Goal: Task Accomplishment & Management: Complete application form

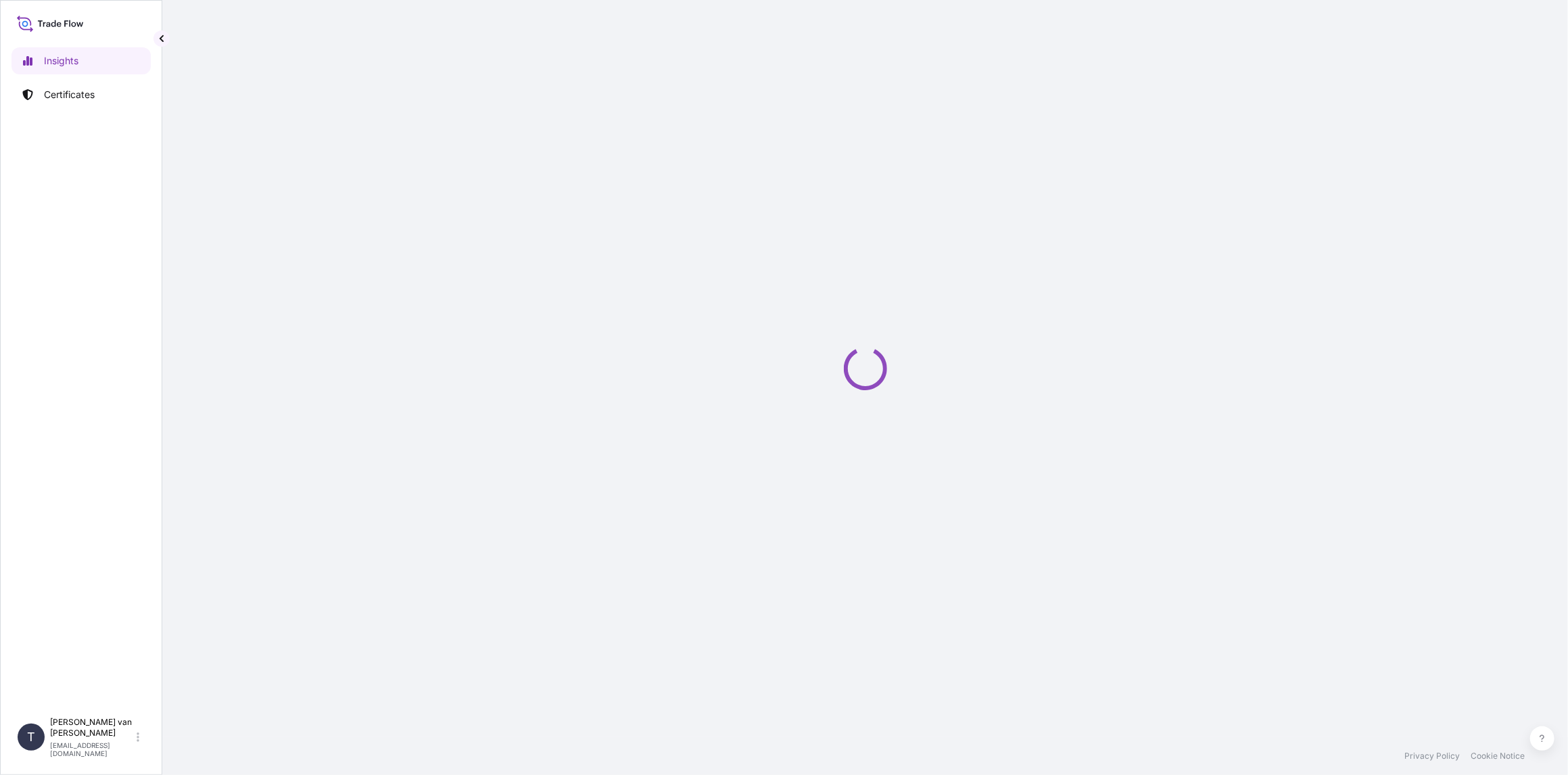
select select "2025"
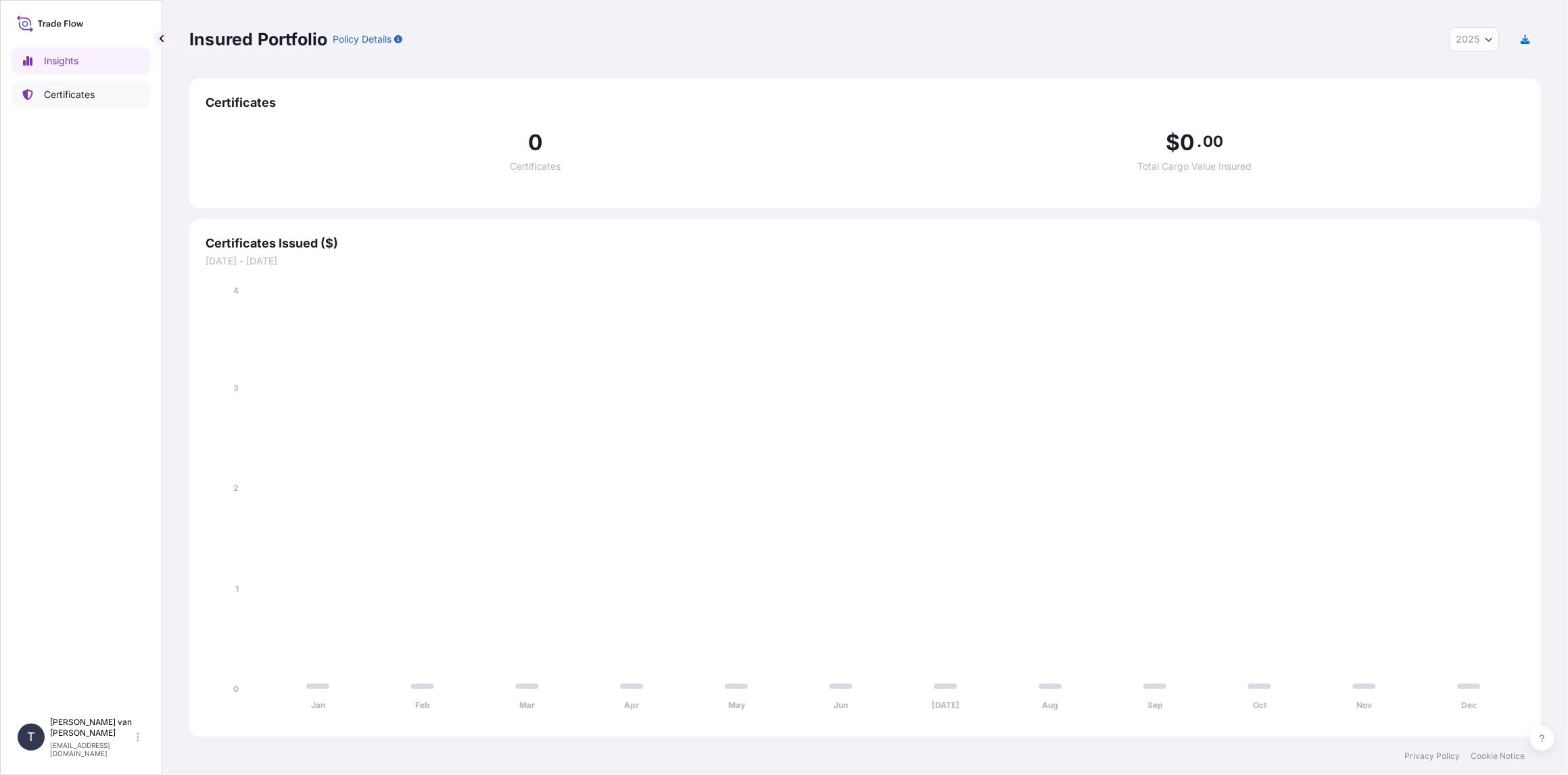
click at [90, 95] on p "Certificates" at bounding box center [69, 94] width 51 height 14
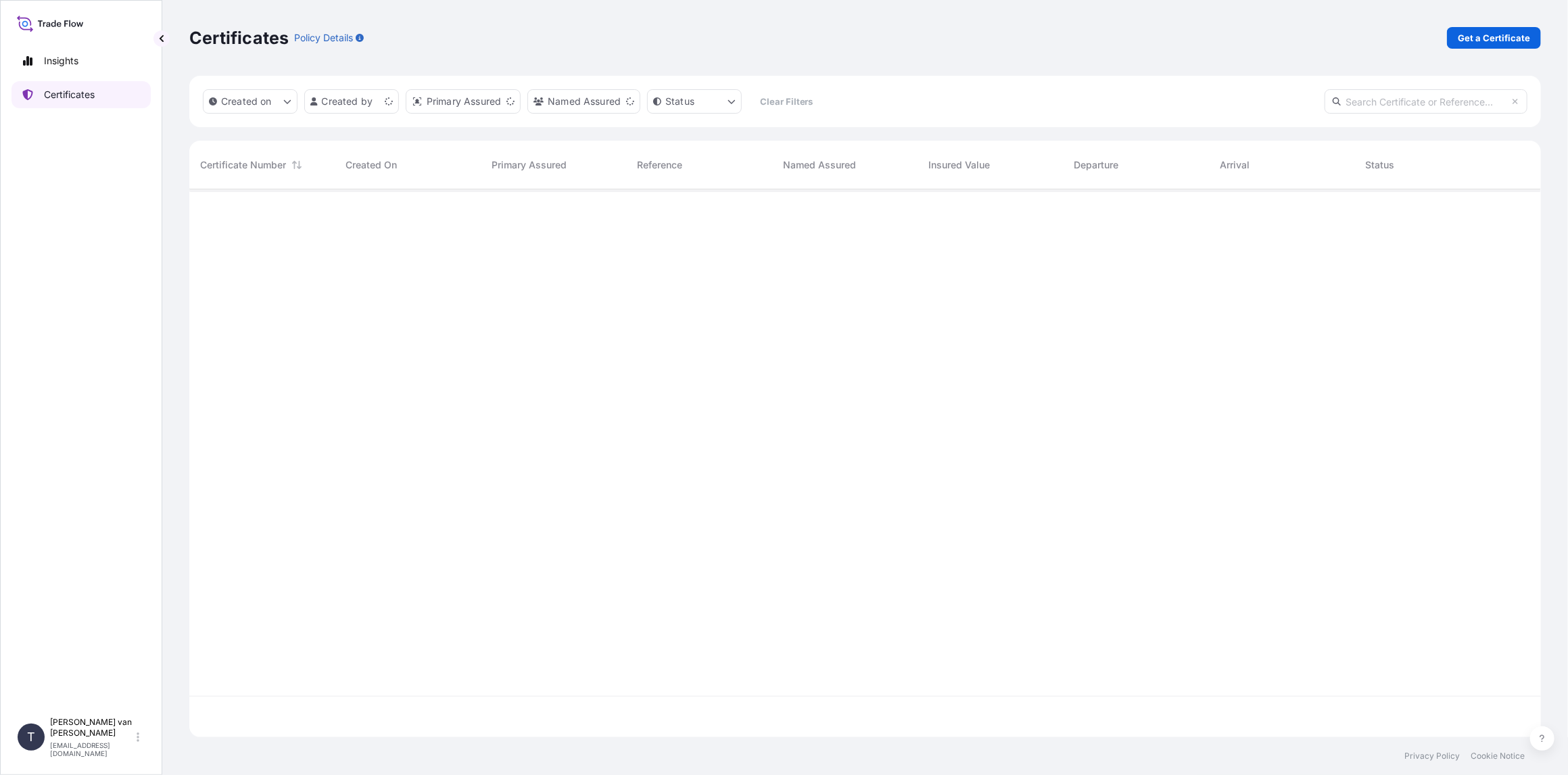
scroll to position [545, 1341]
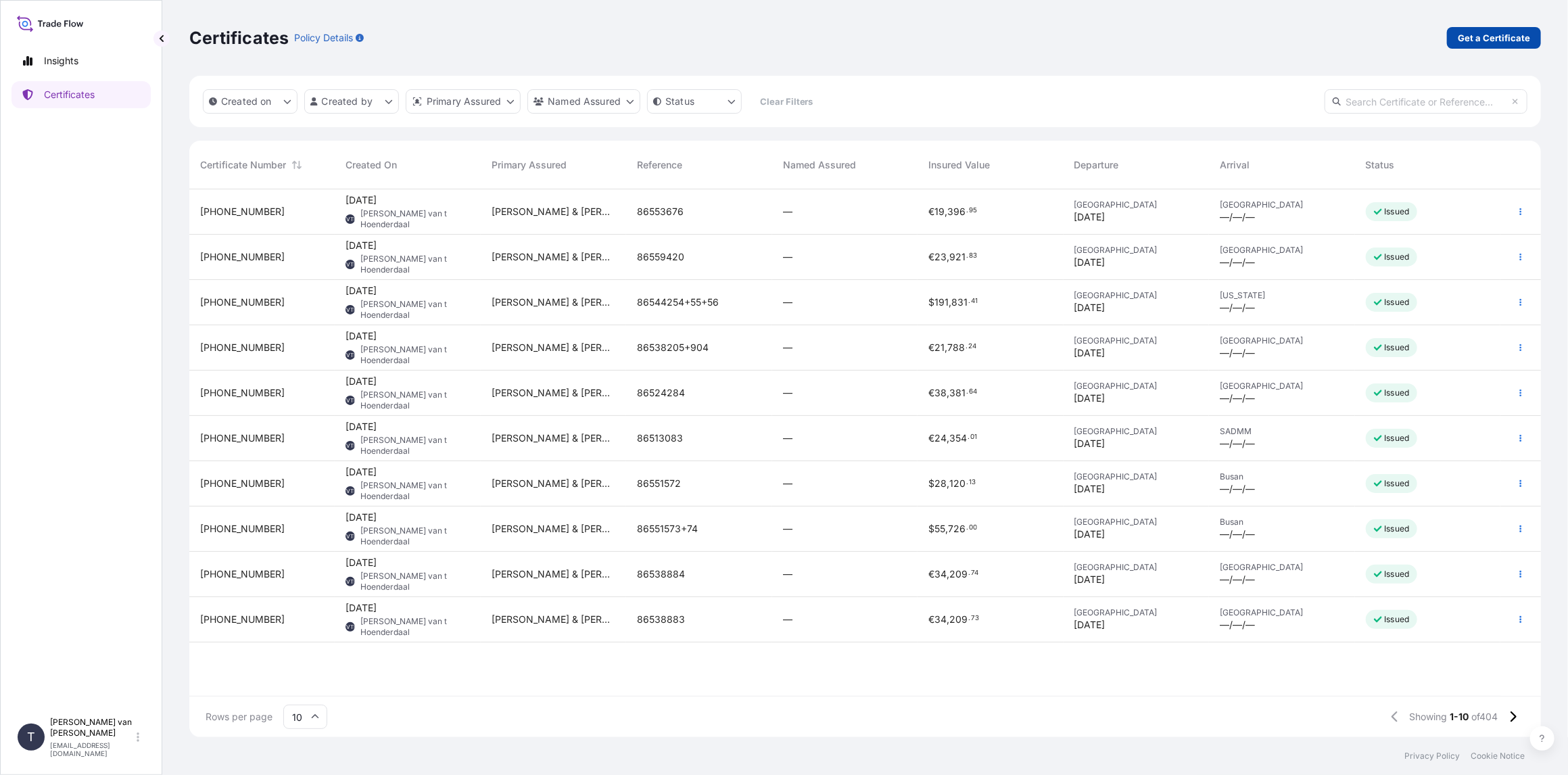
click at [1505, 37] on p "Get a Certificate" at bounding box center [1494, 38] width 72 height 14
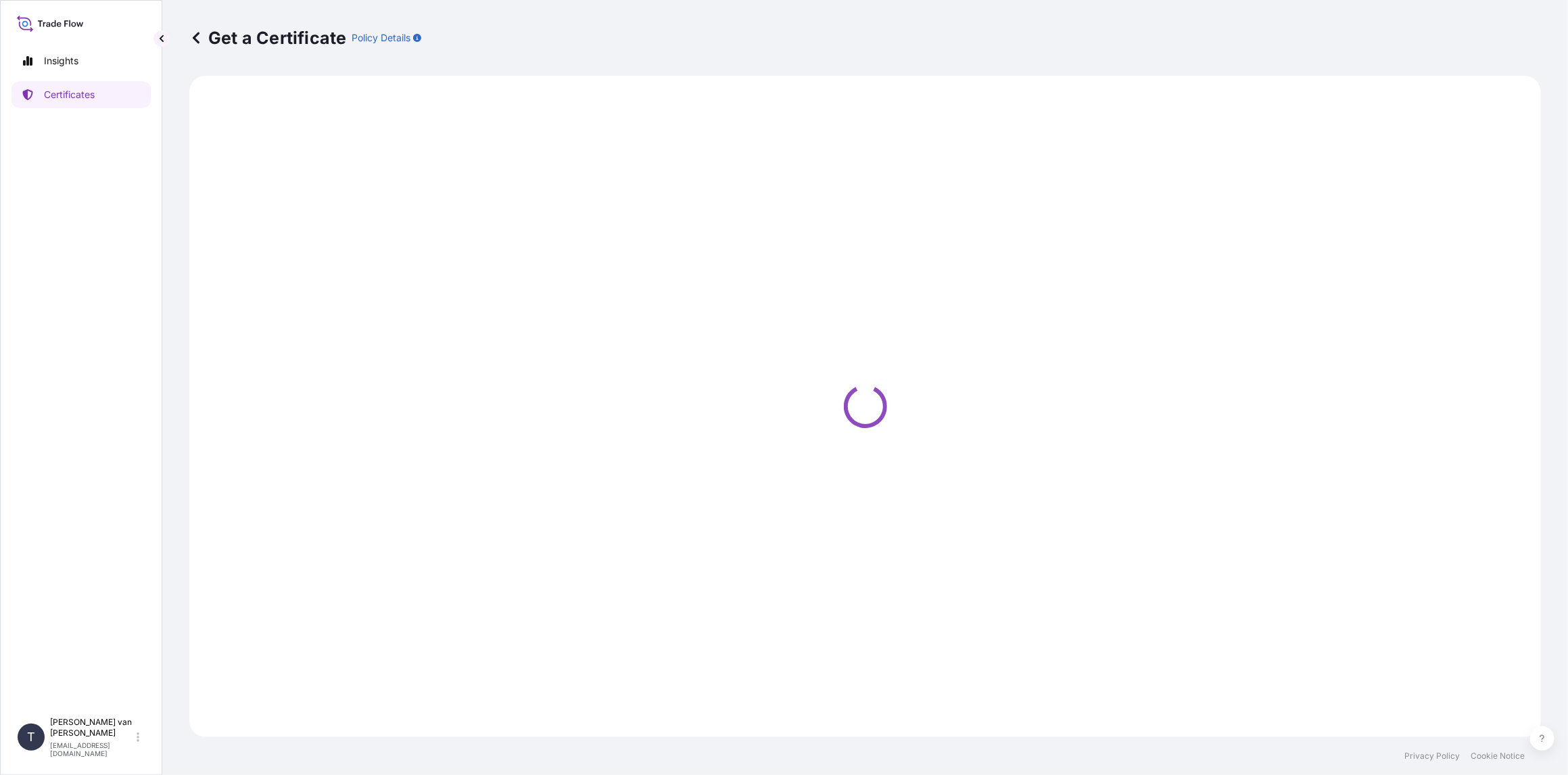
select select "Sea"
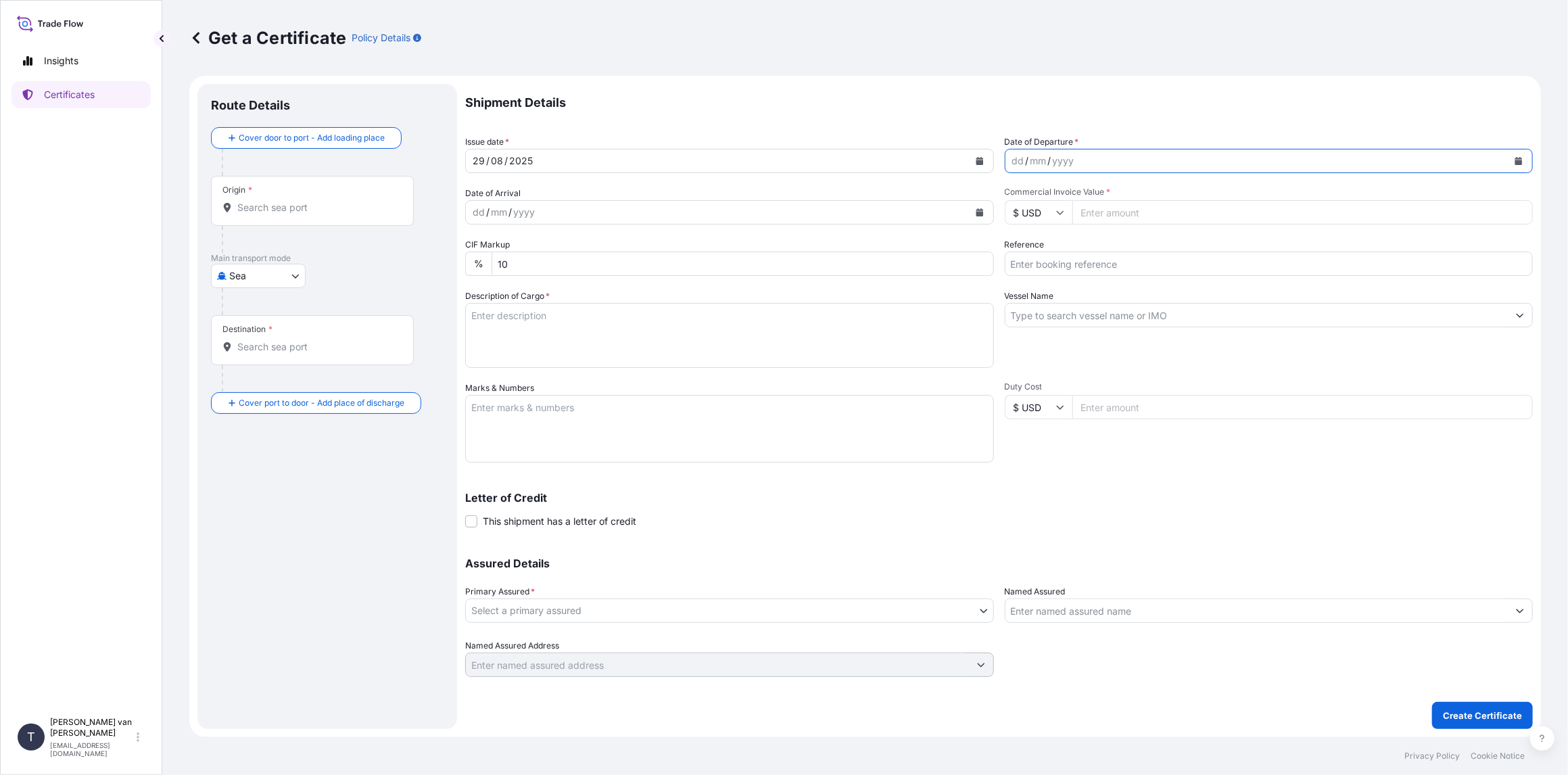
click at [1516, 158] on icon "Calendar" at bounding box center [1518, 161] width 7 height 8
click at [1128, 357] on div "29" at bounding box center [1131, 351] width 24 height 24
click at [1129, 215] on input "Commercial Invoice Value *" at bounding box center [1302, 212] width 461 height 24
type input "53355.06"
click at [1064, 268] on input "Reference" at bounding box center [1268, 263] width 528 height 24
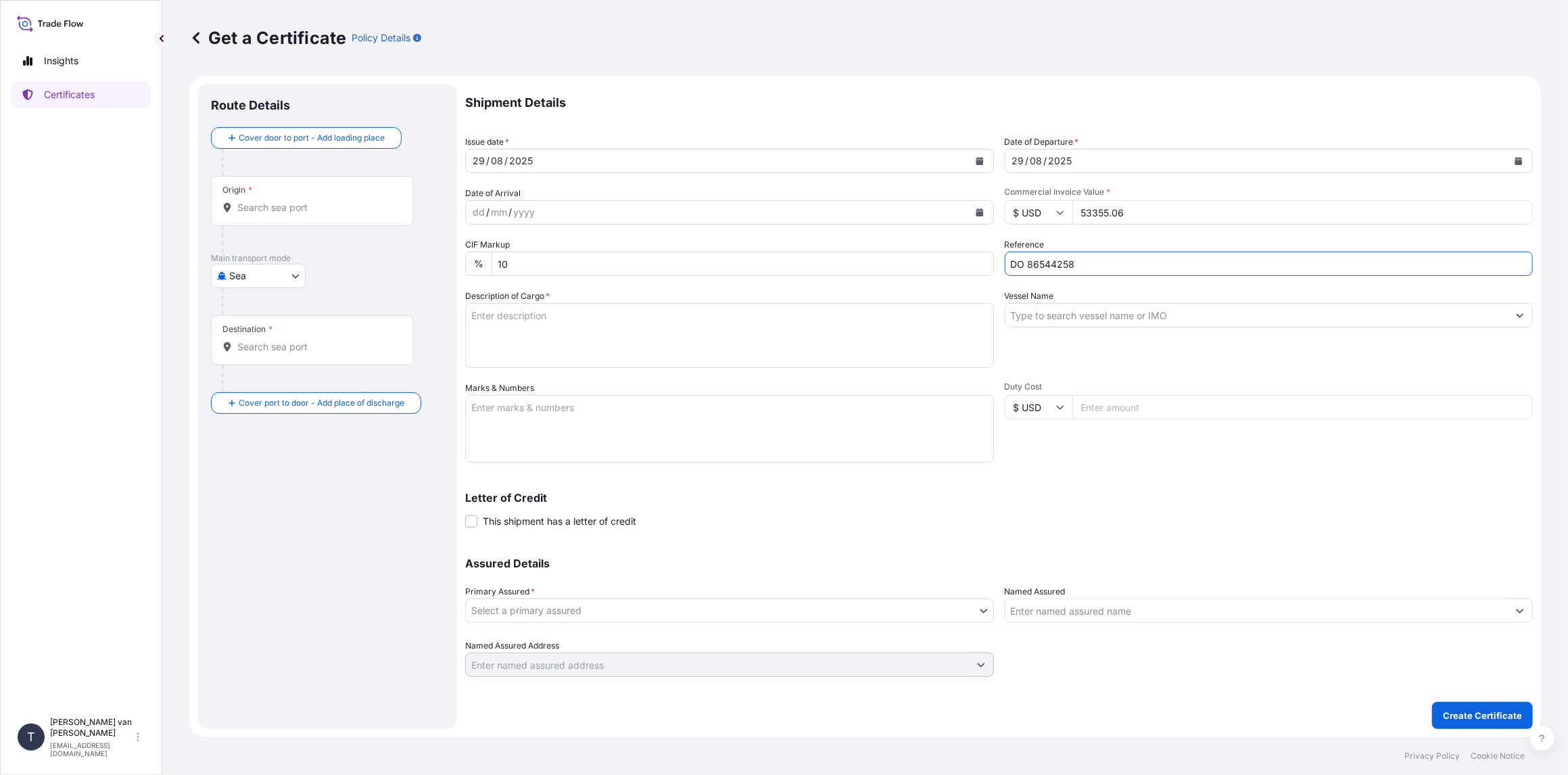
type input "DO 86544258"
click at [494, 326] on textarea "Description of Cargo *" at bounding box center [730, 335] width 528 height 65
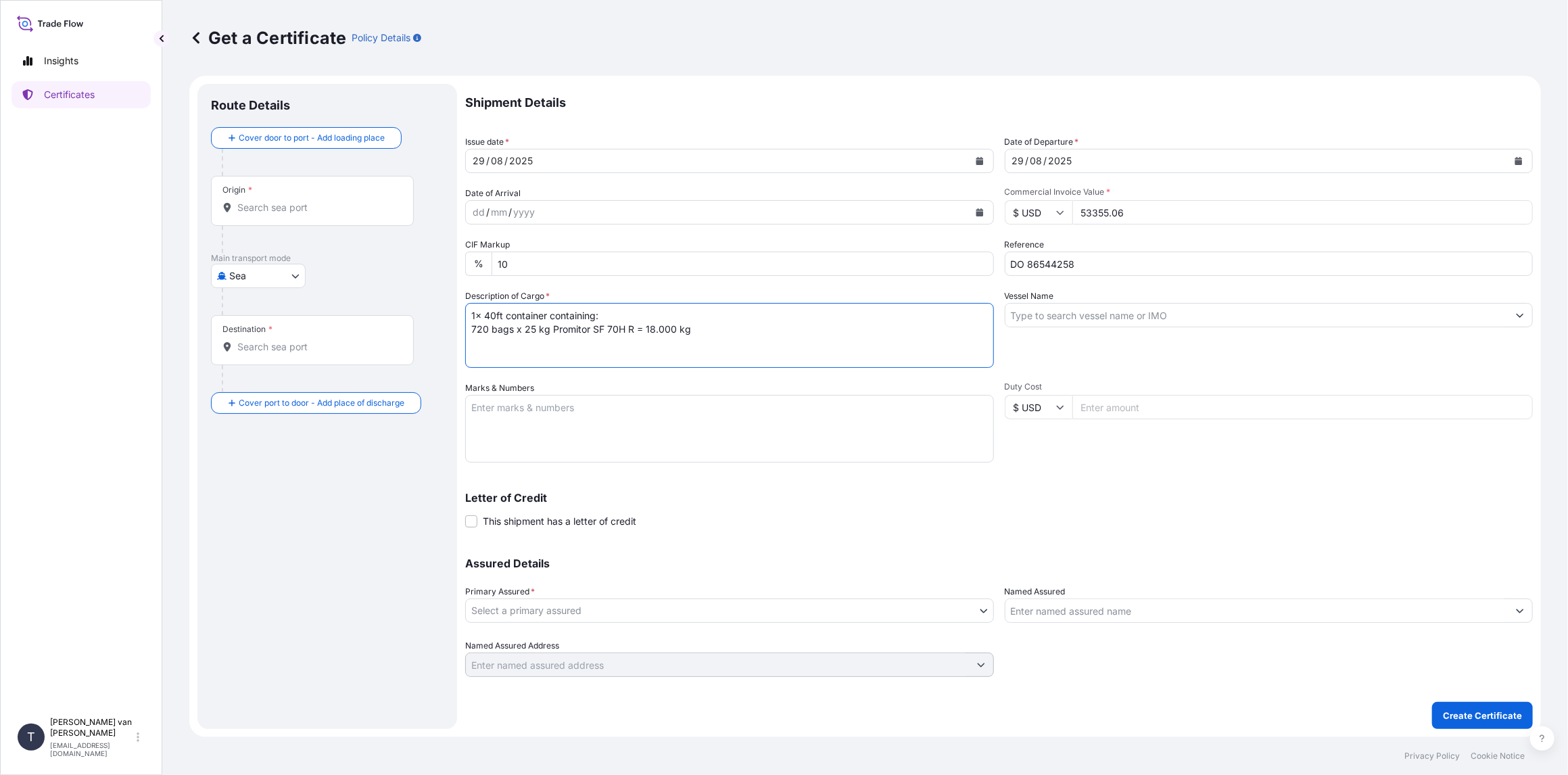
click at [536, 313] on textarea "1x 40ft container containing: 720 bags x 25 kg Promitor SF 70H R = 18.000 kg" at bounding box center [730, 335] width 528 height 65
drag, startPoint x: 544, startPoint y: 314, endPoint x: 495, endPoint y: 314, distance: 49.0
click at [495, 314] on textarea "1x 40ft container containing: 720 bags x 25 kg Promitor SF 70H R = 18.000 kg" at bounding box center [730, 335] width 528 height 65
drag, startPoint x: 533, startPoint y: 317, endPoint x: 541, endPoint y: 317, distance: 8.0
click at [534, 317] on textarea "1x 40ft container containing: 720 bags x 25 kg Promitor SF 70H R = 18.000 kg" at bounding box center [730, 335] width 528 height 65
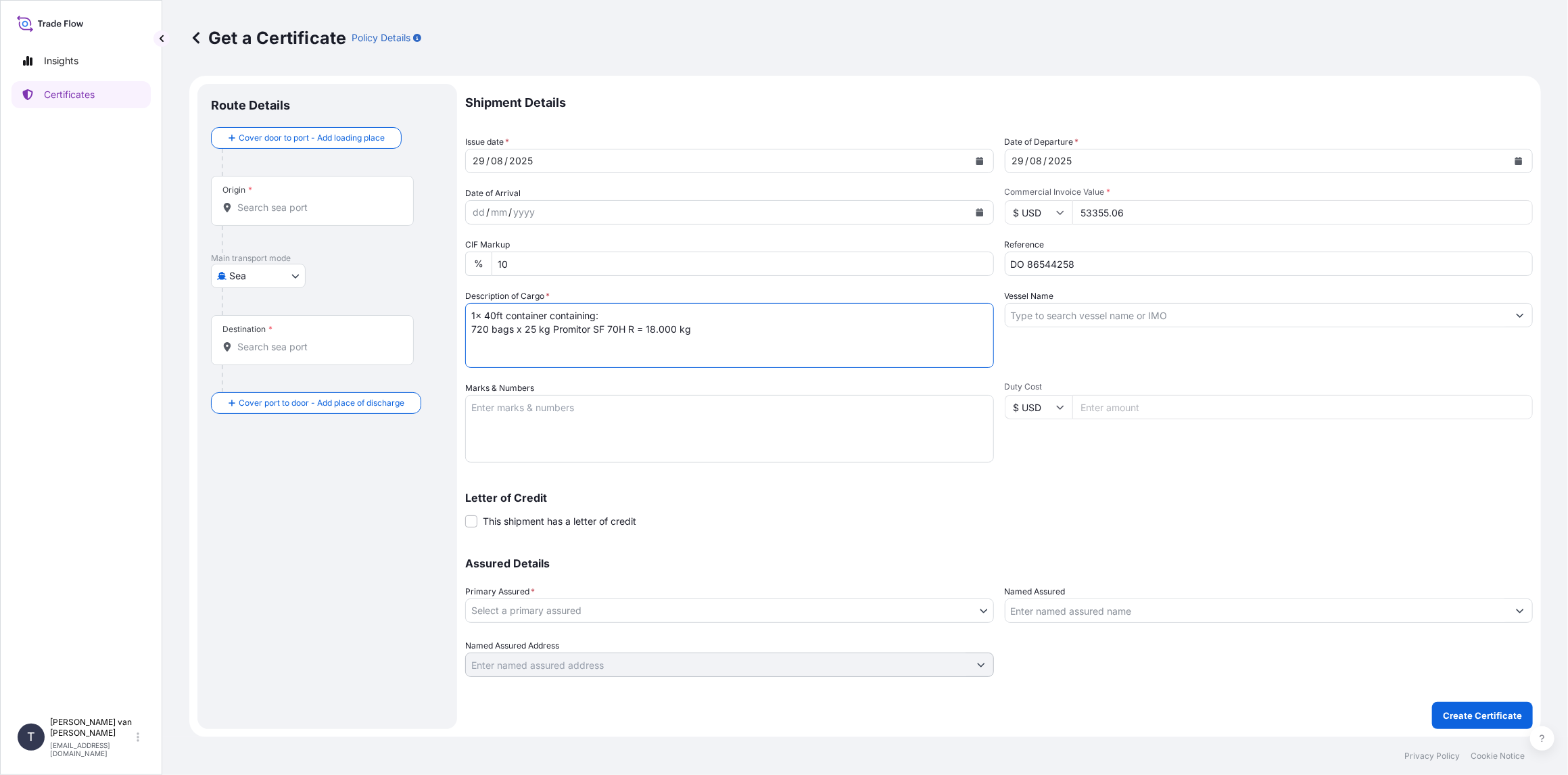
click at [546, 313] on textarea "1x 40ft container containing: 720 bags x 25 kg Promitor SF 70H R = 18.000 kg" at bounding box center [730, 335] width 528 height 65
drag, startPoint x: 546, startPoint y: 314, endPoint x: 453, endPoint y: 314, distance: 93.0
click at [453, 314] on form "Route Details Cover door to port - Add loading place Place of loading Road / [G…" at bounding box center [865, 406] width 1351 height 661
type textarea "1x 40ft container containing: 720 bags x 25 kg Promitor SF 70H R = 18.000 kg"
click at [523, 409] on textarea "Marks & Numbers" at bounding box center [730, 429] width 528 height 68
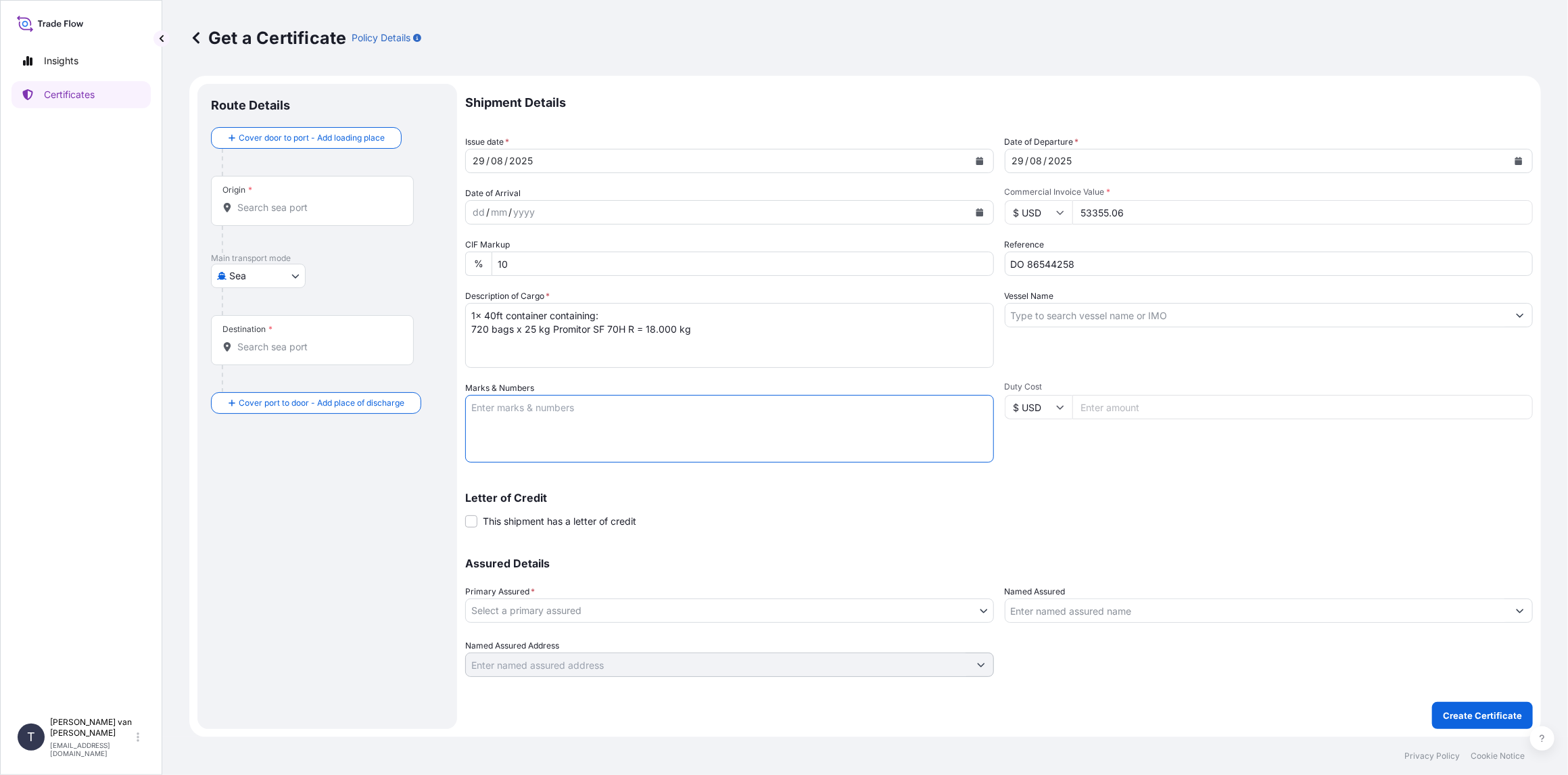
paste textarea "1x 40ft container"
type textarea "1x 40ft container CONTAINER: SEAL: OOCU6966543 00101651 DO: 86544258 PO: 440062…"
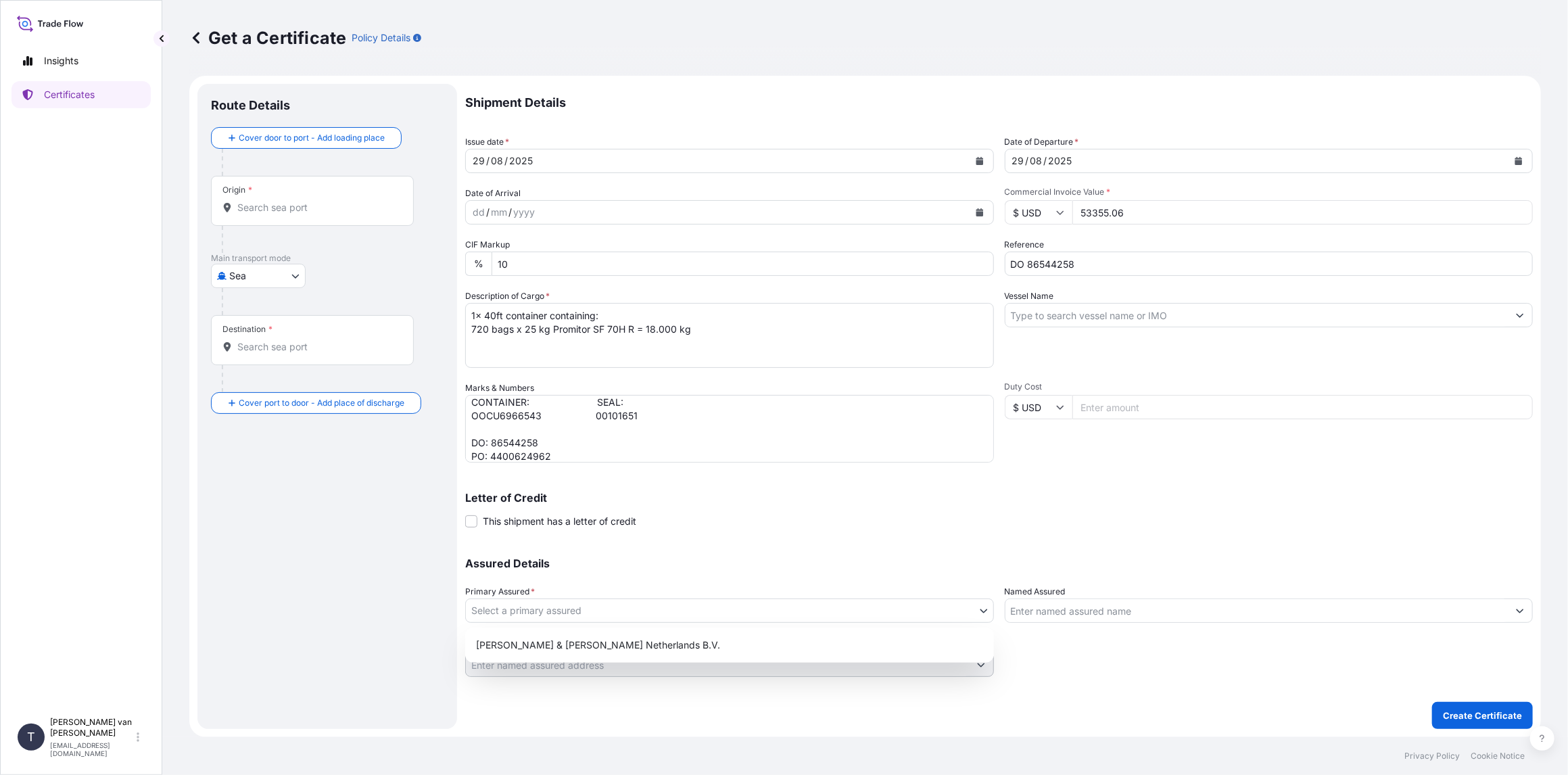
click at [554, 607] on body "Insights Certificates T [PERSON_NAME] van t Hoenderdaal [EMAIL_ADDRESS][DOMAIN_…" at bounding box center [784, 388] width 1568 height 775
click at [538, 638] on div "[PERSON_NAME] & [PERSON_NAME] Netherlands B.V." at bounding box center [729, 645] width 518 height 24
select select "31666"
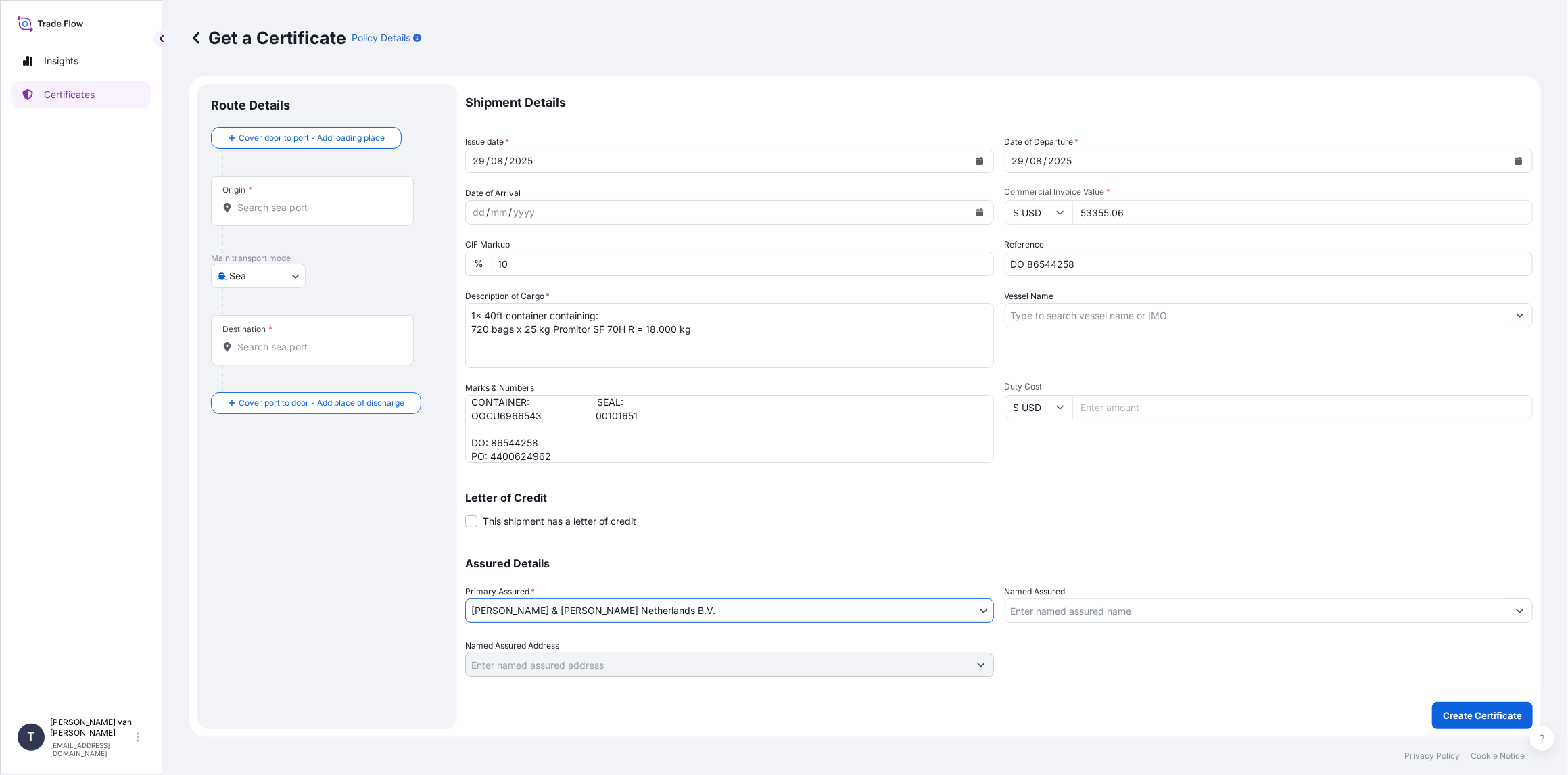
click at [1059, 315] on input "Vessel Name" at bounding box center [1256, 315] width 503 height 24
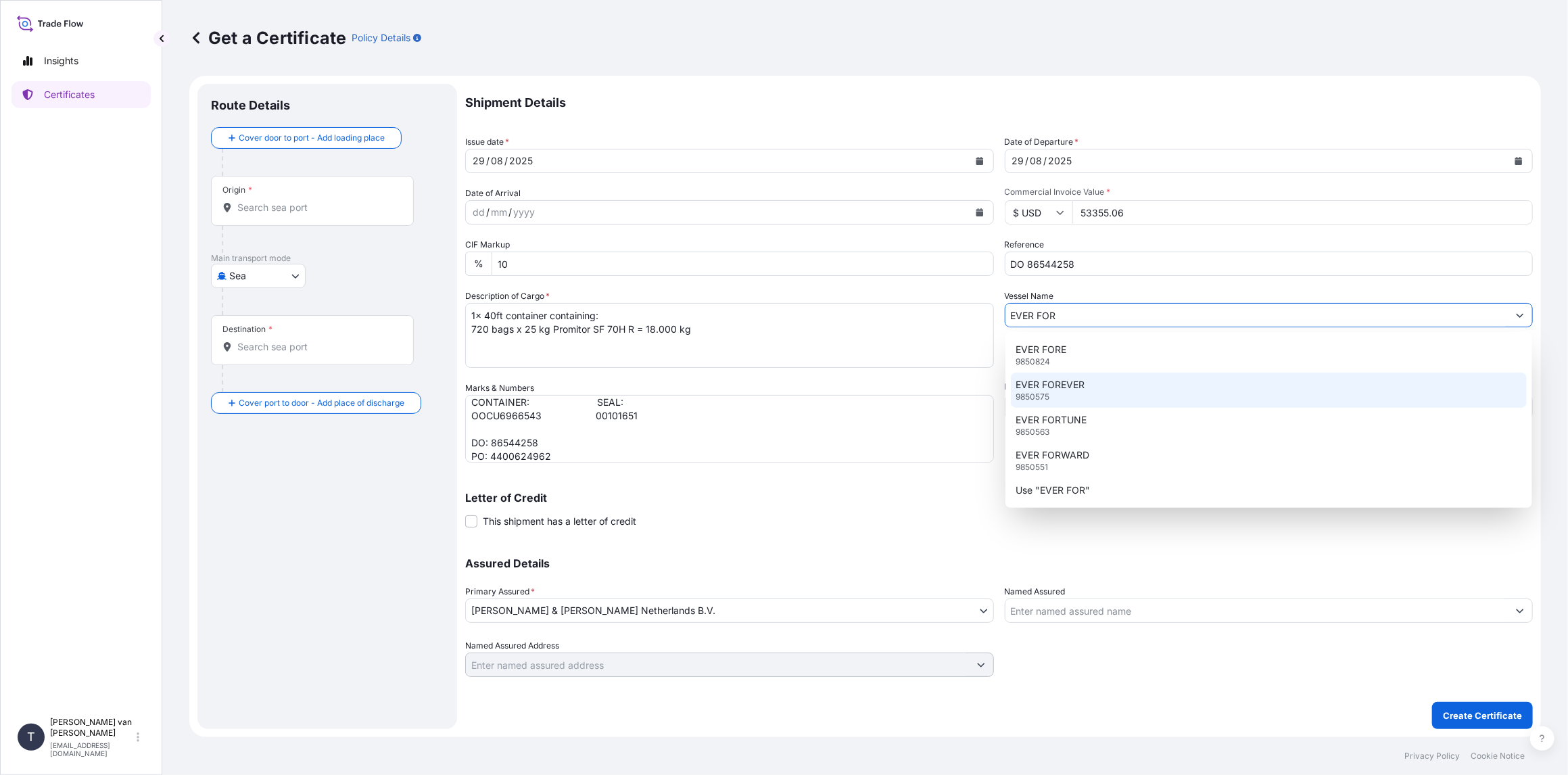
click at [1072, 390] on p "EVER FOREVER" at bounding box center [1051, 384] width 69 height 14
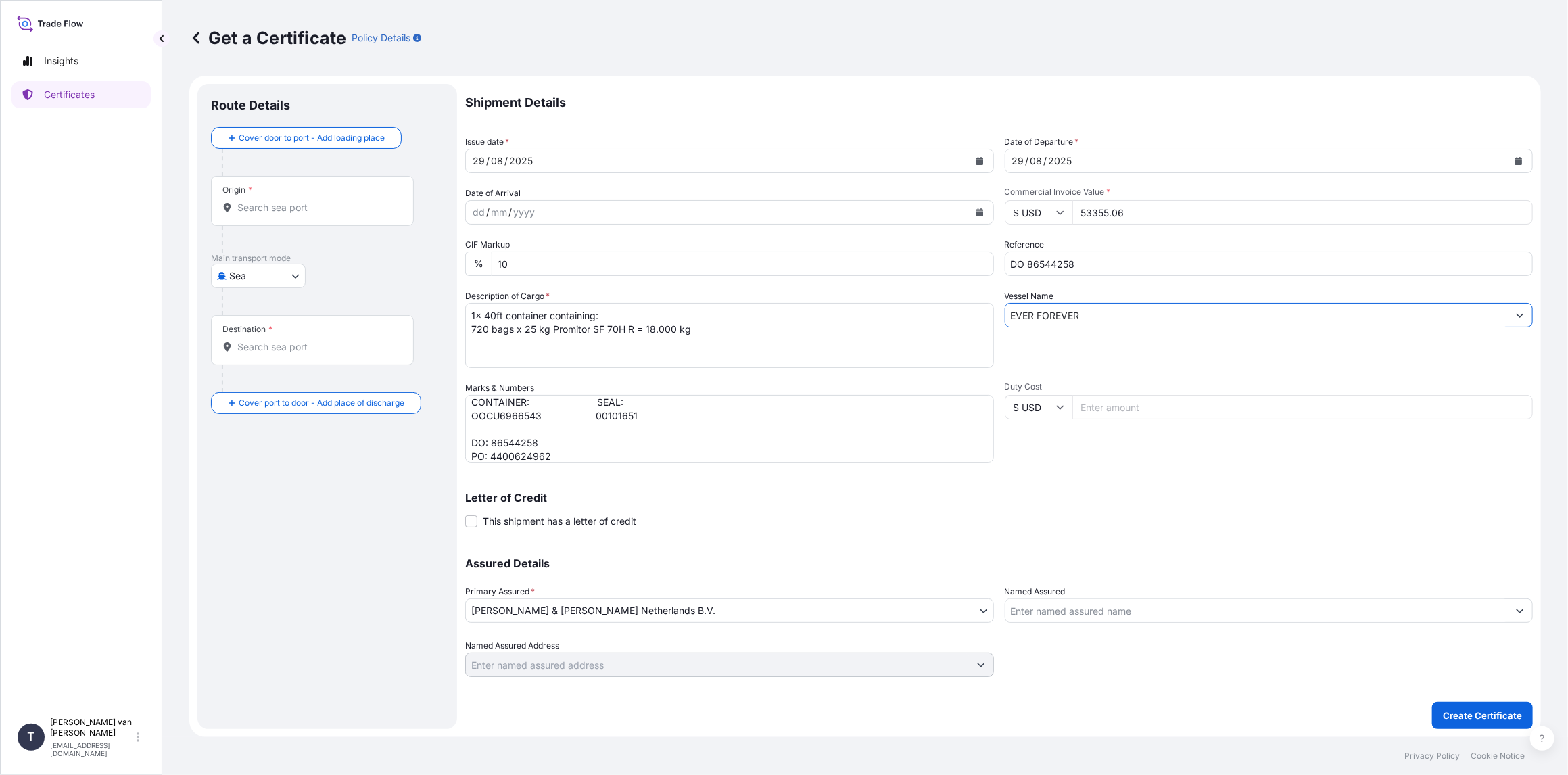
type input "EVER FOREVER"
click at [307, 205] on input "Origin *" at bounding box center [317, 207] width 159 height 14
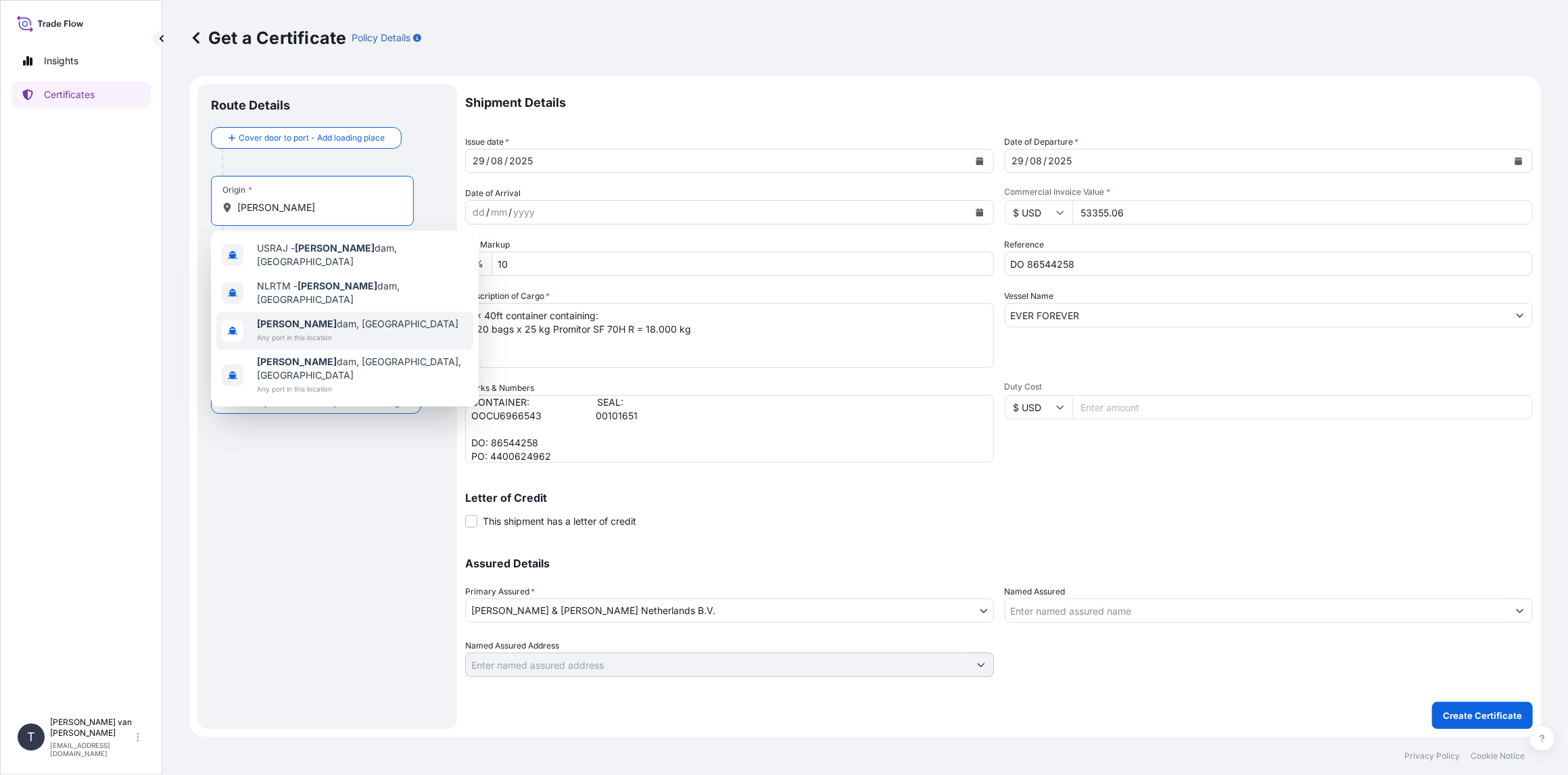
click at [284, 318] on b "[PERSON_NAME]" at bounding box center [296, 324] width 80 height 11
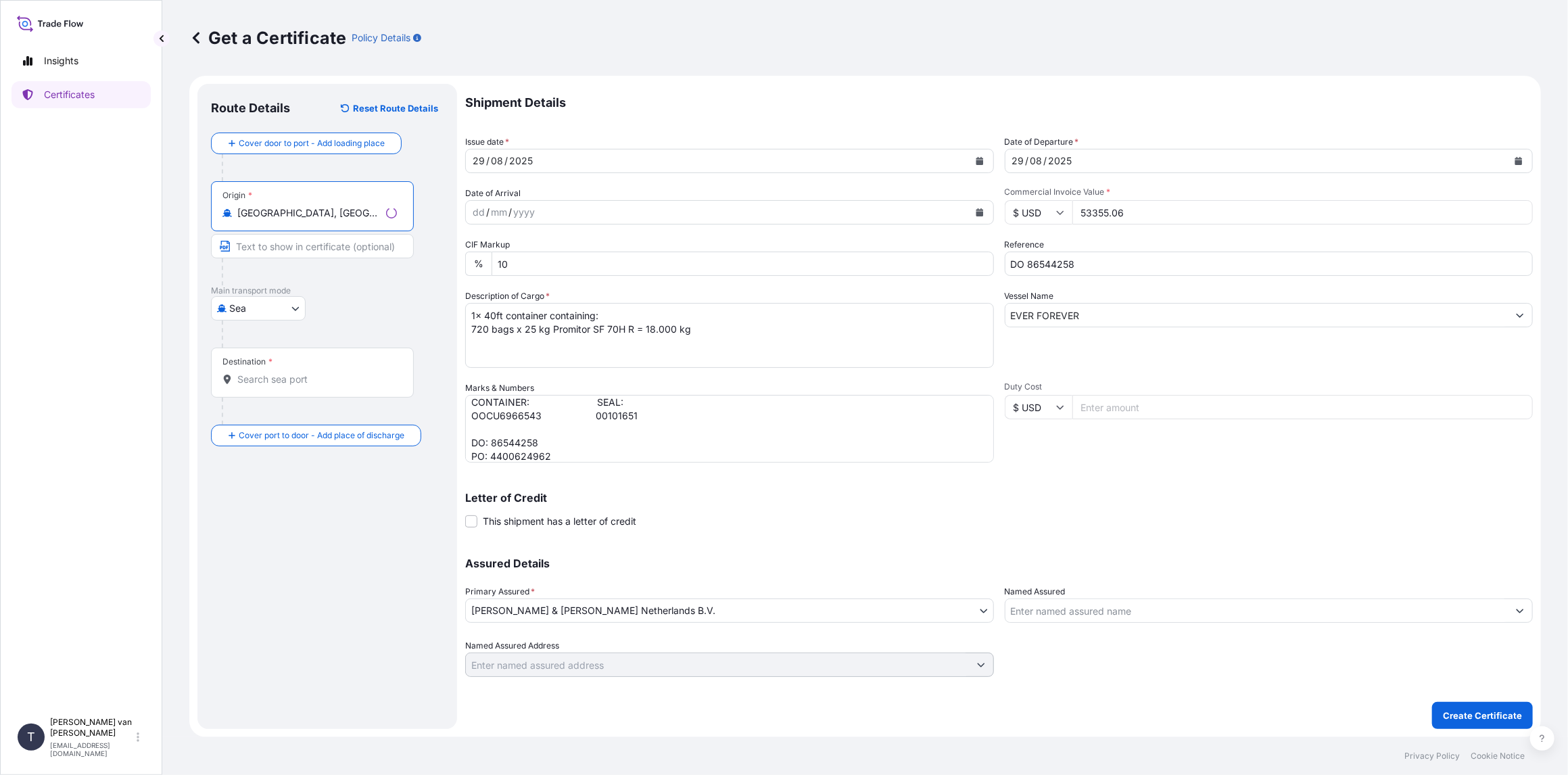
type input "[GEOGRAPHIC_DATA], [GEOGRAPHIC_DATA]"
click at [284, 385] on div "Destination *" at bounding box center [312, 372] width 203 height 50
click at [284, 385] on input "Destination *" at bounding box center [317, 379] width 159 height 14
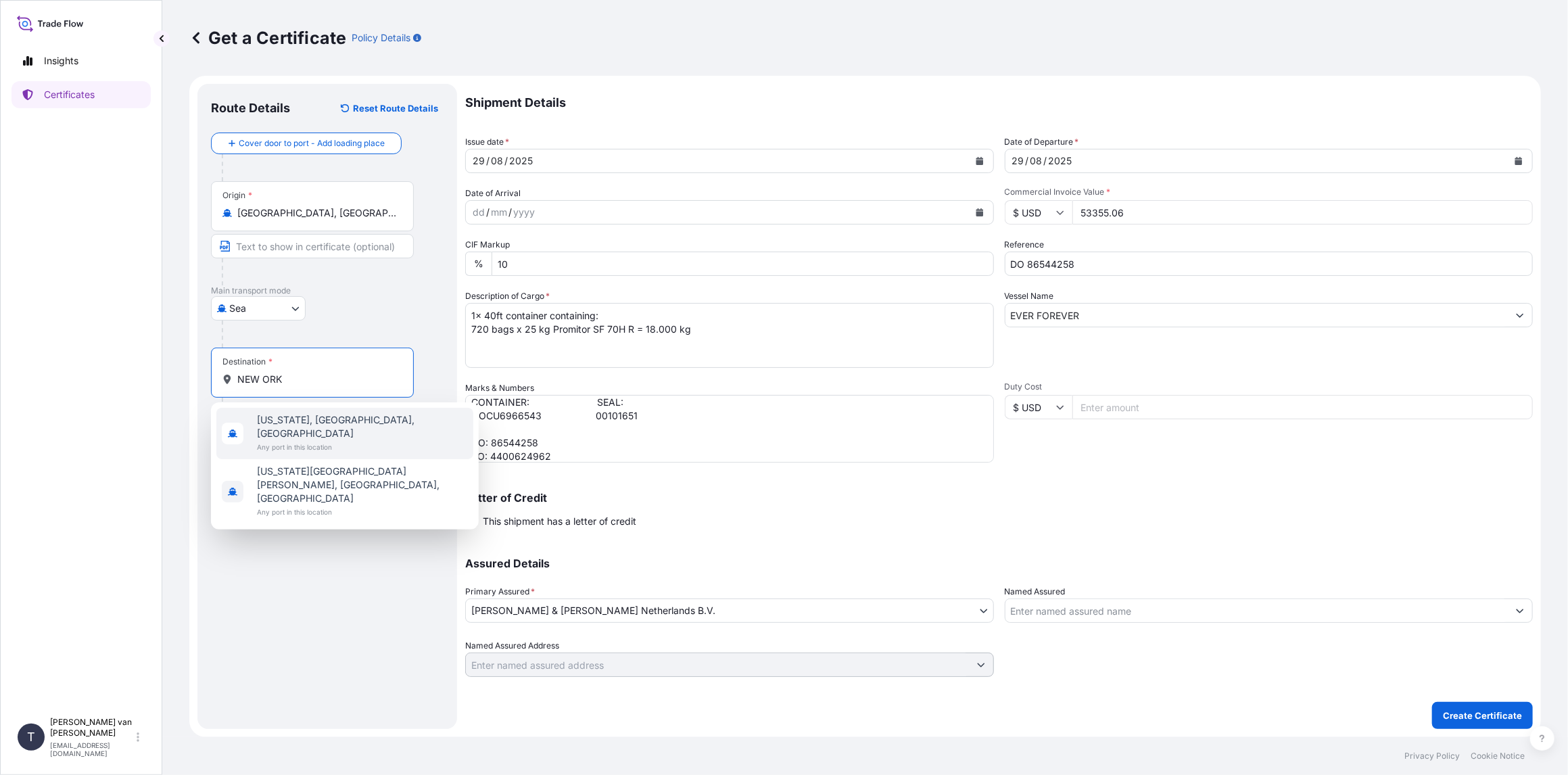
click at [295, 440] on span "Any port in this location" at bounding box center [362, 446] width 211 height 14
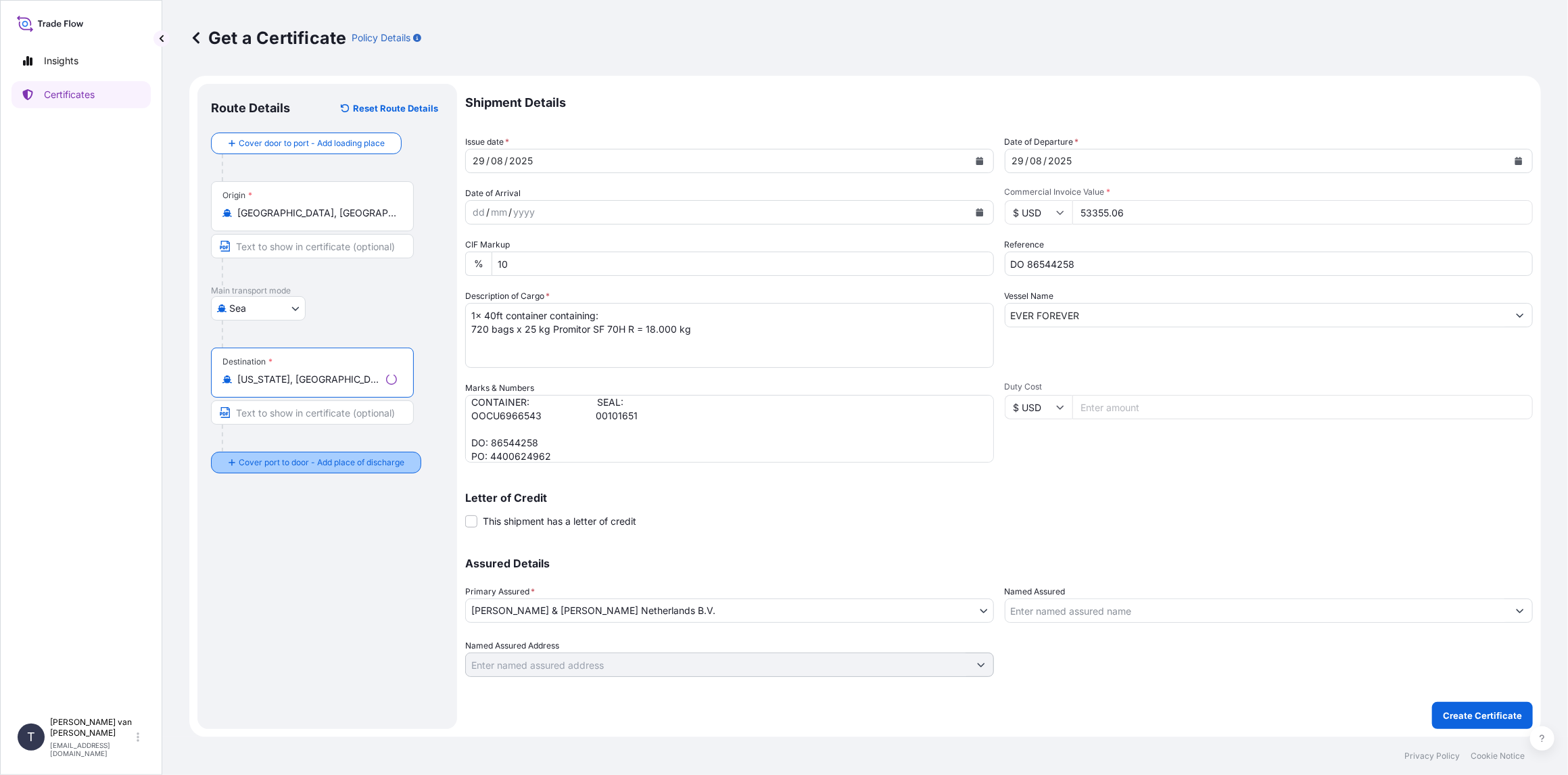
type input "[US_STATE], [GEOGRAPHIC_DATA], [GEOGRAPHIC_DATA]"
click at [264, 541] on input "Place of Discharge" at bounding box center [317, 535] width 159 height 14
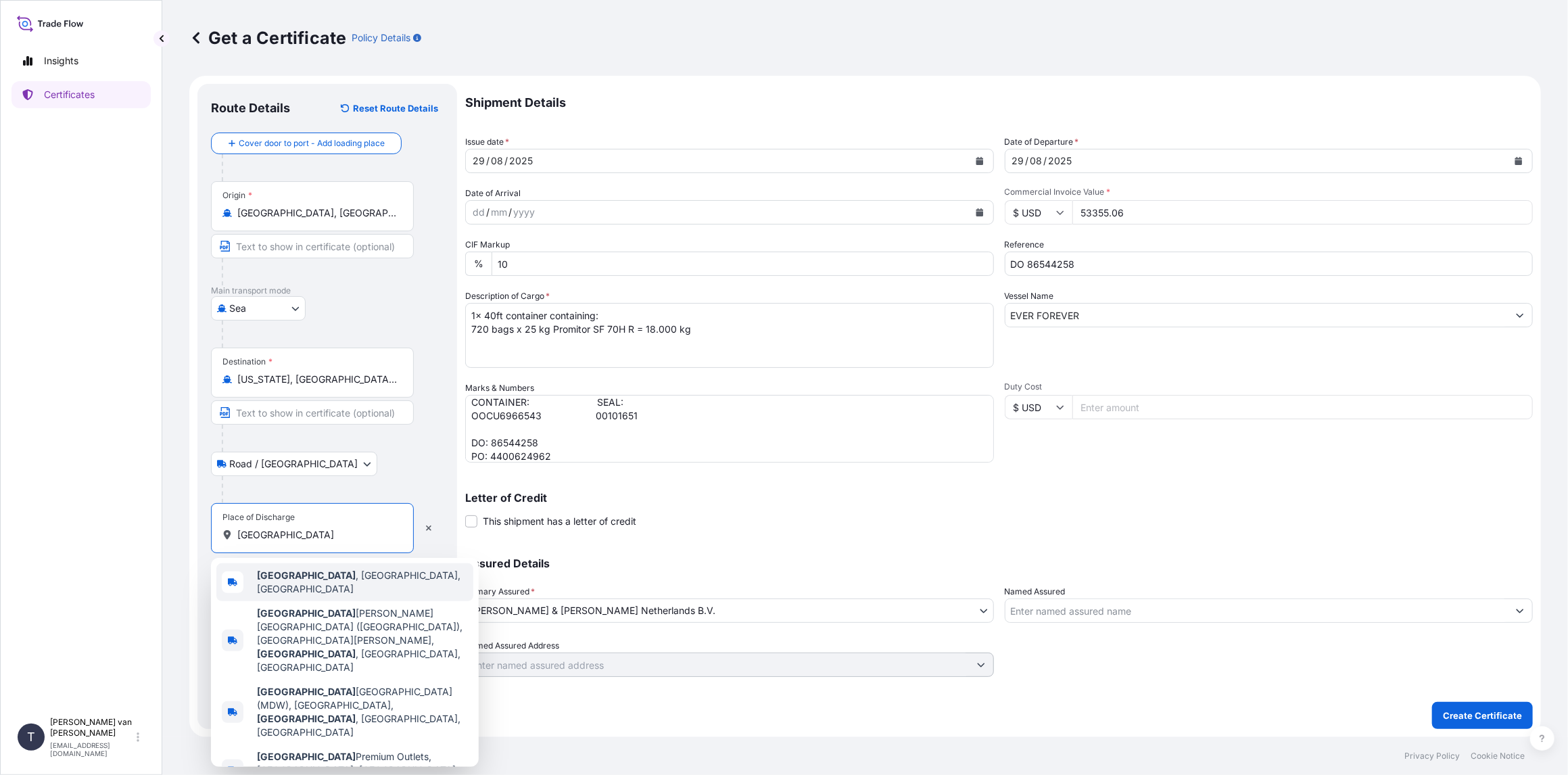
click at [298, 583] on span "[GEOGRAPHIC_DATA] , [GEOGRAPHIC_DATA], [GEOGRAPHIC_DATA]" at bounding box center [362, 582] width 211 height 27
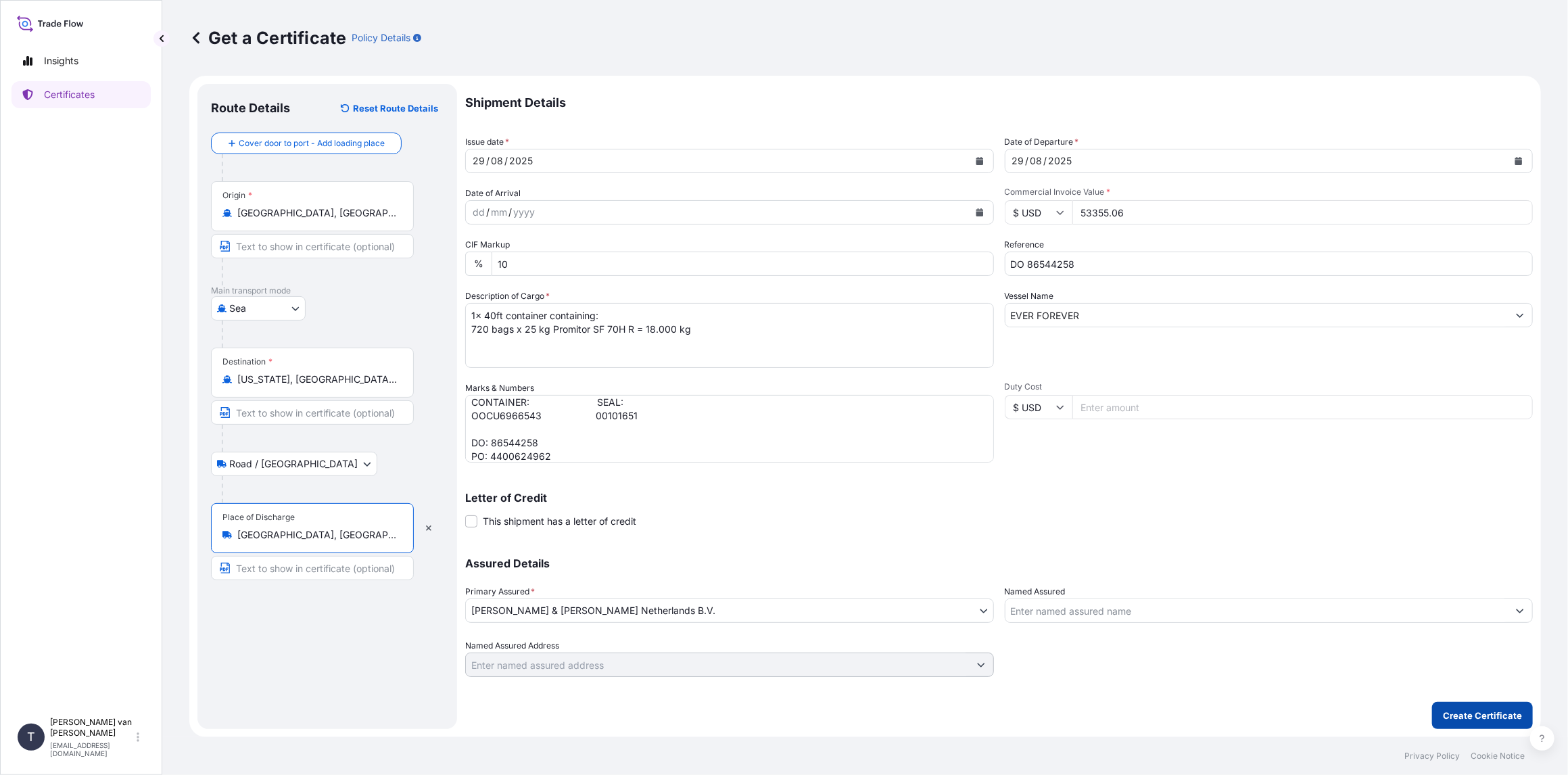
type input "[GEOGRAPHIC_DATA], [GEOGRAPHIC_DATA], [GEOGRAPHIC_DATA]"
click at [1490, 716] on p "Create Certificate" at bounding box center [1482, 715] width 79 height 14
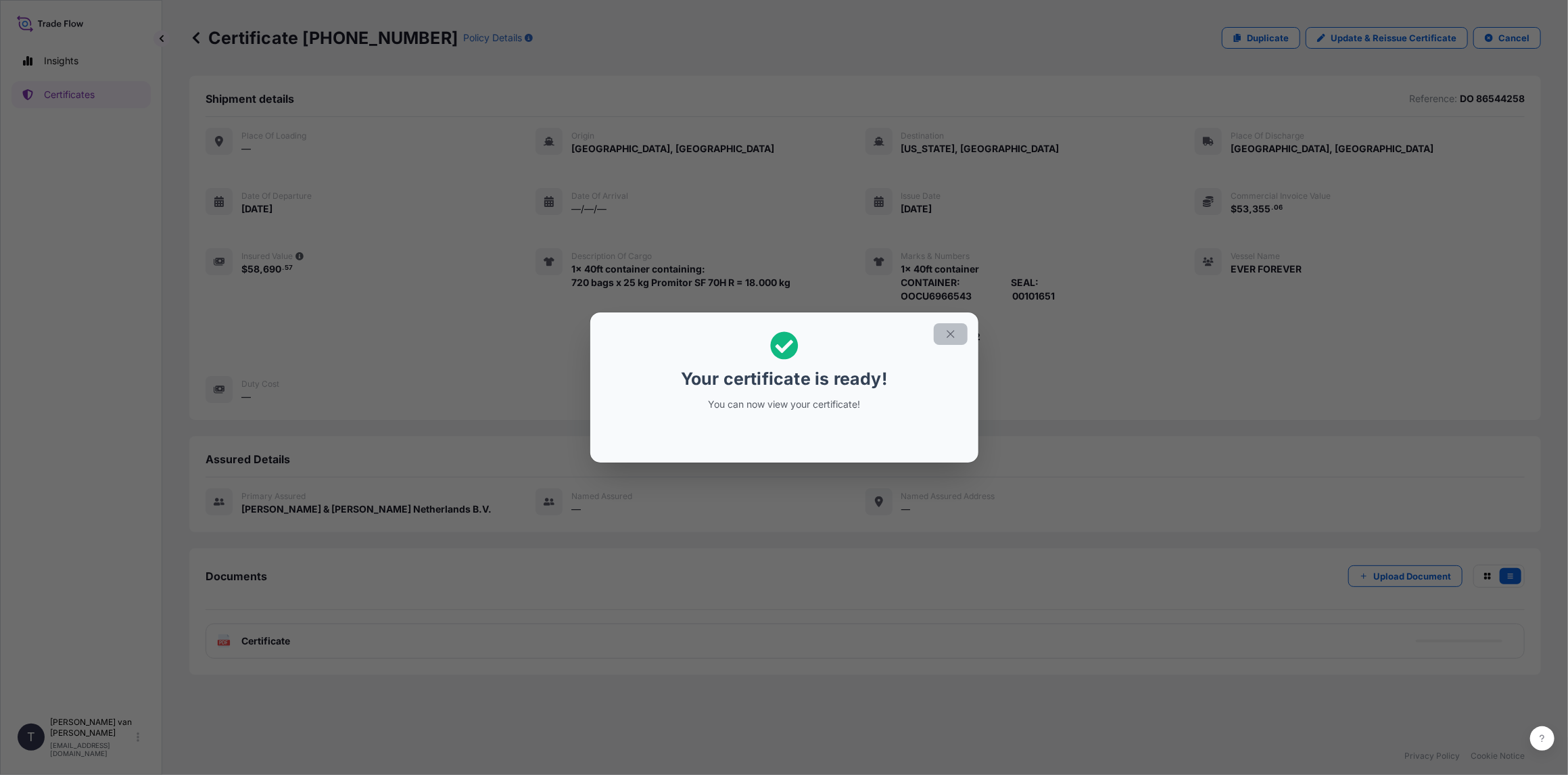
click at [952, 332] on icon "button" at bounding box center [949, 334] width 7 height 7
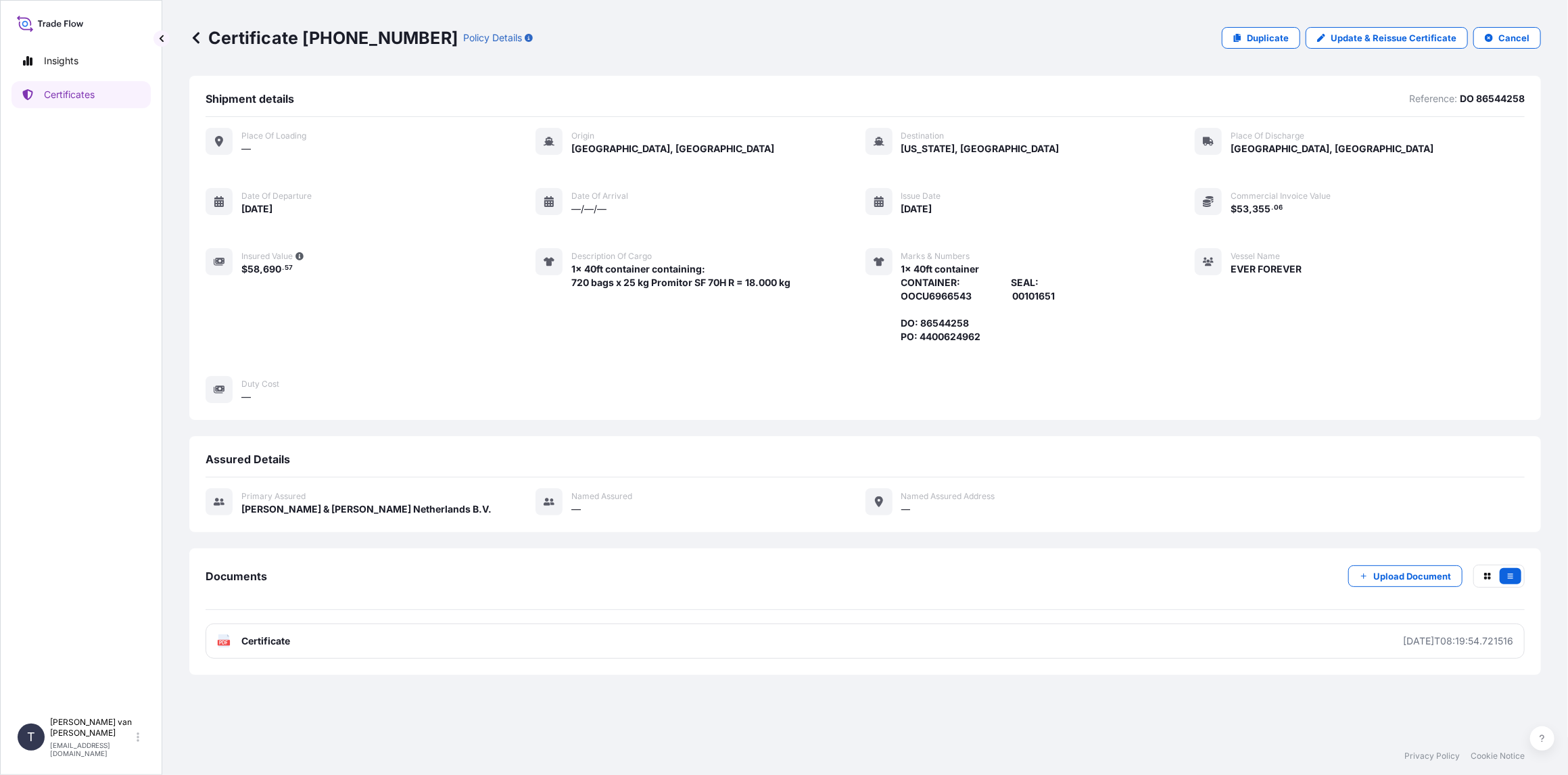
click at [379, 35] on p "Certificate [PHONE_NUMBER]" at bounding box center [323, 38] width 268 height 22
drag, startPoint x: 411, startPoint y: 35, endPoint x: 392, endPoint y: 37, distance: 19.1
click at [392, 37] on div "Certificate [PHONE_NUMBER] Policy Details" at bounding box center [361, 38] width 343 height 22
click at [392, 37] on p "Certificate [PHONE_NUMBER]" at bounding box center [323, 38] width 268 height 22
click at [407, 35] on p "Certificate [PHONE_NUMBER]" at bounding box center [323, 38] width 268 height 22
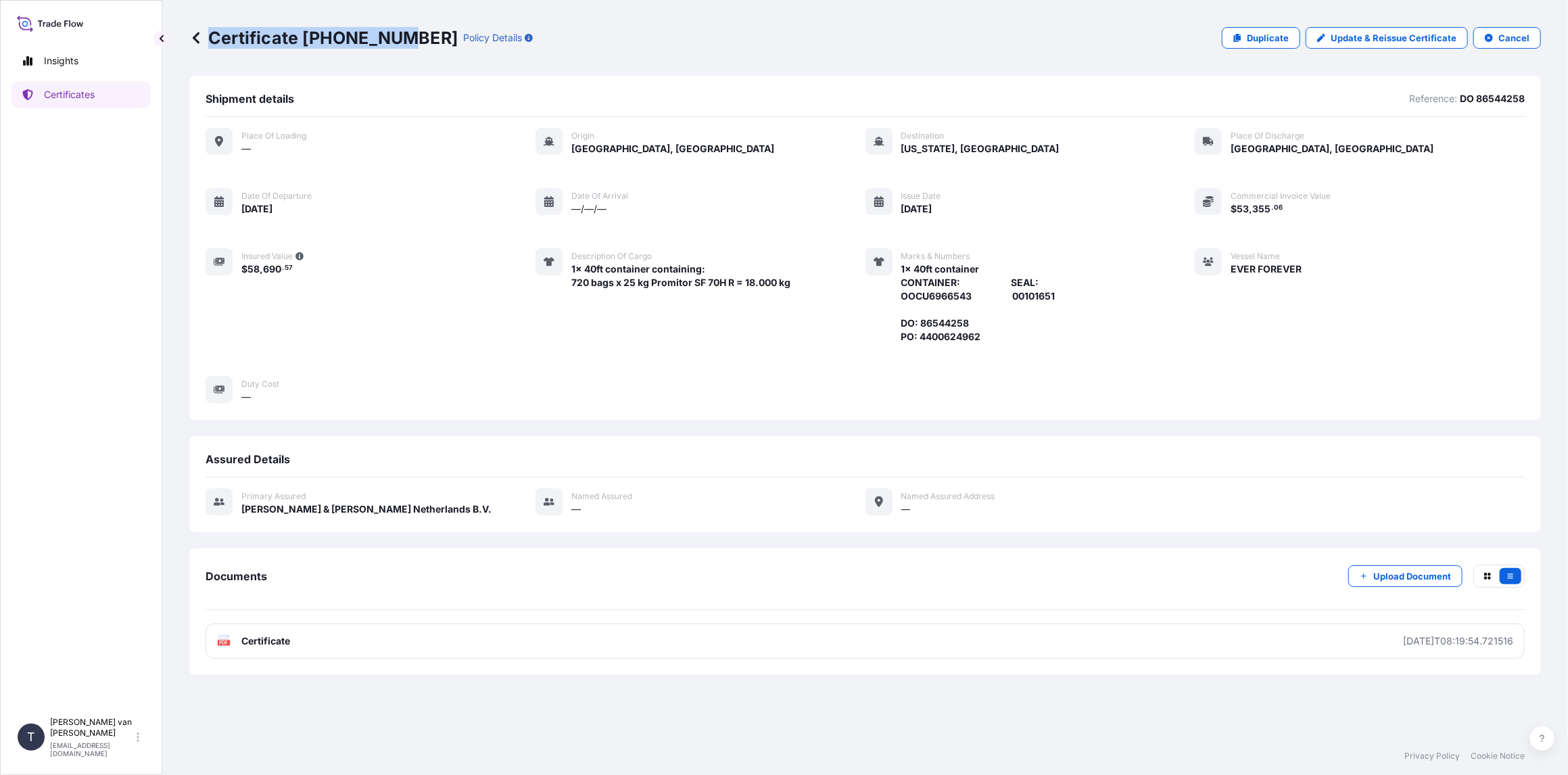
click at [404, 39] on div "Certificate [PHONE_NUMBER] Policy Details" at bounding box center [361, 38] width 343 height 22
click at [404, 39] on p "Certificate [PHONE_NUMBER]" at bounding box center [323, 38] width 268 height 22
drag, startPoint x: 407, startPoint y: 35, endPoint x: 301, endPoint y: 37, distance: 106.0
click at [301, 37] on p "Certificate [PHONE_NUMBER]" at bounding box center [323, 38] width 268 height 22
copy p "[PHONE_NUMBER]"
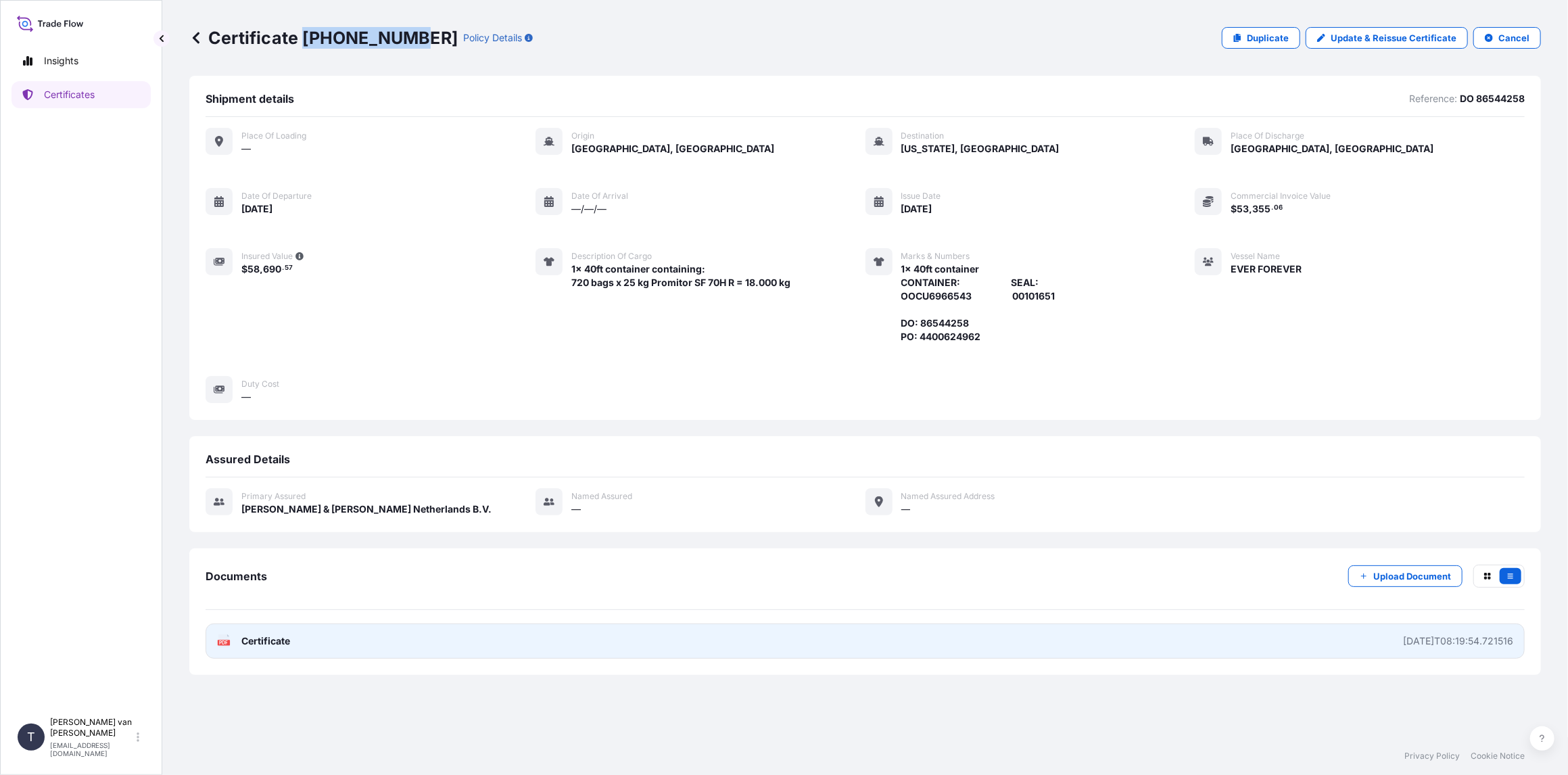
click at [263, 638] on span "Certificate" at bounding box center [266, 640] width 48 height 14
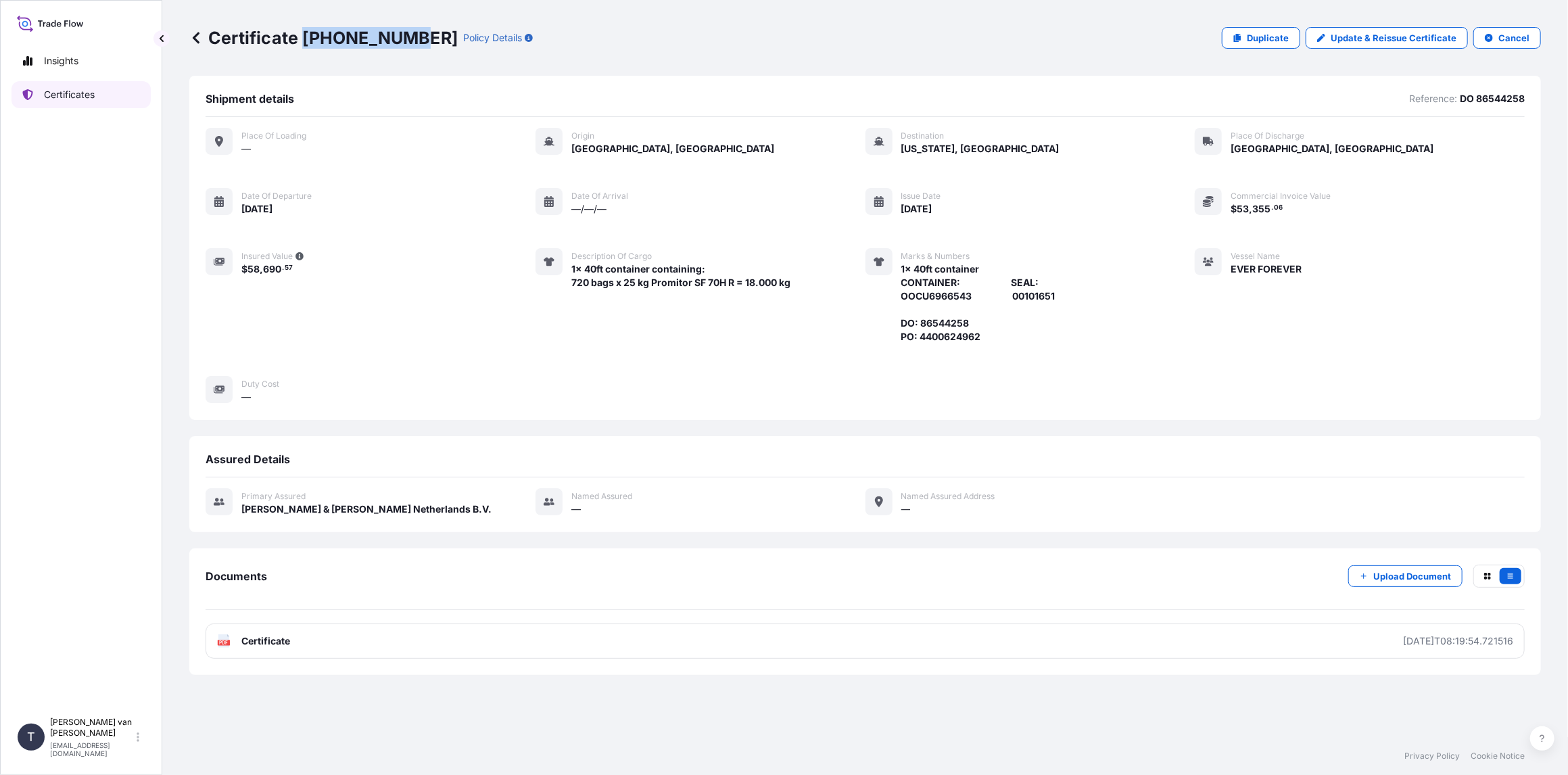
click at [74, 103] on link "Certificates" at bounding box center [81, 95] width 139 height 27
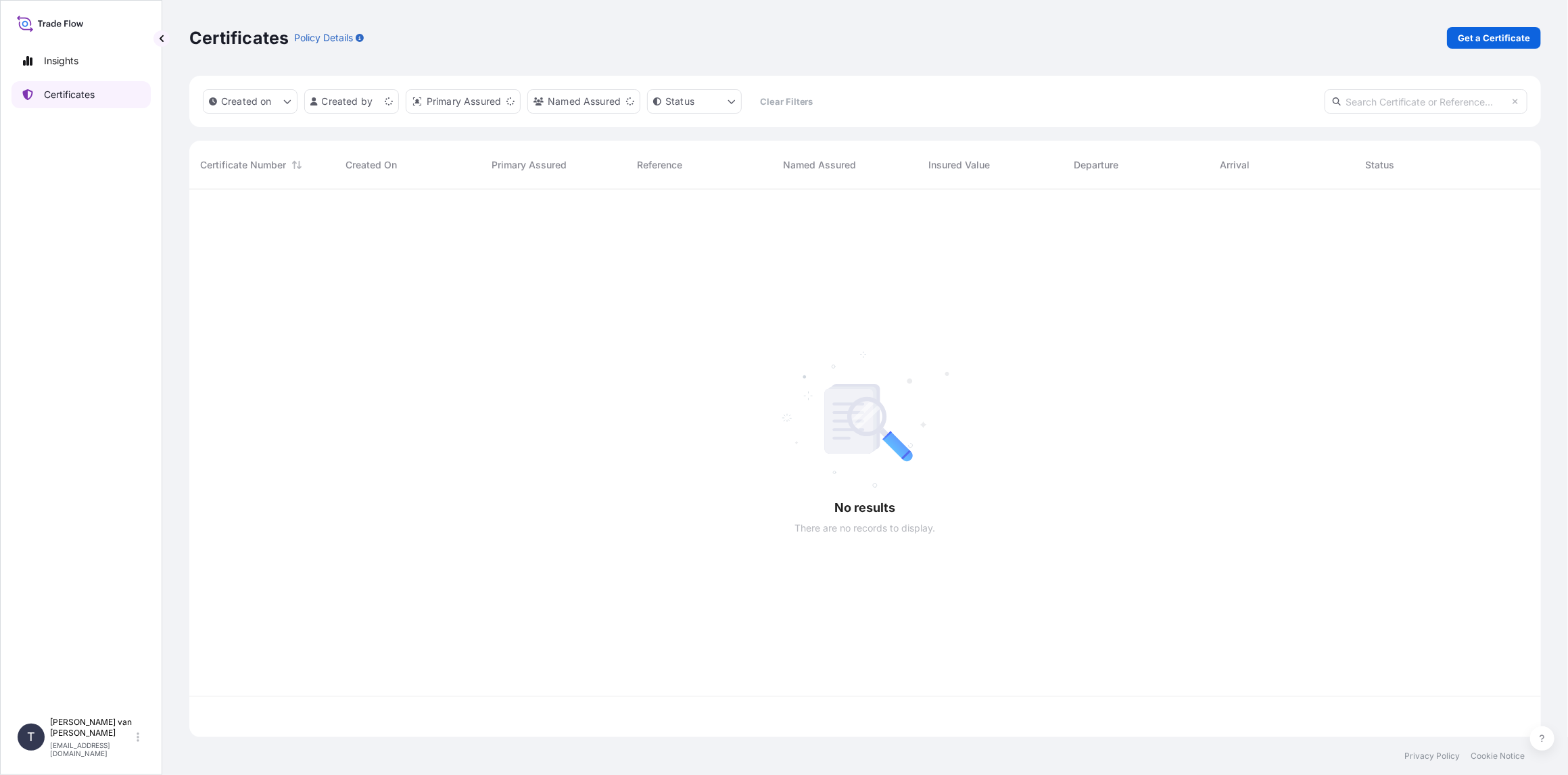
scroll to position [545, 1341]
click at [1492, 42] on p "Get a Certificate" at bounding box center [1494, 38] width 72 height 14
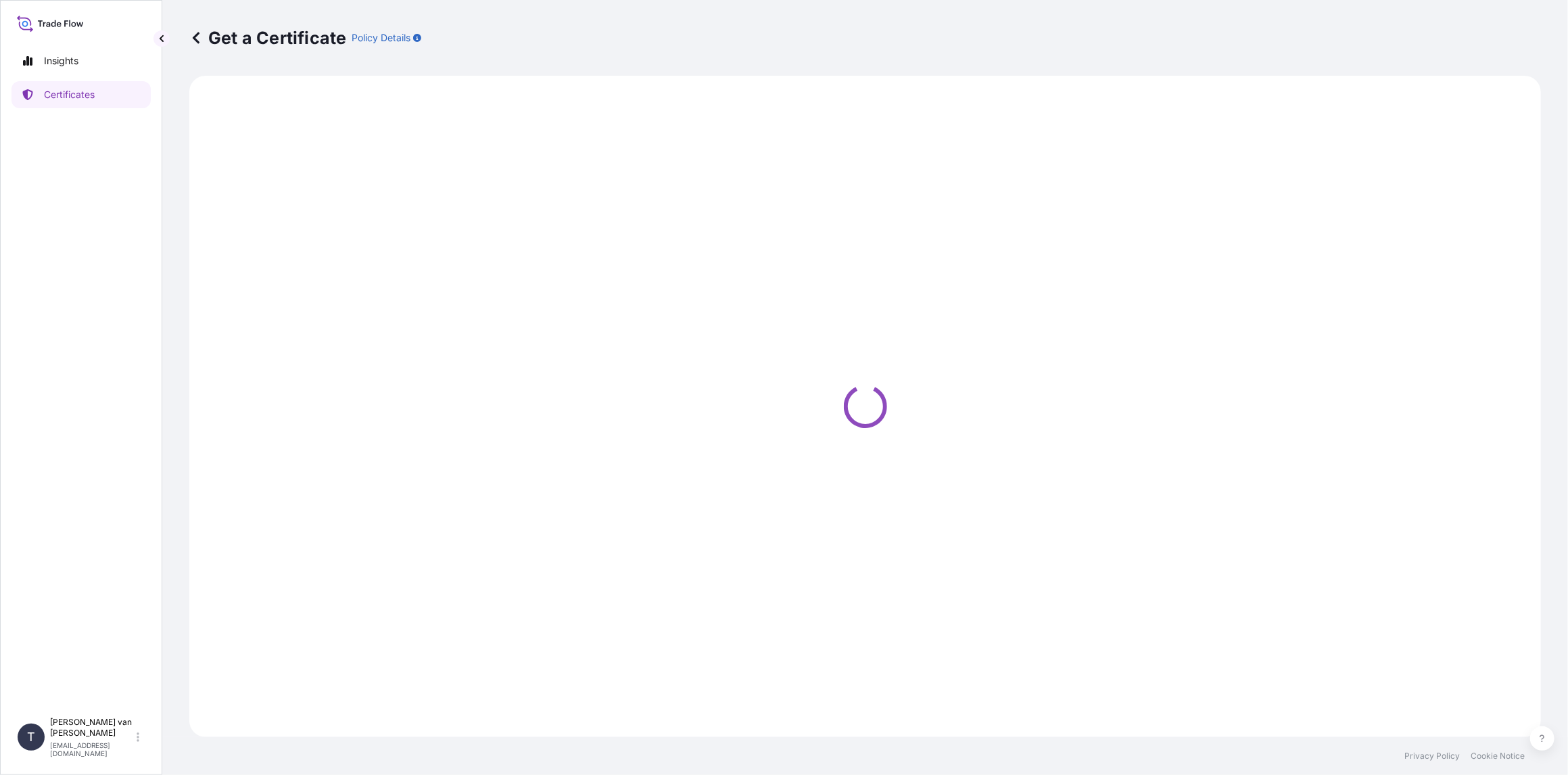
select select "Sea"
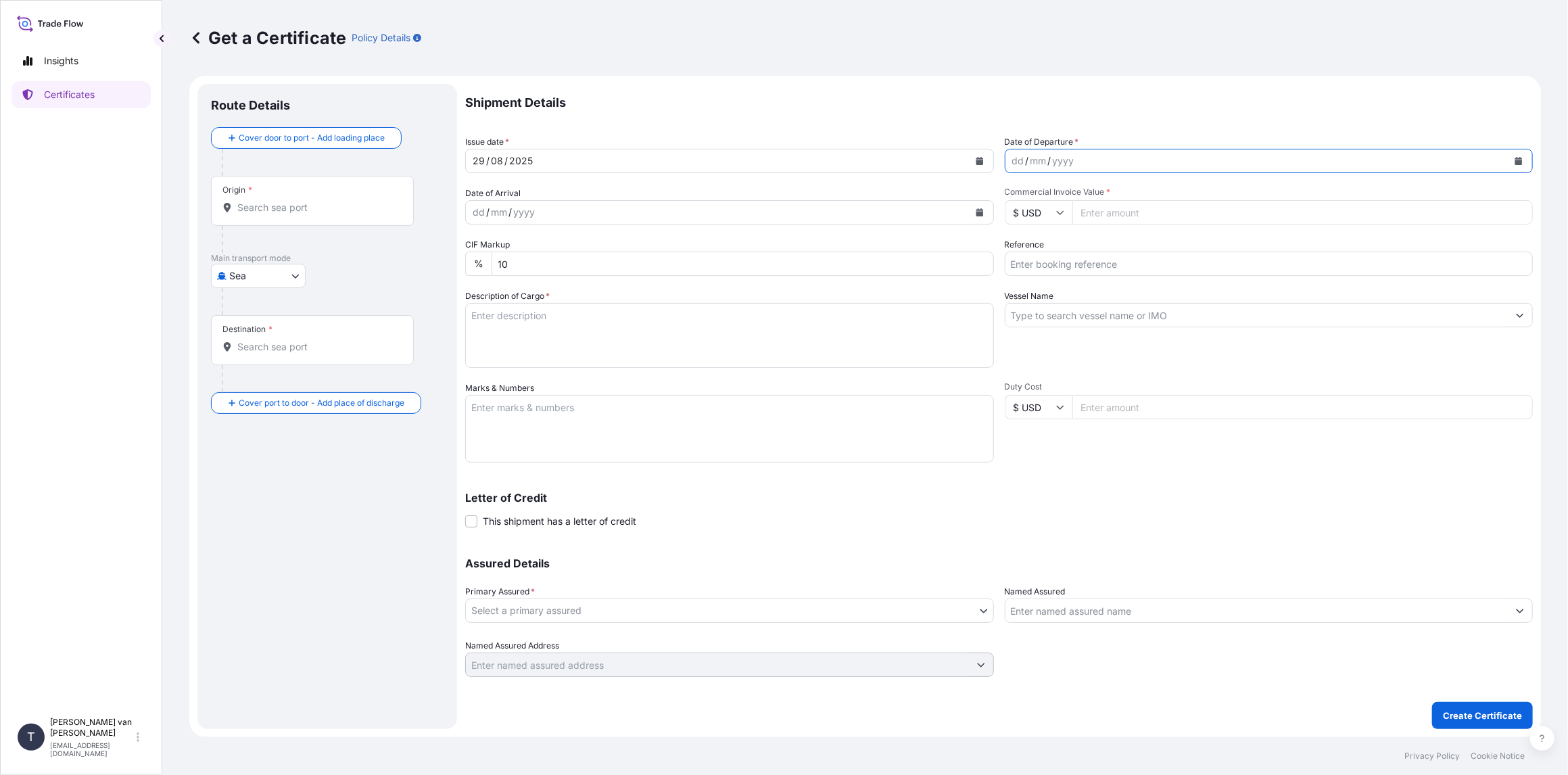
click at [1521, 155] on button "Calendar" at bounding box center [1518, 160] width 22 height 22
click at [1134, 354] on div "29" at bounding box center [1131, 351] width 24 height 24
click at [1121, 222] on input "Commercial Invoice Value *" at bounding box center [1302, 212] width 461 height 24
type input "49041.94"
click at [1037, 269] on input "Reference" at bounding box center [1268, 263] width 528 height 24
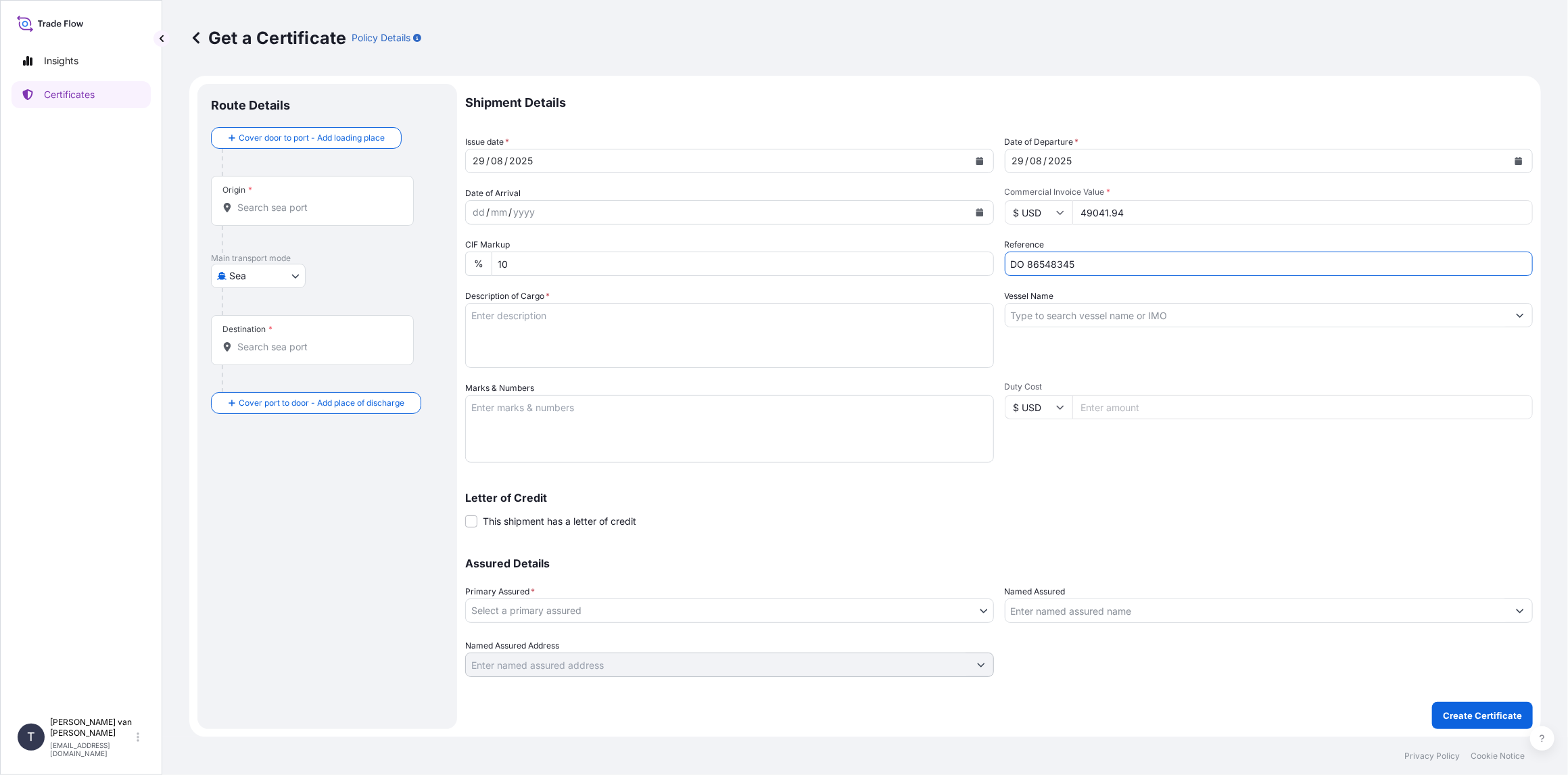
type input "DO 86548345"
click at [1040, 321] on input "Vessel Name" at bounding box center [1256, 315] width 503 height 24
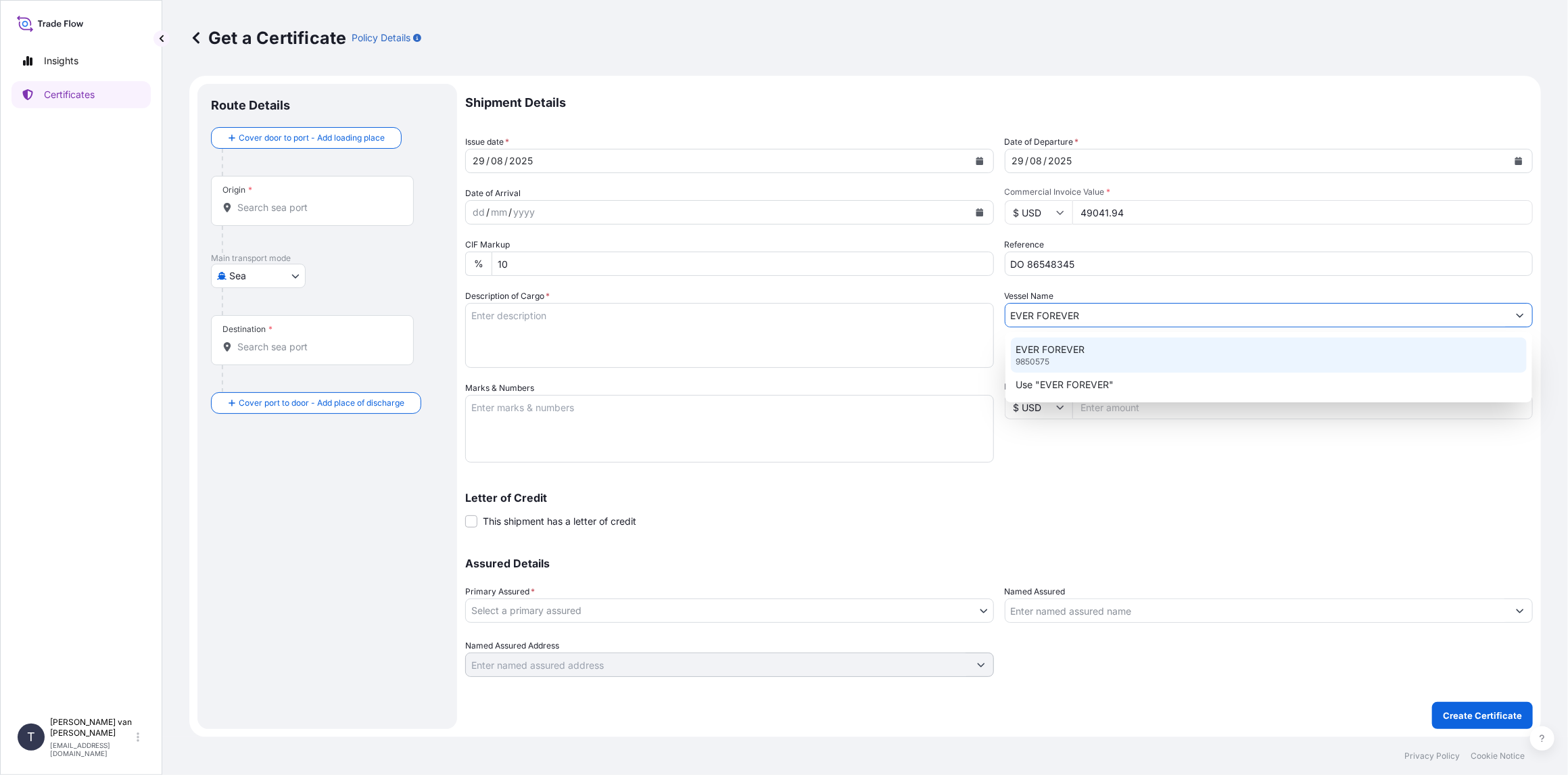
click at [1051, 354] on p "EVER FOREVER" at bounding box center [1051, 350] width 69 height 14
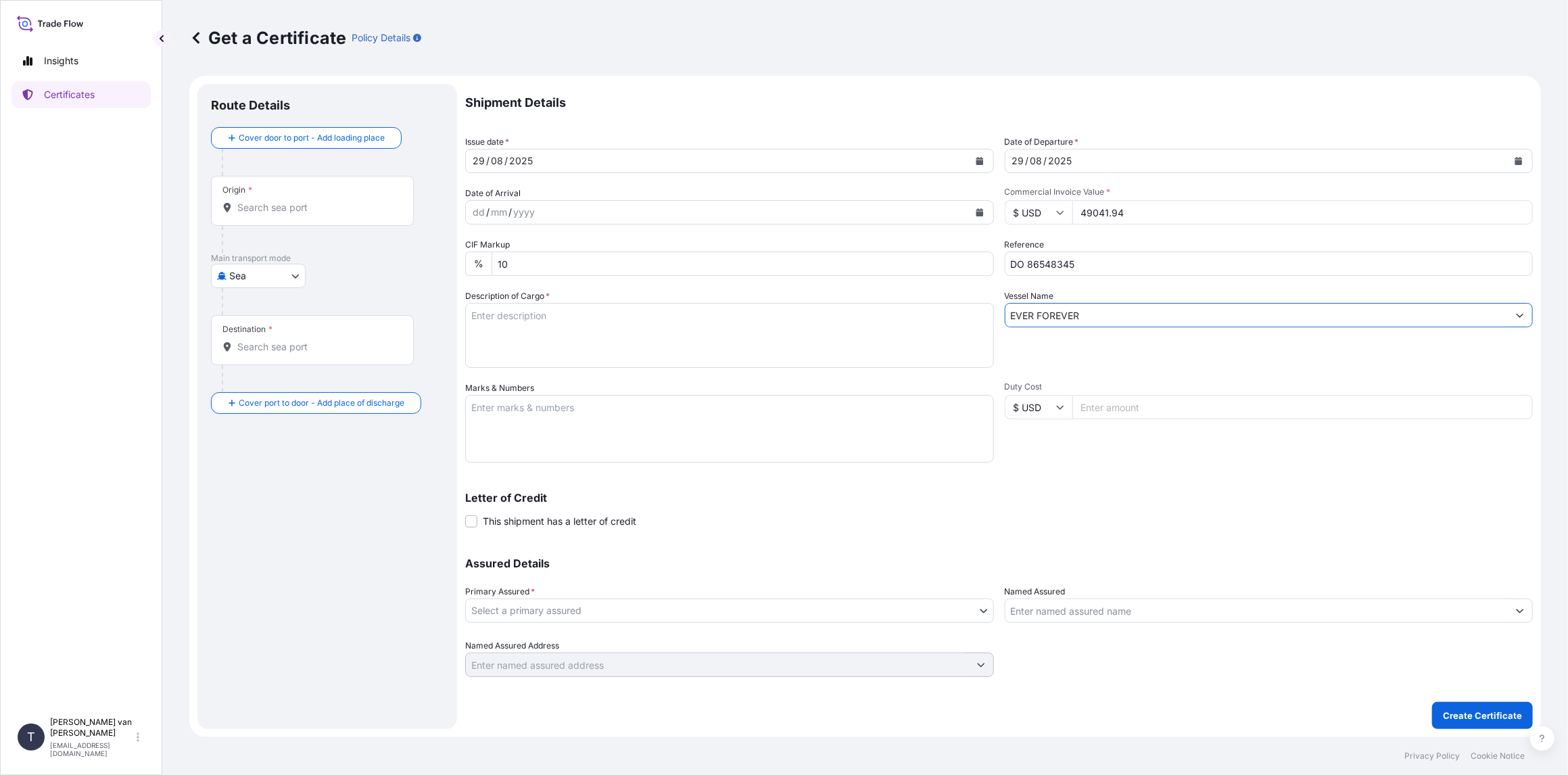
type input "EVER FOREVER"
click at [519, 325] on textarea "Description of Cargo *" at bounding box center [730, 335] width 528 height 65
click at [530, 318] on textarea "1x 40ft container containing: 750 bags x 25 kg Claria Elite = 18.750 kg" at bounding box center [730, 335] width 528 height 65
drag, startPoint x: 545, startPoint y: 314, endPoint x: 464, endPoint y: 313, distance: 81.0
click at [464, 313] on form "Route Details Cover door to port - Add loading place Place of loading Road / [G…" at bounding box center [865, 406] width 1351 height 661
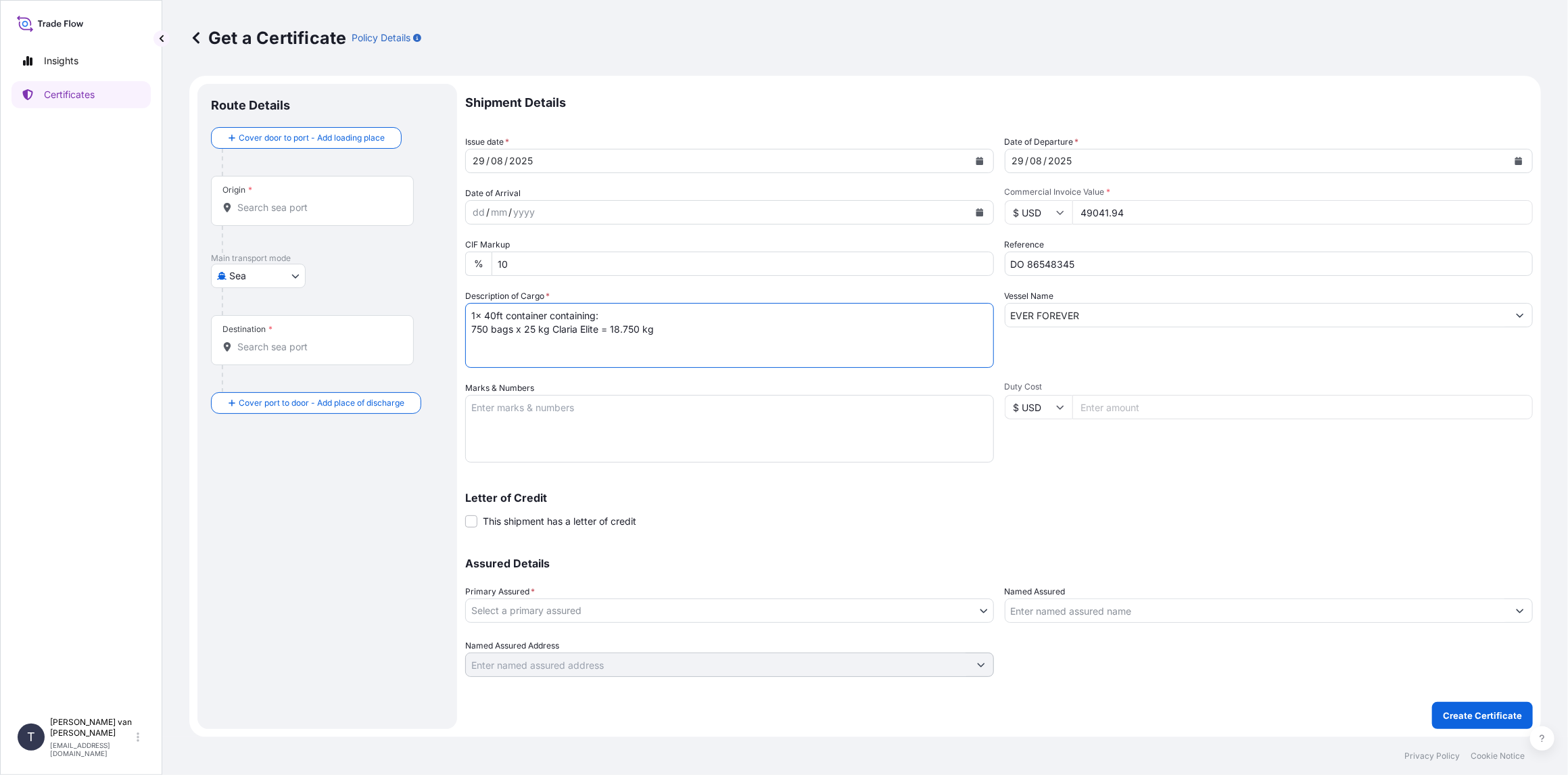
type textarea "1x 40ft container containing: 750 bags x 25 kg Claria Elite = 18.750 kg"
click at [482, 424] on textarea "Marks & Numbers" at bounding box center [730, 429] width 528 height 68
paste textarea "1x 40ft container"
type textarea "1x 40ft container: CONTAINER: SEAL: TGBU8805711 00101681 DO: 86548345 PO: 44006…"
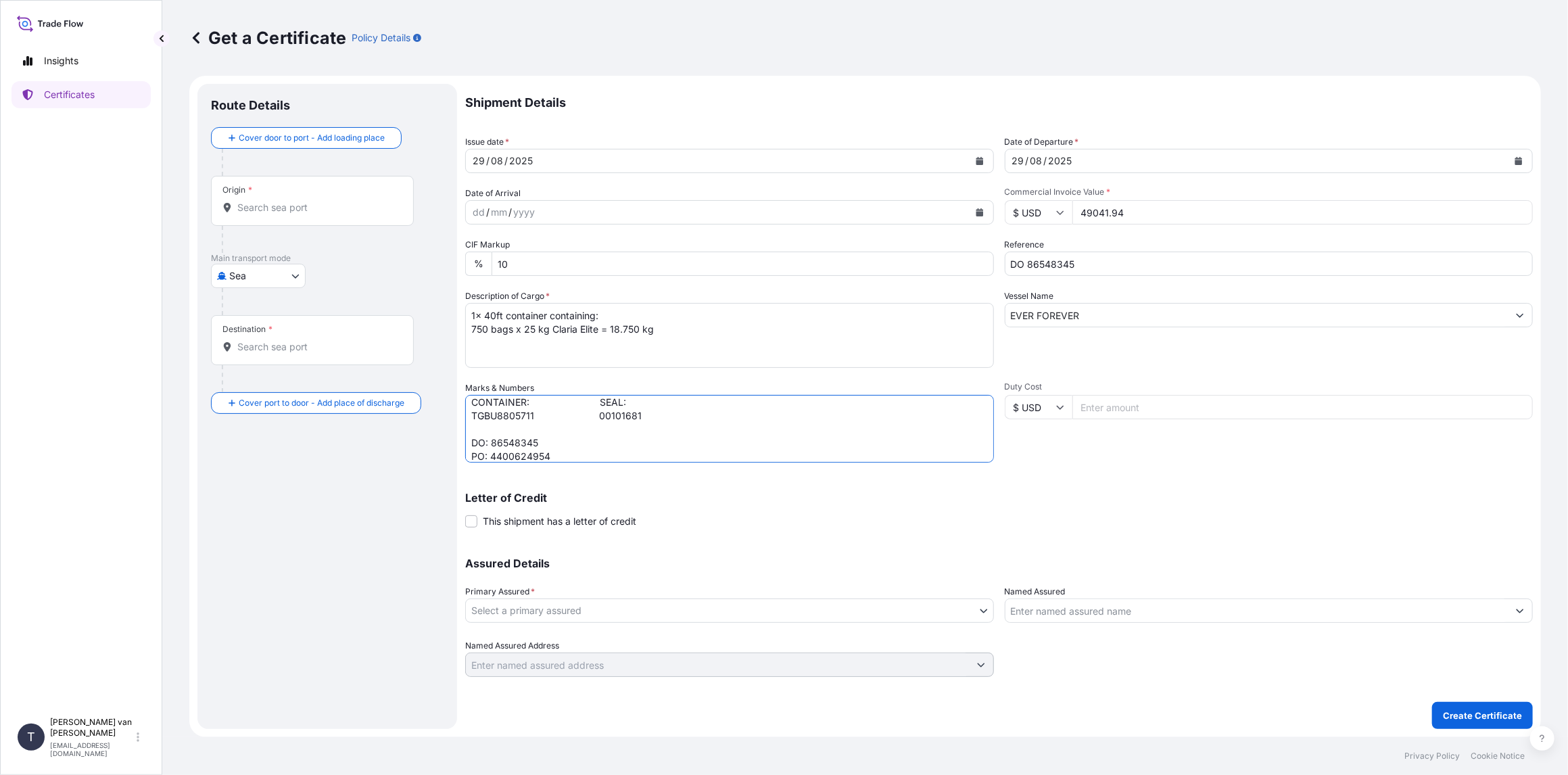
click at [553, 611] on body "Insights Certificates T [PERSON_NAME] van t Hoenderdaal [EMAIL_ADDRESS][DOMAIN_…" at bounding box center [784, 388] width 1568 height 775
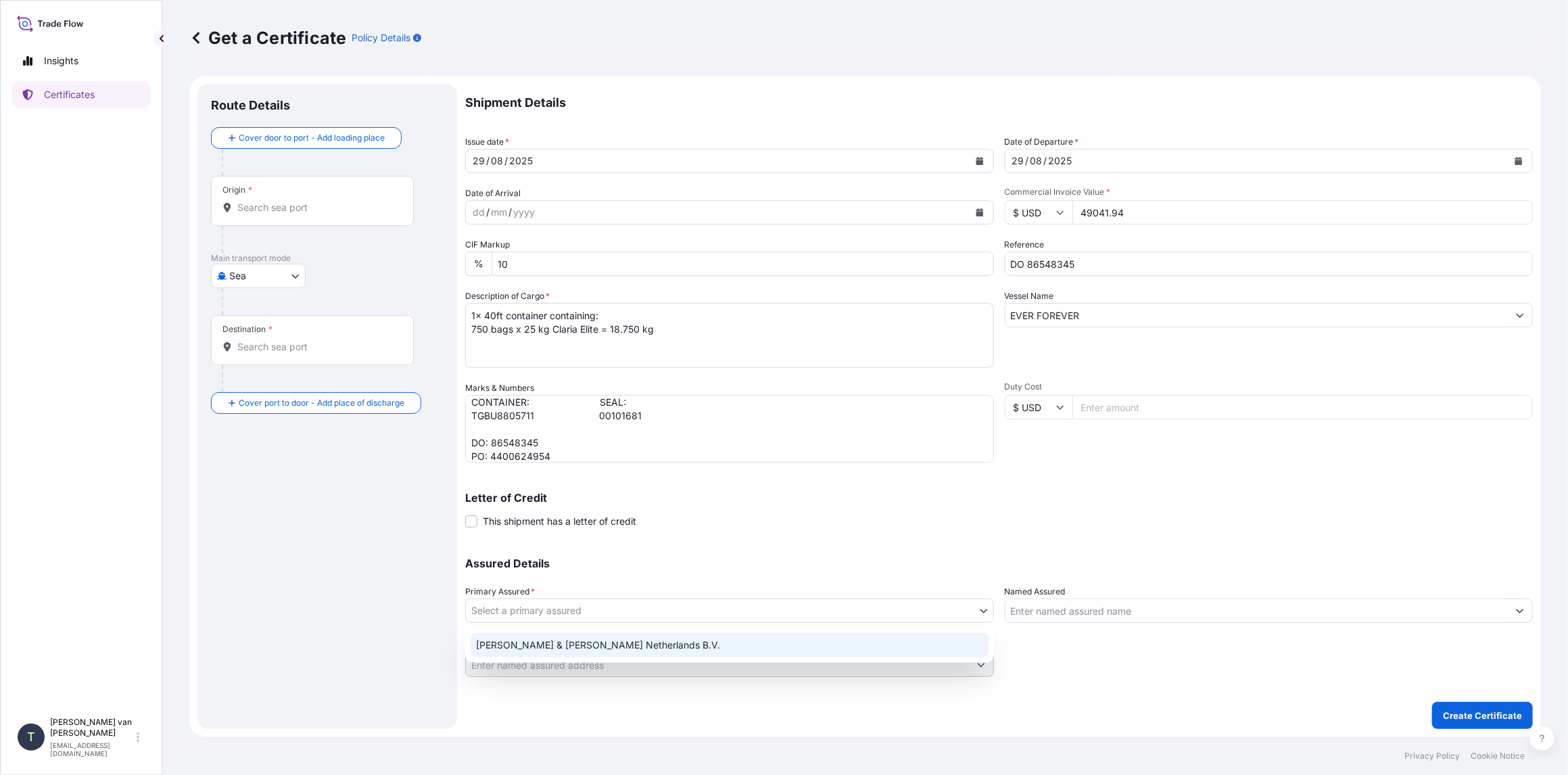
click at [523, 647] on div "[PERSON_NAME] & [PERSON_NAME] Netherlands B.V." at bounding box center [729, 645] width 518 height 24
select select "31666"
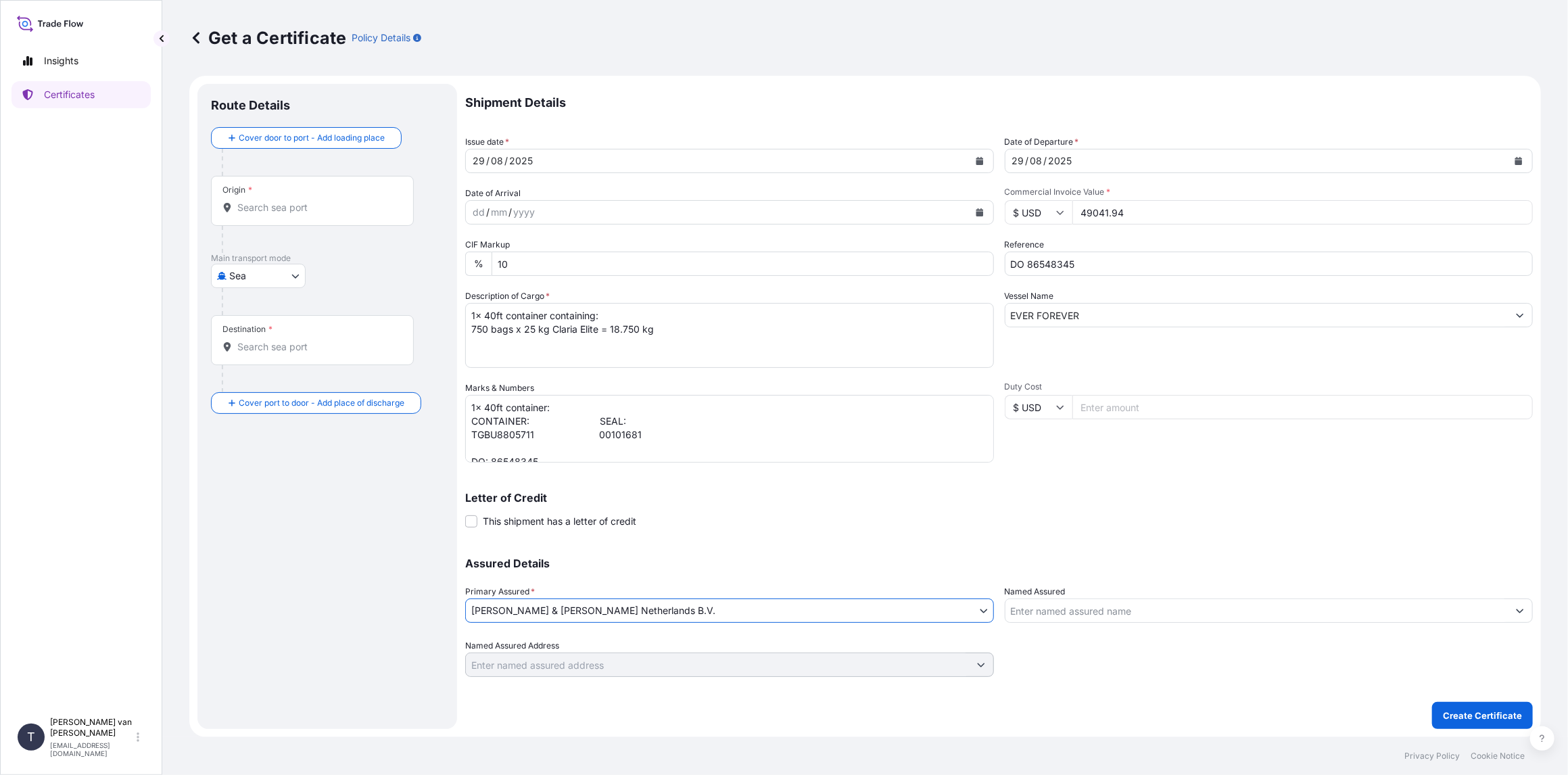
scroll to position [26, 0]
click at [303, 215] on div "Origin *" at bounding box center [312, 201] width 203 height 50
click at [303, 214] on input "Origin *" at bounding box center [317, 207] width 159 height 14
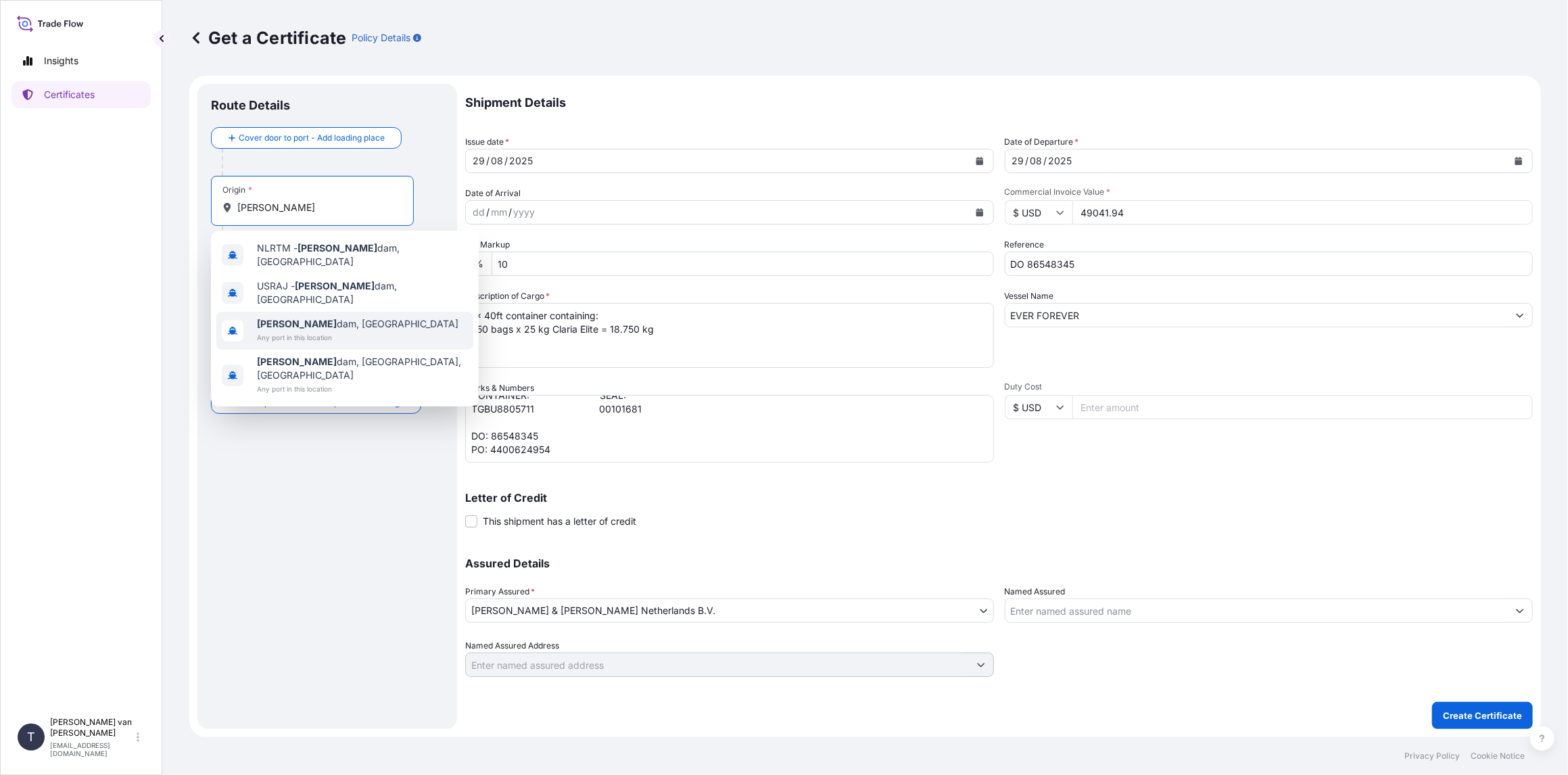
click at [289, 331] on span "Any port in this location" at bounding box center [358, 338] width 201 height 14
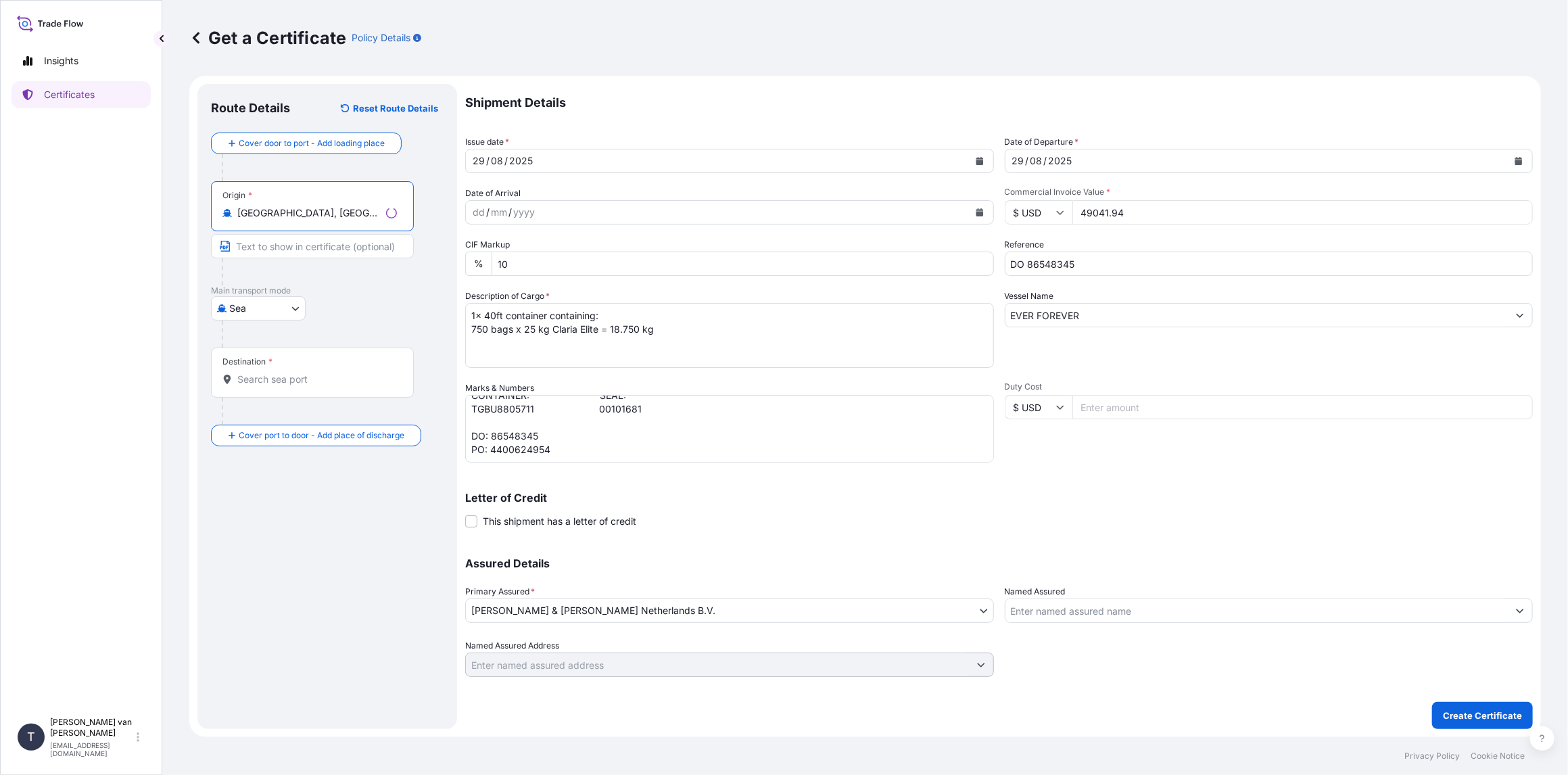
type input "[GEOGRAPHIC_DATA], [GEOGRAPHIC_DATA]"
click at [267, 381] on input "Destination *" at bounding box center [317, 379] width 159 height 14
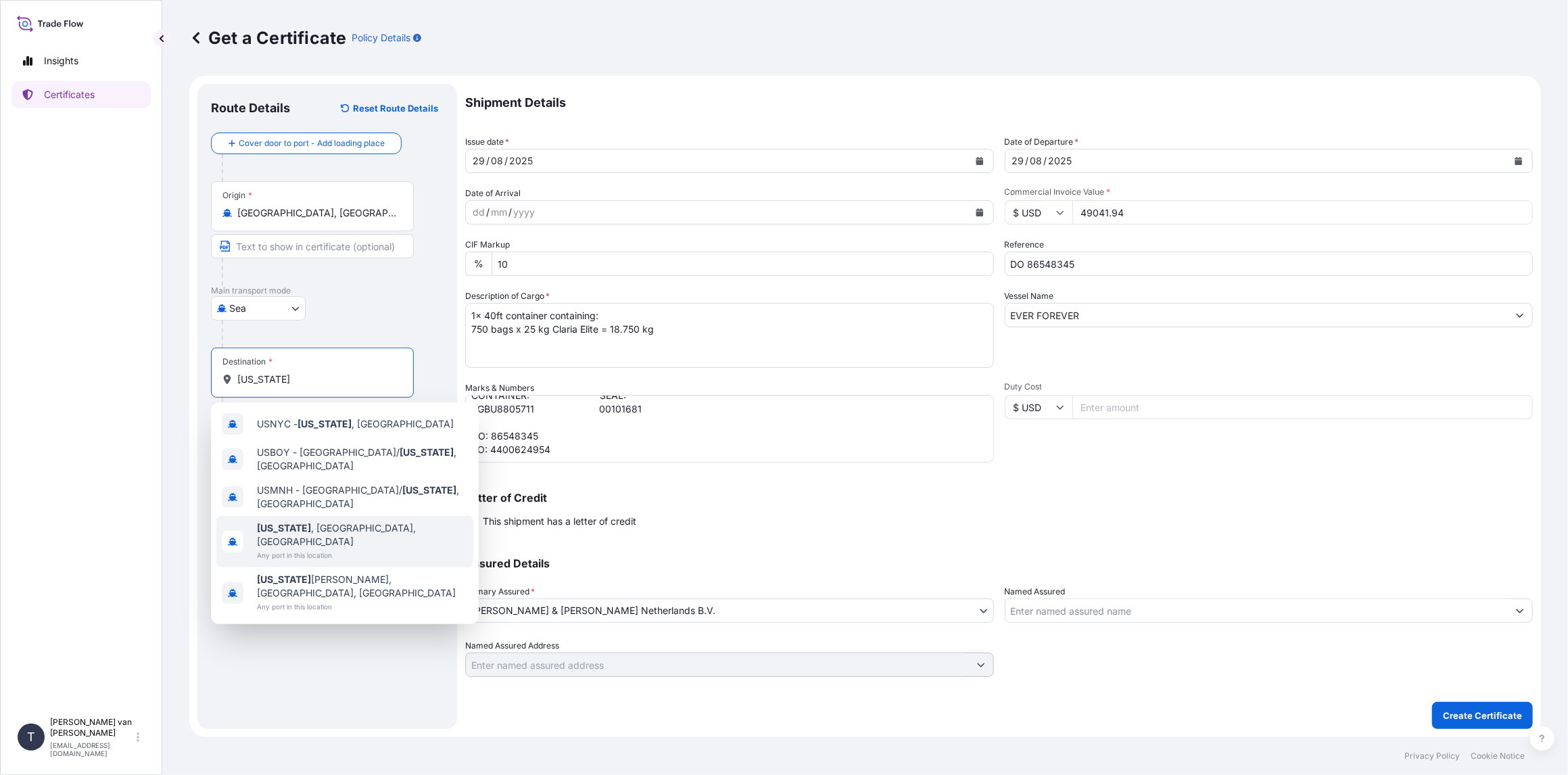
click at [301, 521] on span "[US_STATE] , [GEOGRAPHIC_DATA], [GEOGRAPHIC_DATA]" at bounding box center [362, 535] width 211 height 27
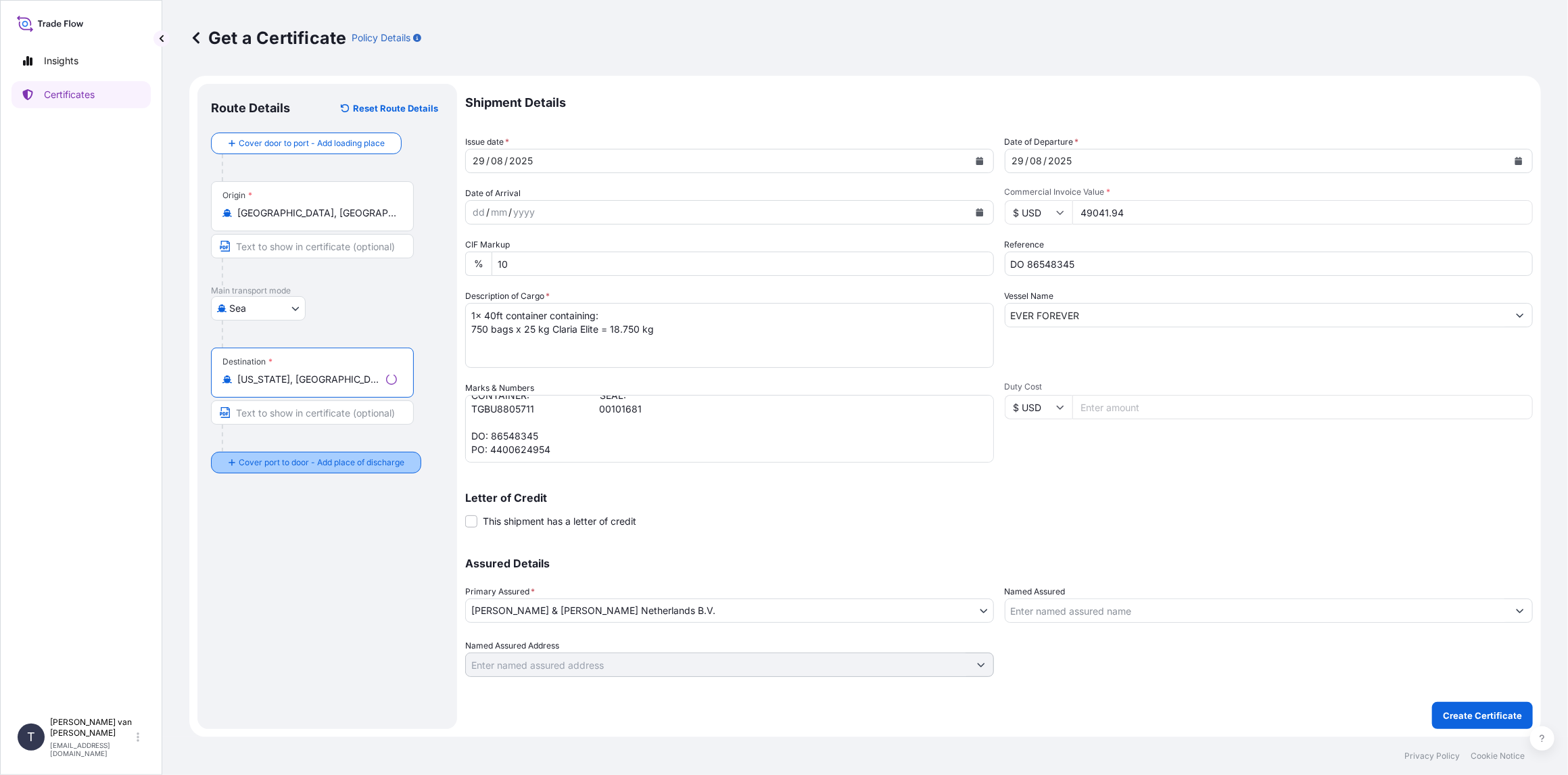
type input "[US_STATE], [GEOGRAPHIC_DATA], [GEOGRAPHIC_DATA]"
click at [262, 533] on input "Place of Discharge" at bounding box center [317, 535] width 159 height 14
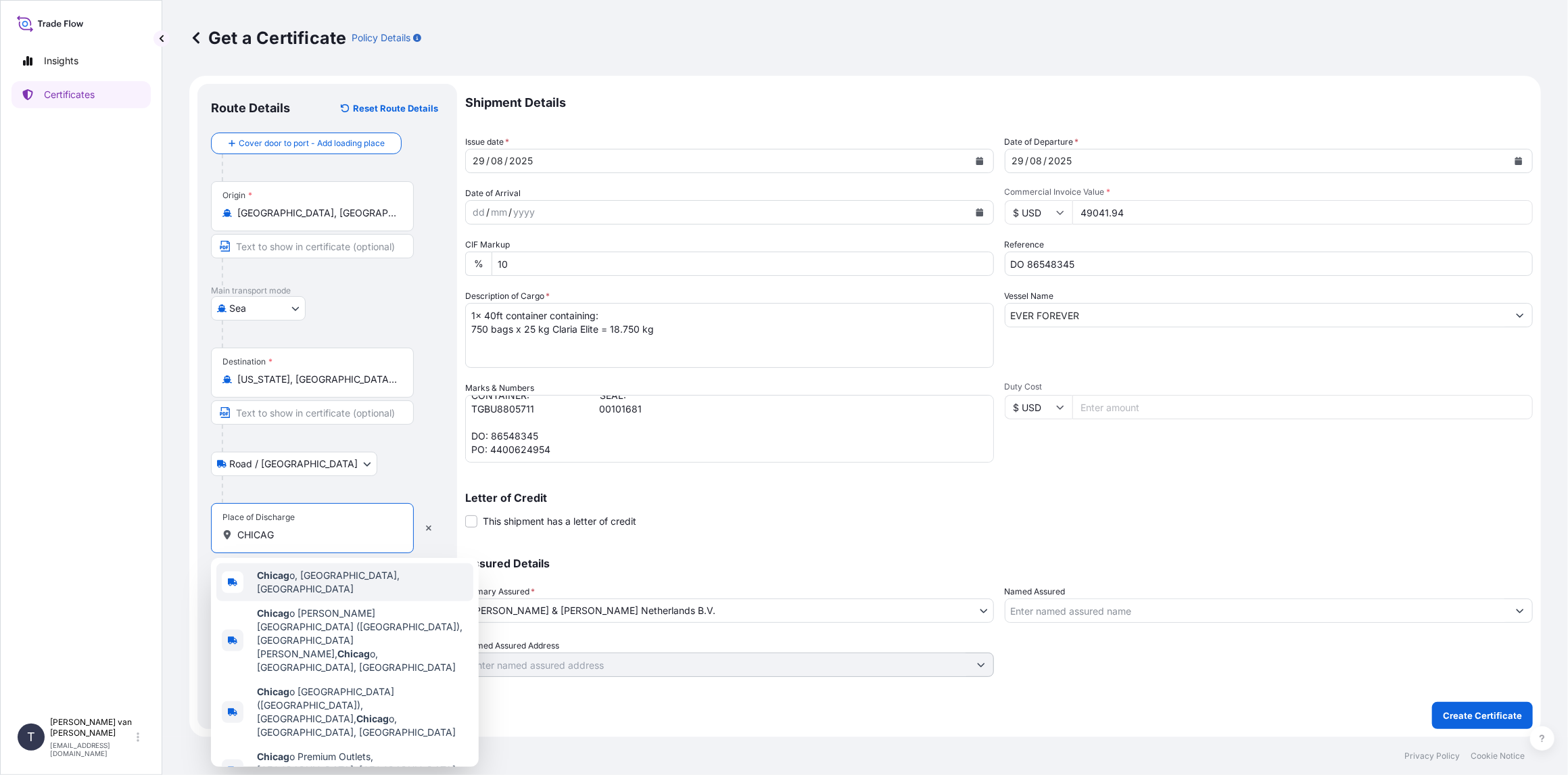
click at [278, 577] on b "Chicag" at bounding box center [273, 575] width 32 height 11
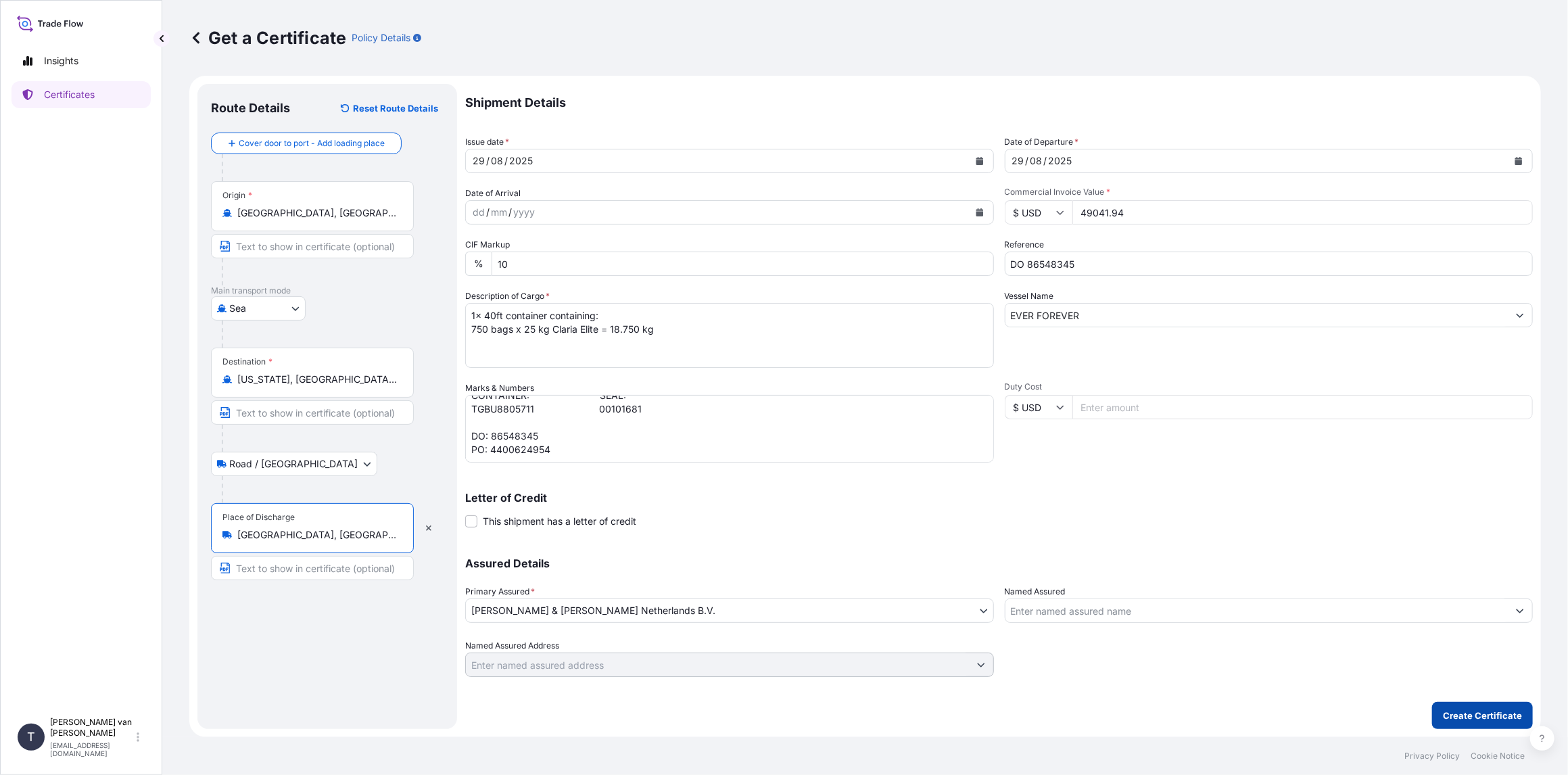
type input "[GEOGRAPHIC_DATA], [GEOGRAPHIC_DATA], [GEOGRAPHIC_DATA]"
click at [1480, 717] on p "Create Certificate" at bounding box center [1482, 715] width 79 height 14
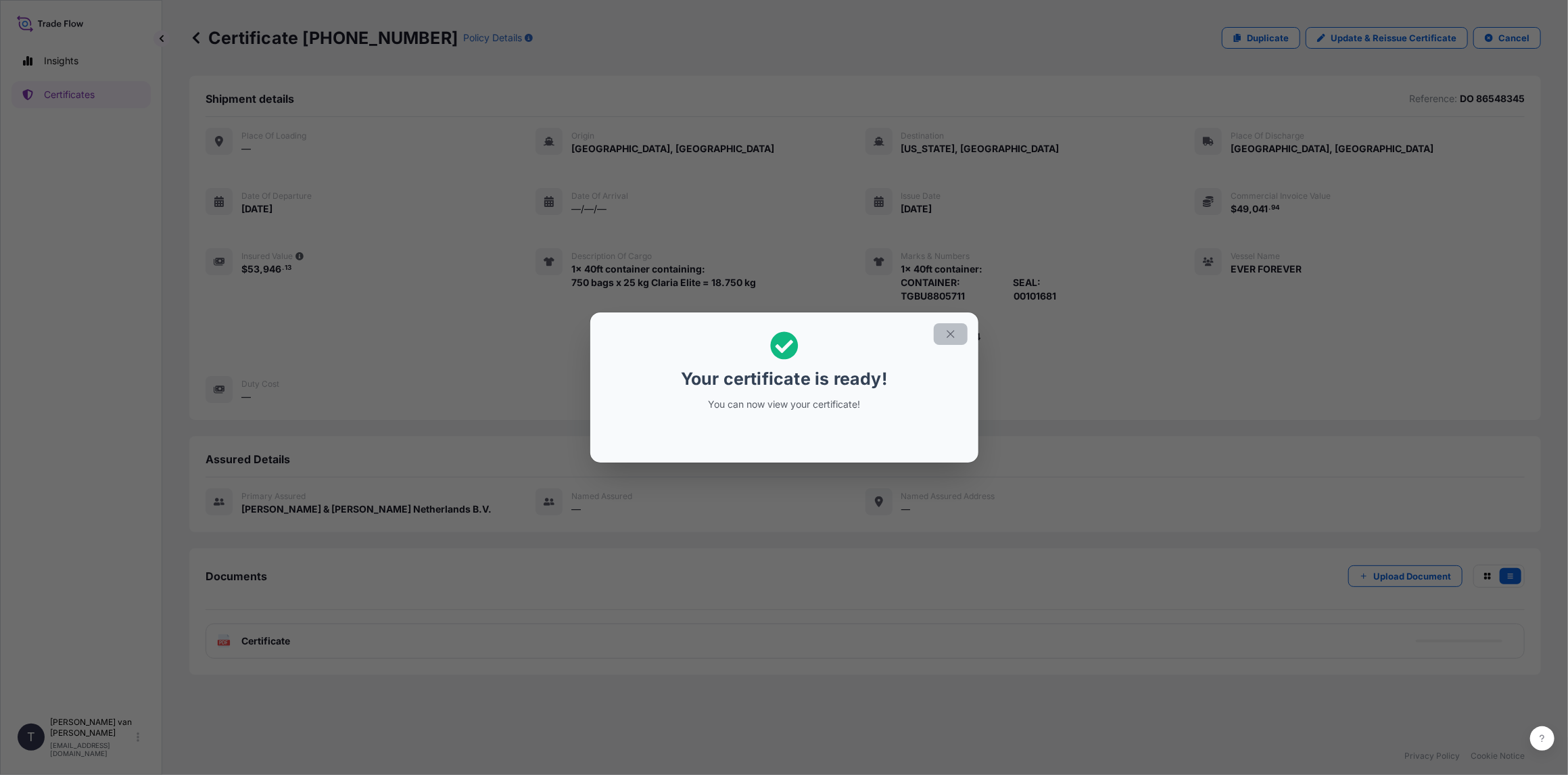
click at [954, 331] on icon "button" at bounding box center [949, 334] width 7 height 7
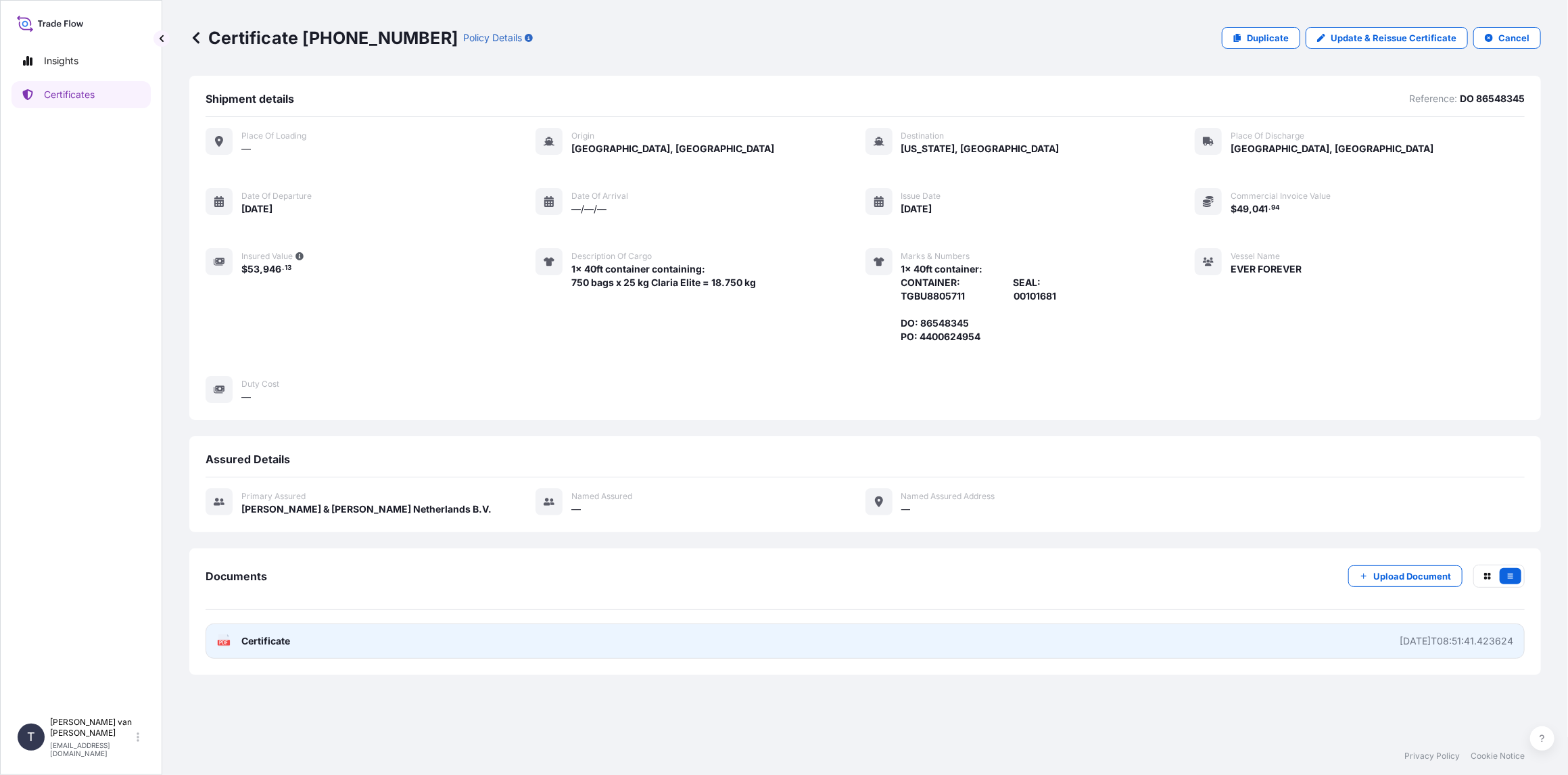
click at [263, 638] on span "Certificate" at bounding box center [266, 640] width 48 height 14
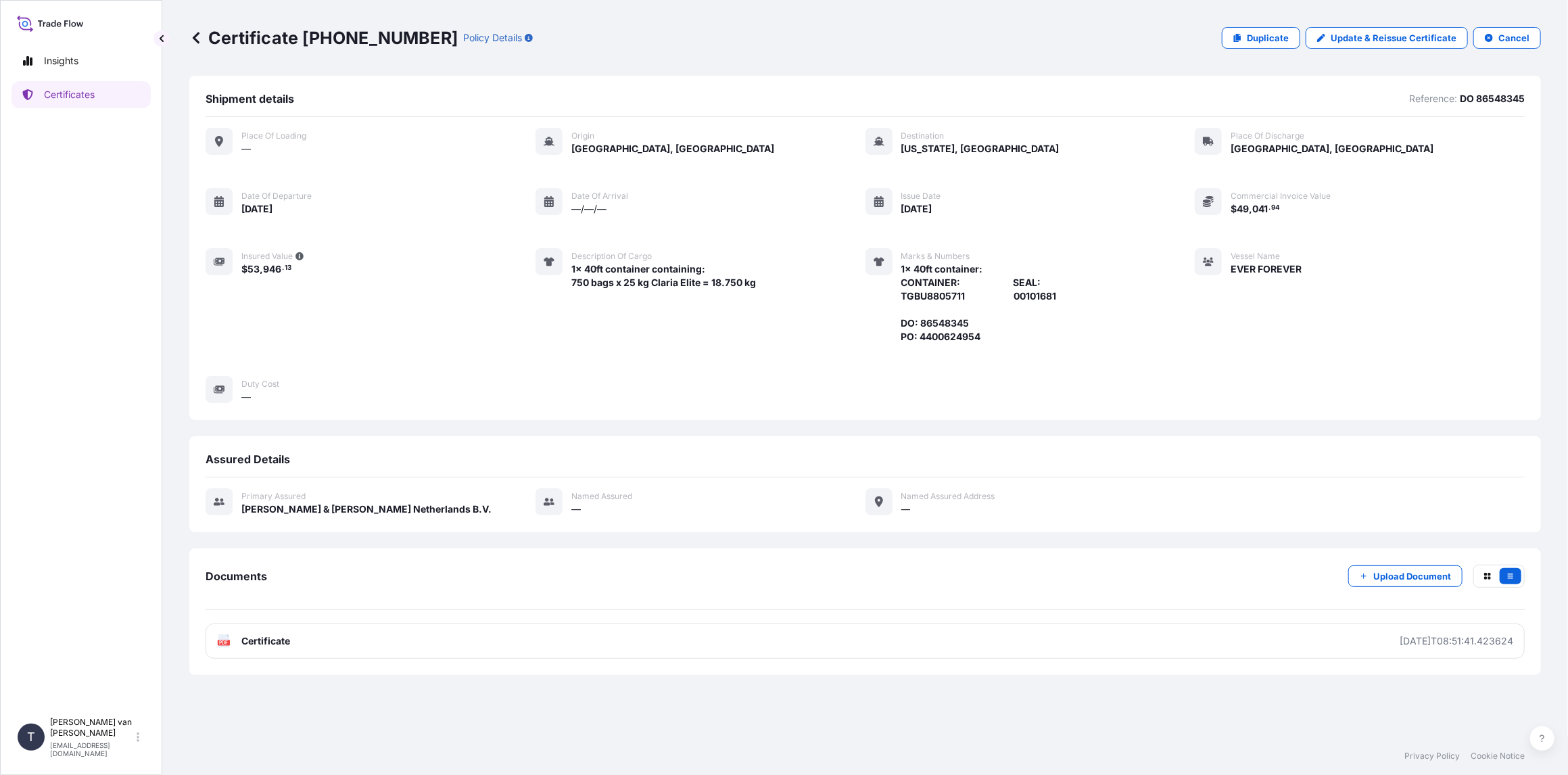
click at [410, 36] on div "Certificate [PHONE_NUMBER] Policy Details" at bounding box center [361, 38] width 343 height 22
drag, startPoint x: 408, startPoint y: 36, endPoint x: 304, endPoint y: 31, distance: 104.1
click at [304, 31] on p "Certificate [PHONE_NUMBER]" at bounding box center [323, 38] width 268 height 22
copy p "[PHONE_NUMBER]"
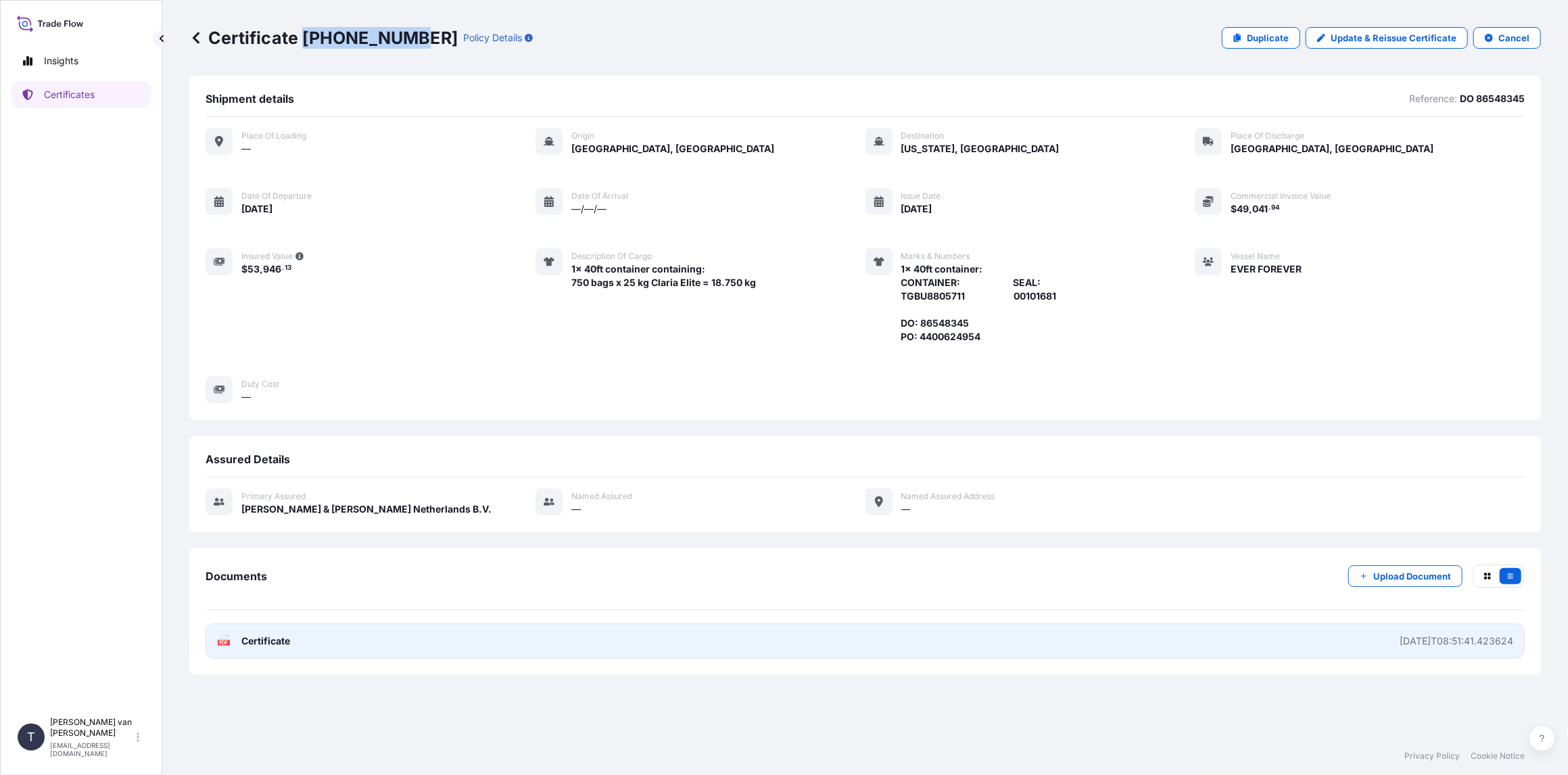
click at [267, 640] on span "Certificate" at bounding box center [266, 640] width 48 height 14
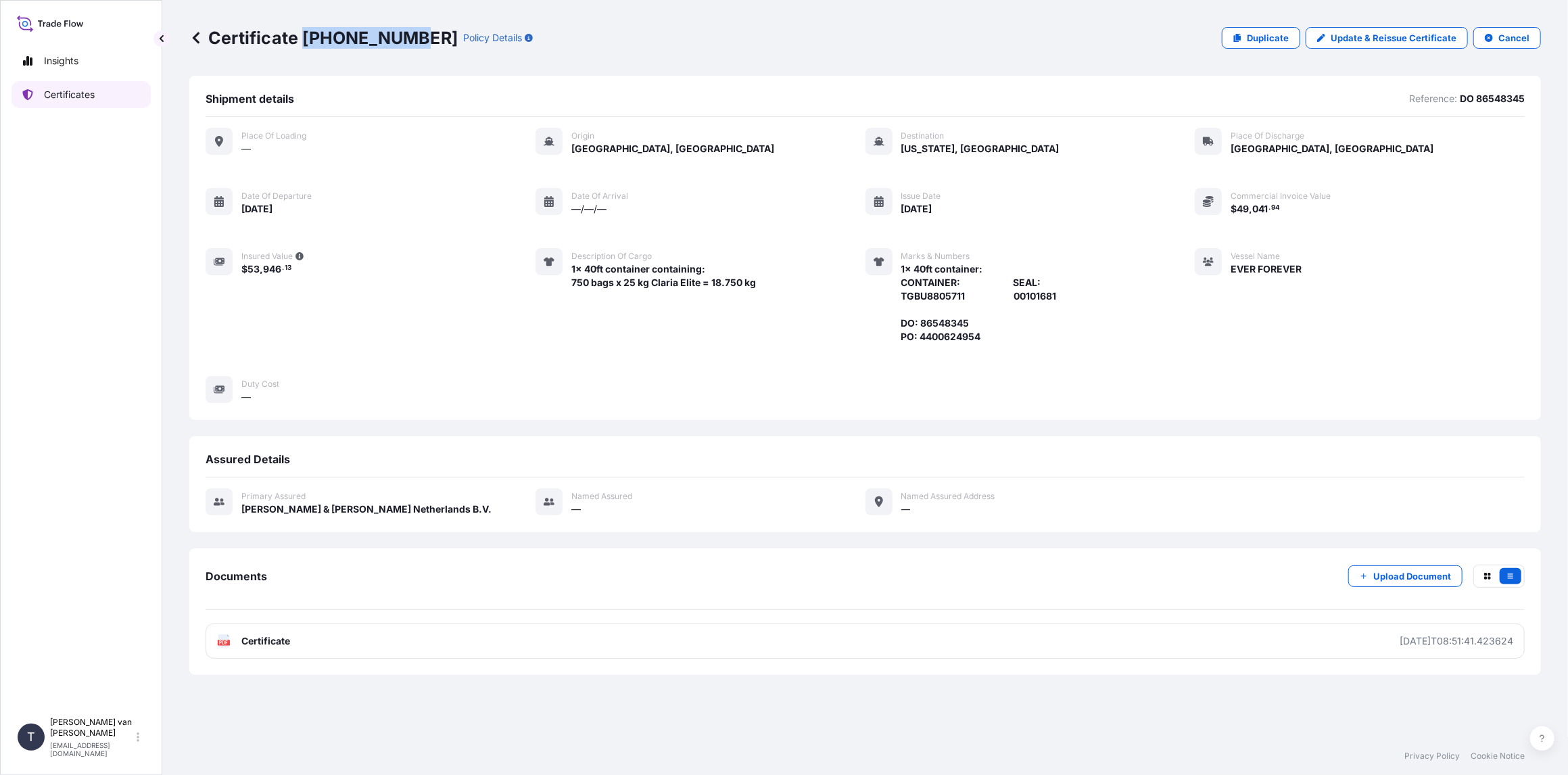
click at [75, 93] on p "Certificates" at bounding box center [69, 94] width 51 height 14
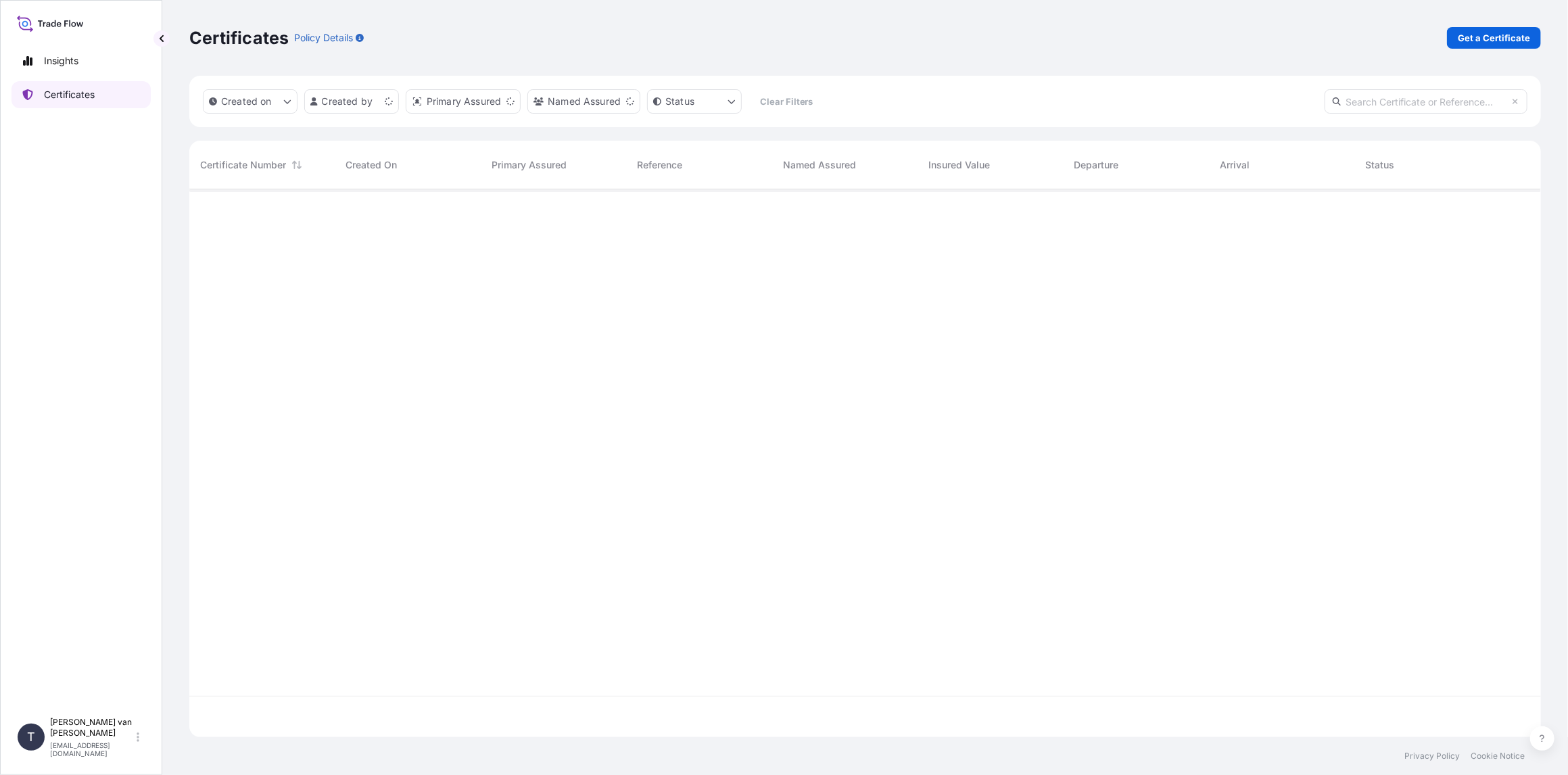
scroll to position [545, 1341]
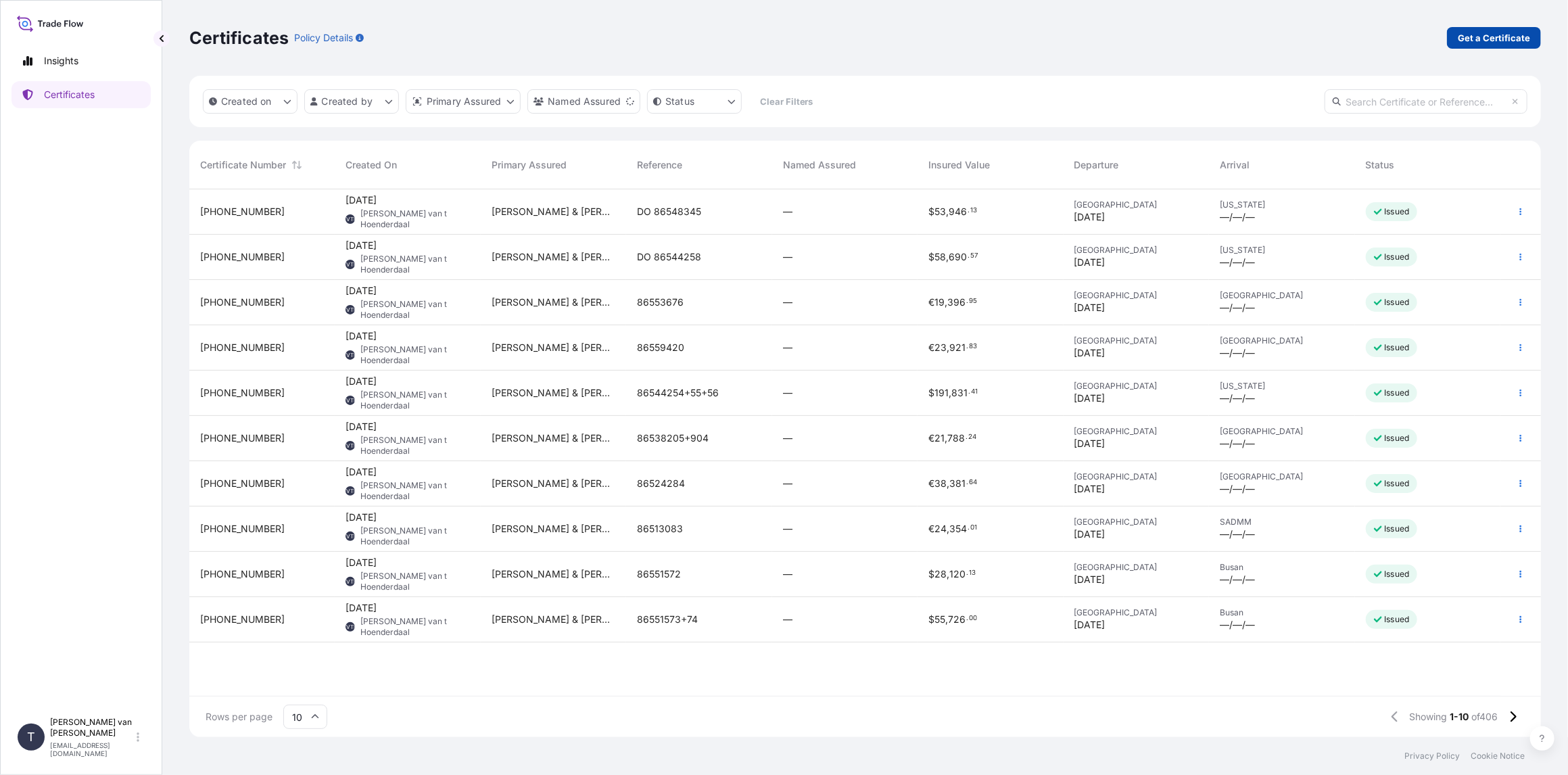
click at [1479, 39] on p "Get a Certificate" at bounding box center [1494, 38] width 72 height 14
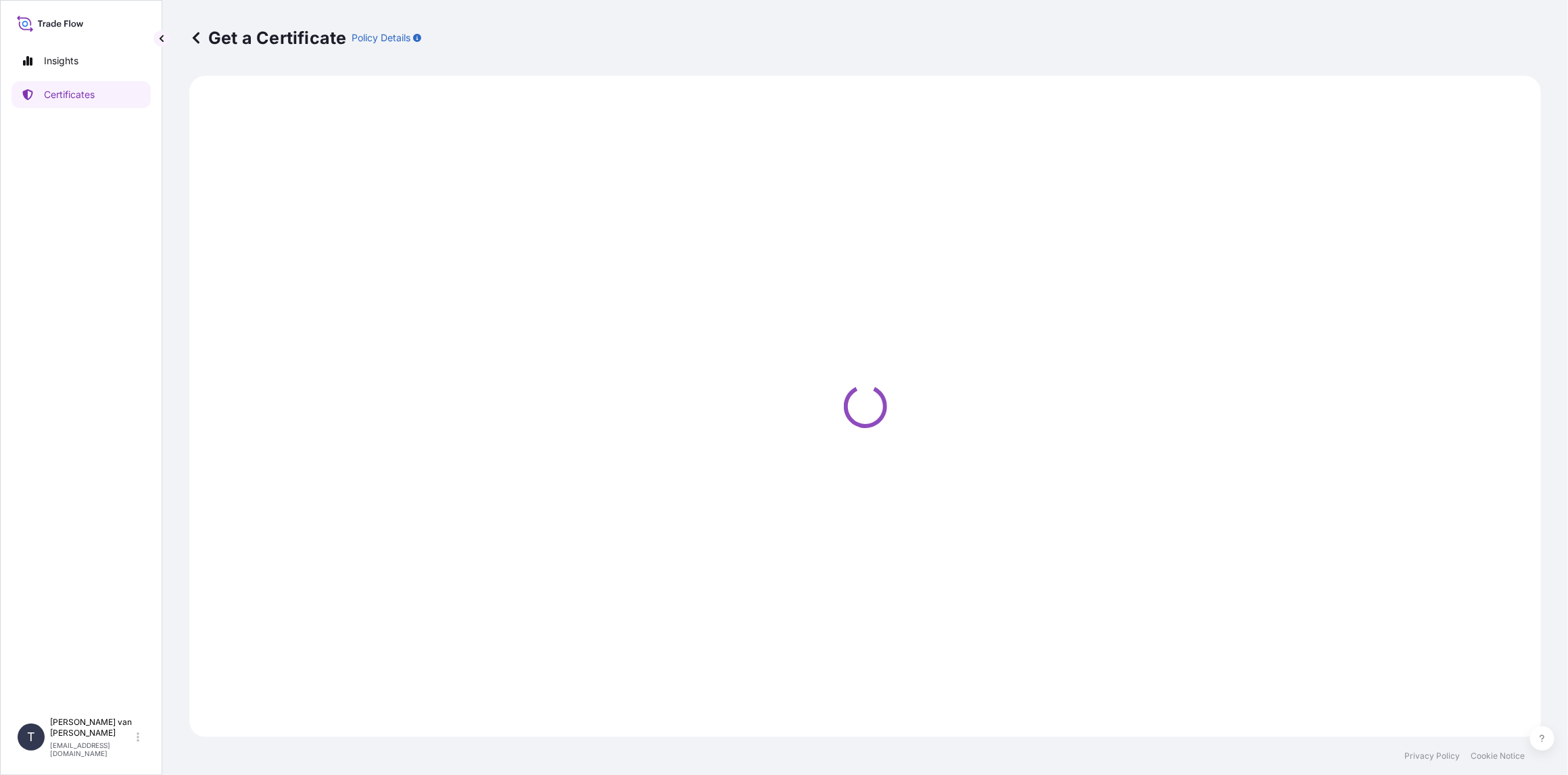
select select "Sea"
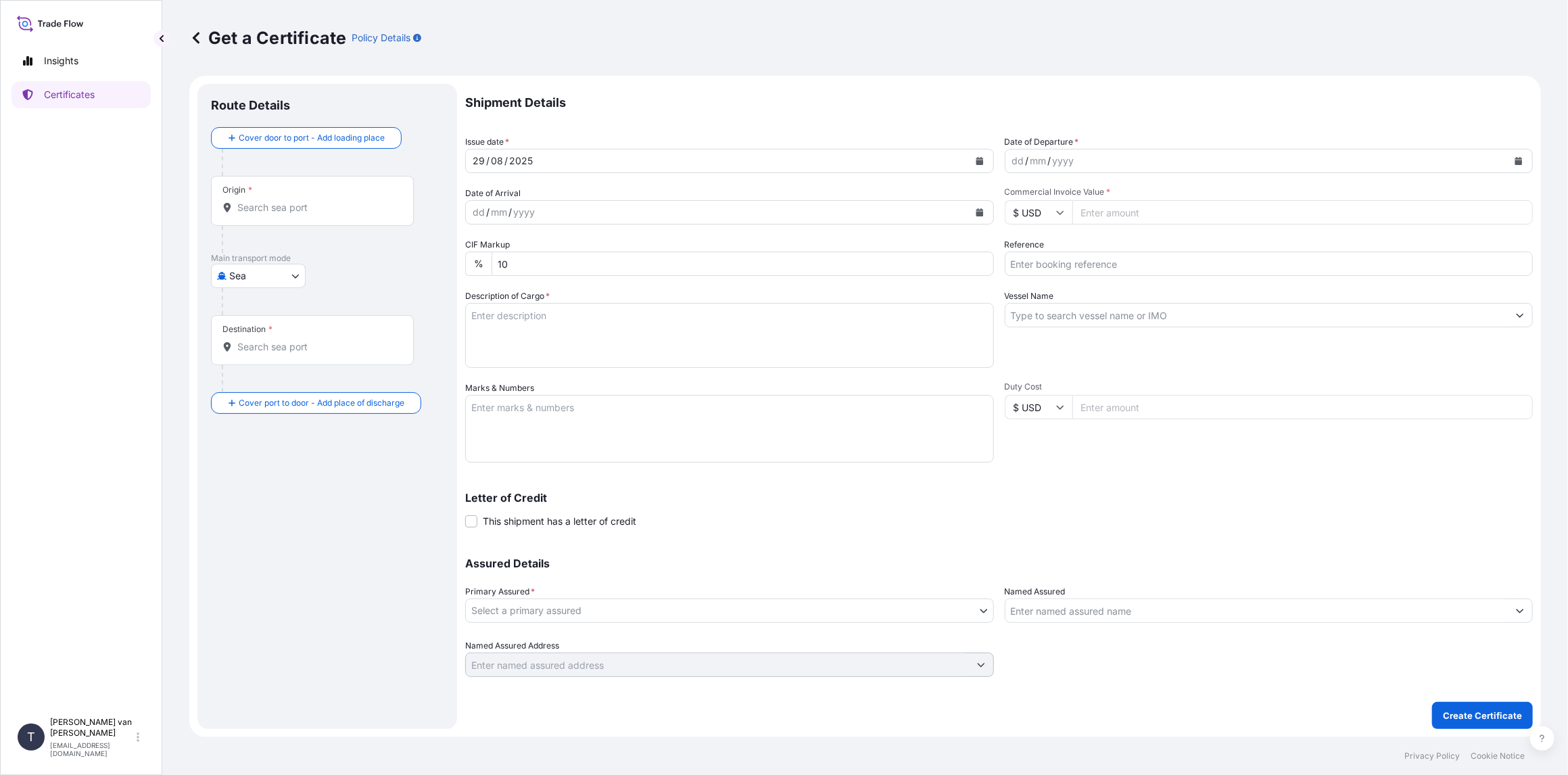
click at [1514, 160] on icon "Calendar" at bounding box center [1518, 161] width 8 height 8
click at [1131, 354] on div "29" at bounding box center [1131, 351] width 24 height 24
click at [1115, 213] on input "Commercial Invoice Value *" at bounding box center [1302, 212] width 461 height 24
click at [1118, 210] on input "Commercial Invoice Value *" at bounding box center [1302, 212] width 461 height 24
type input "133545.76"
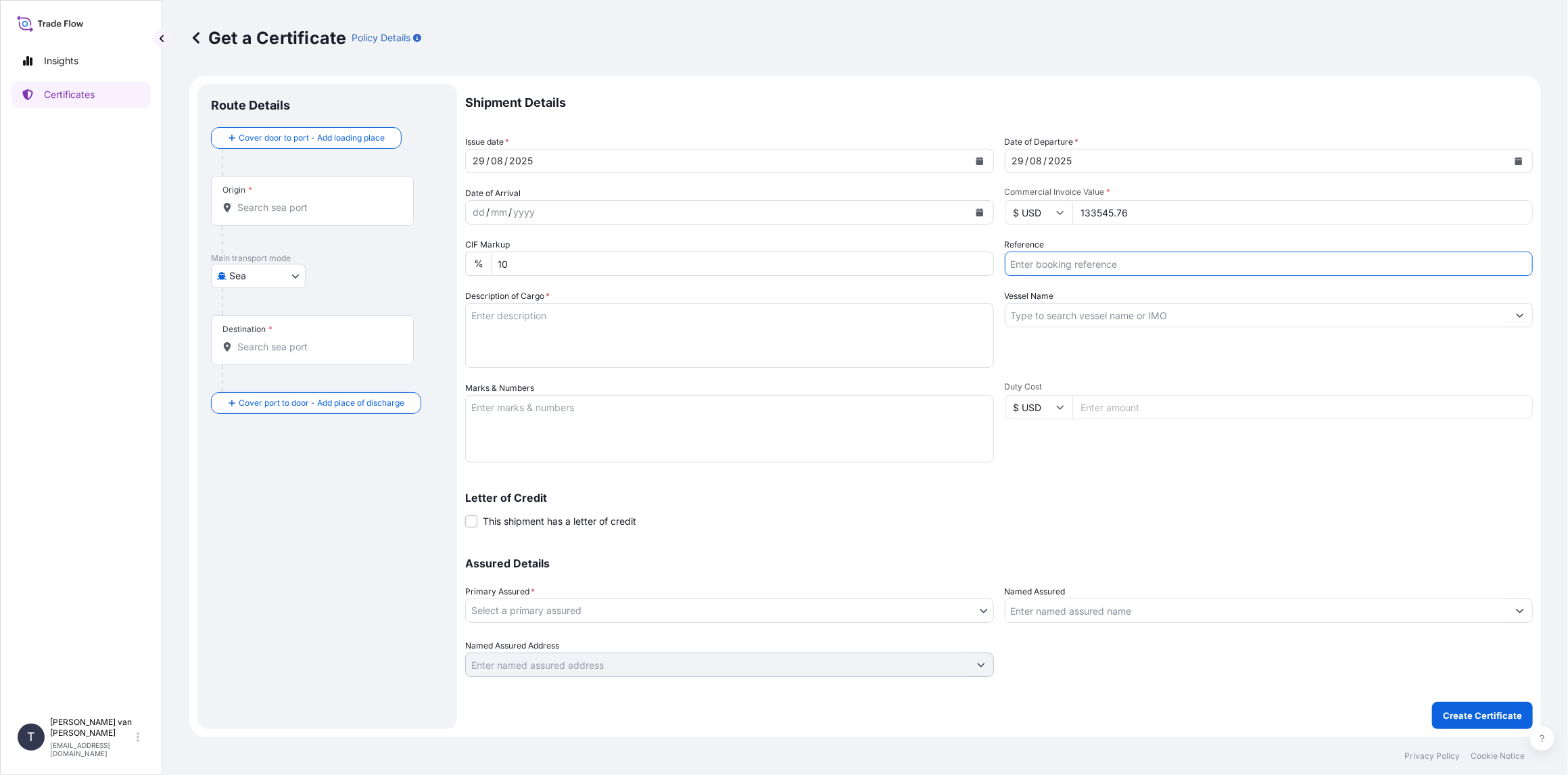
click at [1061, 263] on input "Reference" at bounding box center [1268, 263] width 528 height 24
type input "d"
type input "DO 86548465+6"
click at [1046, 312] on input "Vessel Name" at bounding box center [1256, 315] width 503 height 24
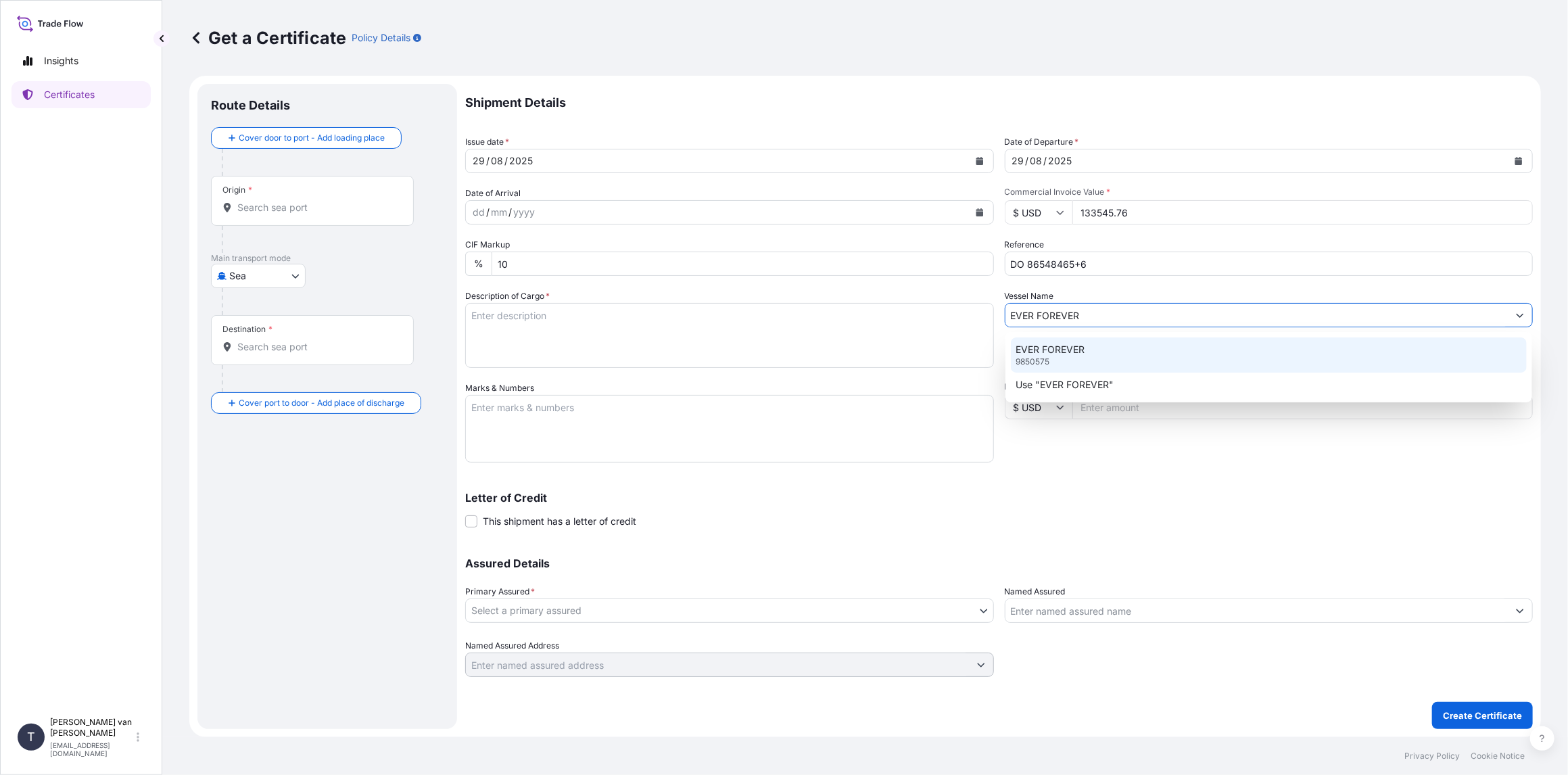
click at [1078, 343] on p "EVER FOREVER" at bounding box center [1051, 350] width 69 height 14
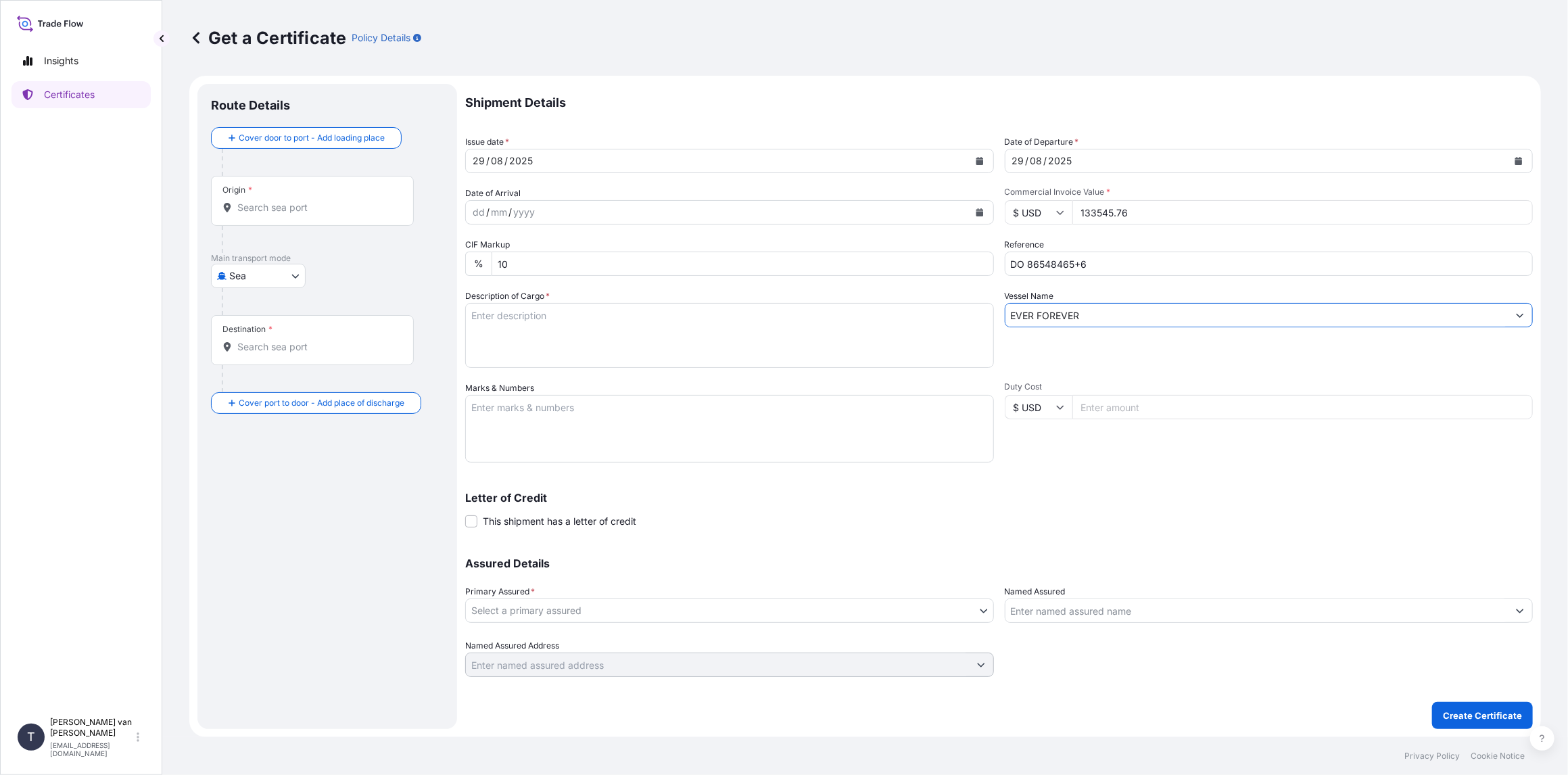
click at [1107, 320] on input "EVER FOREVER" at bounding box center [1256, 315] width 503 height 24
type input "EVER FOREVER"
click at [538, 317] on textarea "Description of Cargo *" at bounding box center [730, 335] width 528 height 65
click at [532, 317] on textarea "2x 40ft container containing: 1.500 bags x 25 kg [PERSON_NAME] 570 = 37.500 kg" at bounding box center [730, 335] width 528 height 65
drag, startPoint x: 547, startPoint y: 317, endPoint x: 447, endPoint y: 309, distance: 100.3
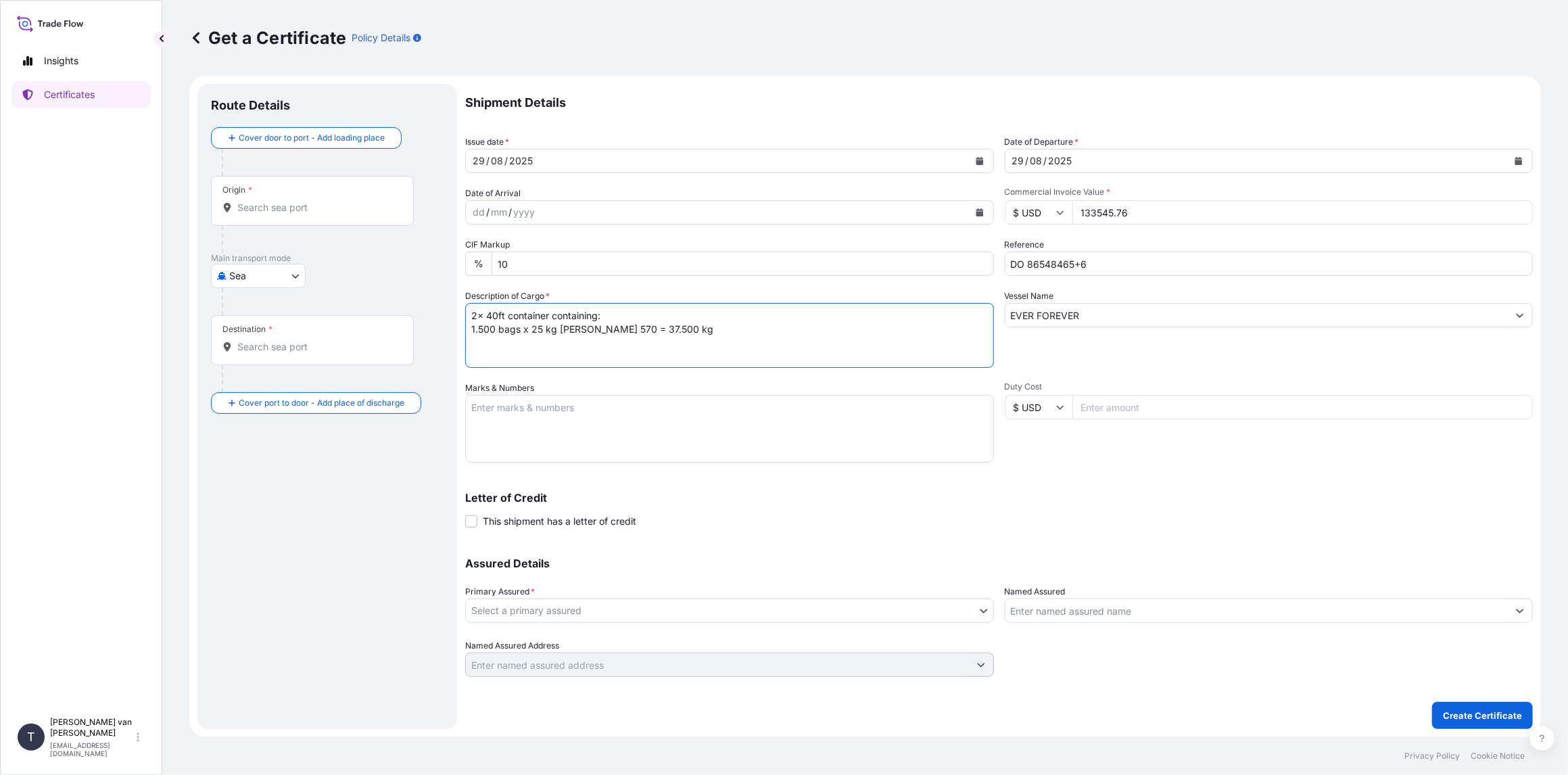
click at [447, 309] on form "Route Details Cover door to port - Add loading place Place of loading Road / [G…" at bounding box center [865, 406] width 1351 height 661
type textarea "2x 40ft container containing: 1.500 bags x 25 kg [PERSON_NAME] 570 = 37.500 kg"
click at [486, 404] on textarea "Marks & Numbers" at bounding box center [730, 429] width 528 height 68
paste textarea "2x 40ft container"
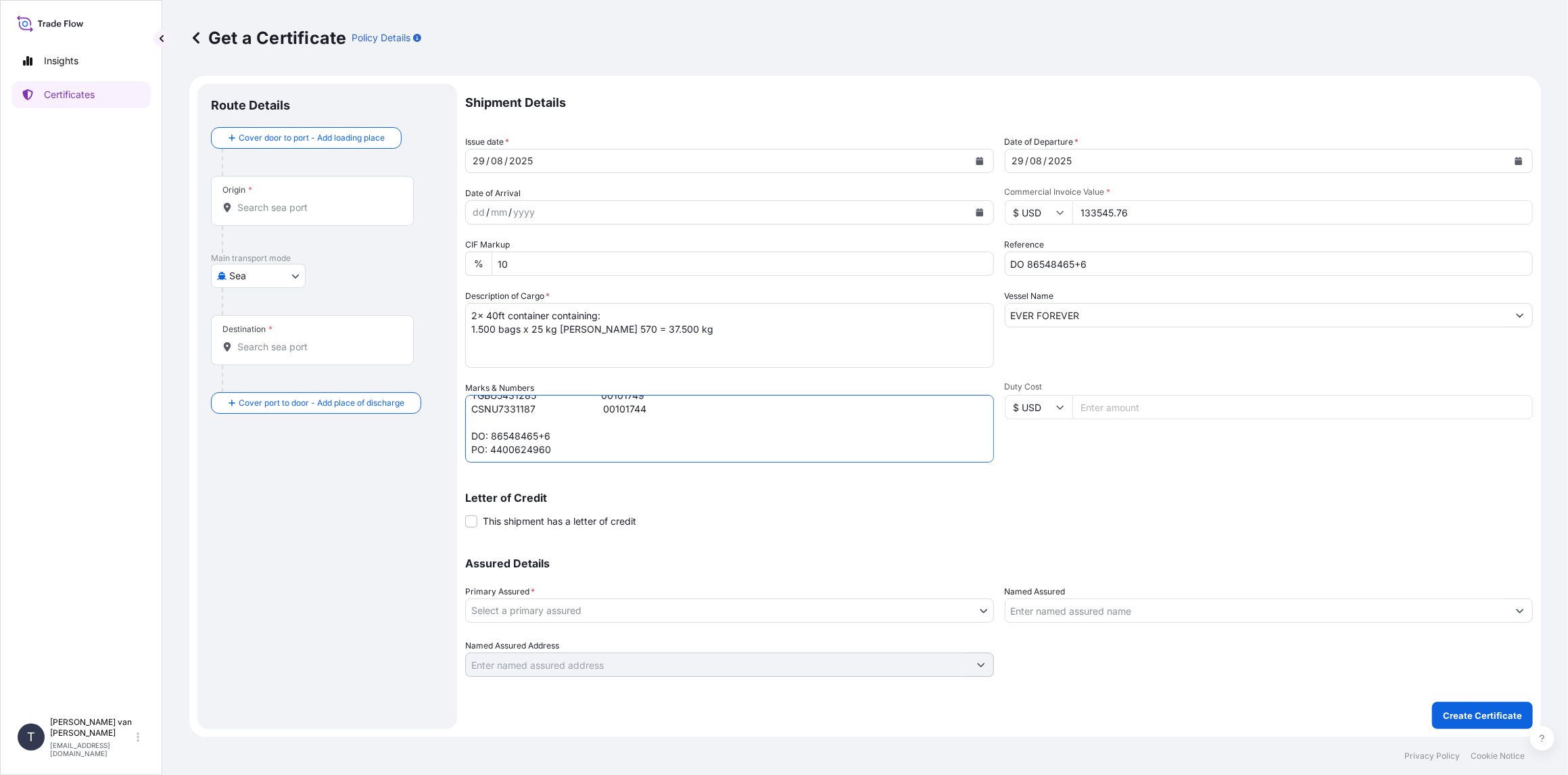
type textarea "2x 40ft container: CONTAINER: SEAL: TGBU5431285 00101749 CSNU7331187 00101744 D…"
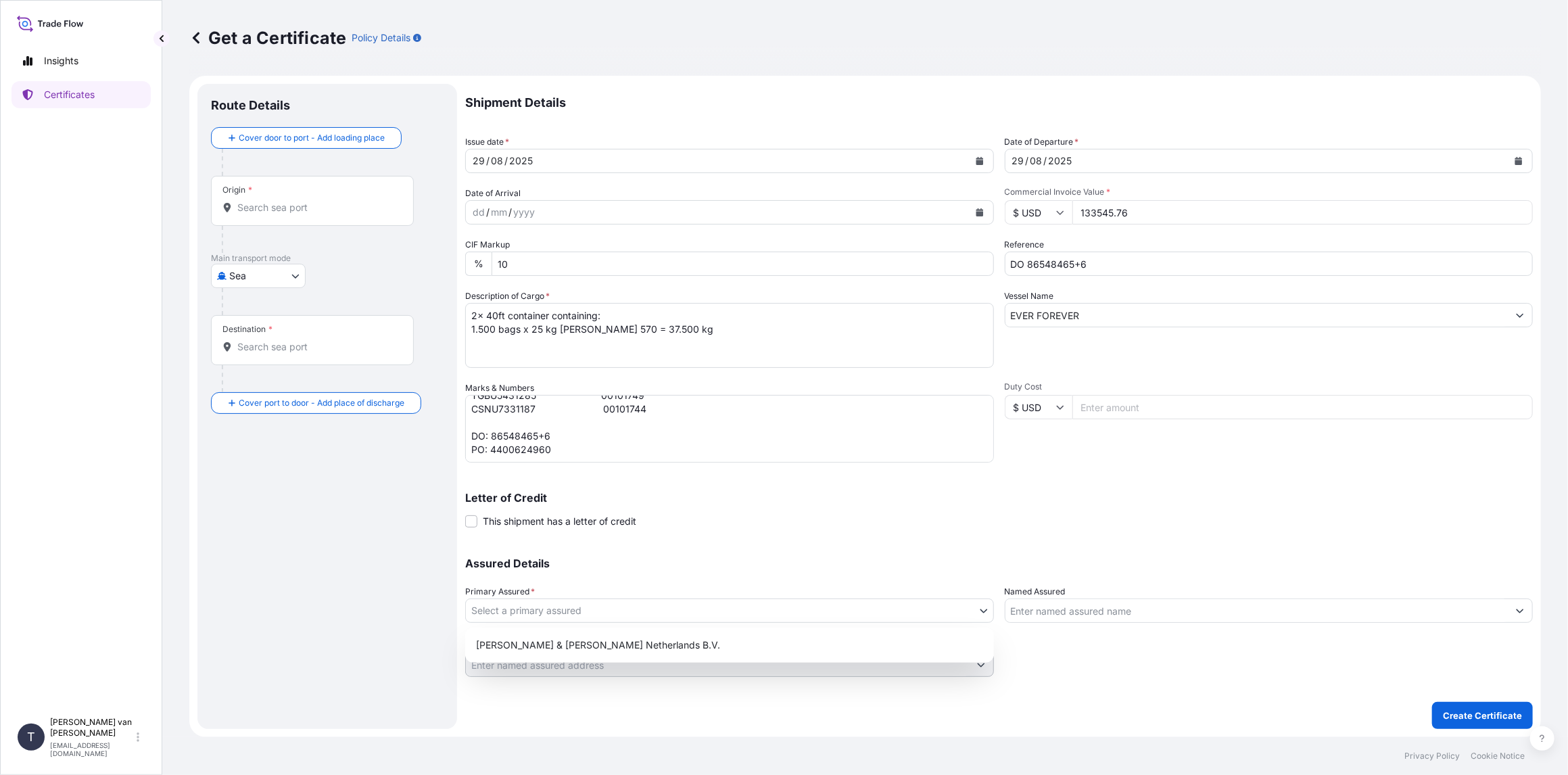
click at [517, 613] on body "Insights Certificates T [PERSON_NAME] van t Hoenderdaal [EMAIL_ADDRESS][DOMAIN_…" at bounding box center [784, 388] width 1568 height 775
click at [524, 641] on div "[PERSON_NAME] & [PERSON_NAME] Netherlands B.V." at bounding box center [729, 645] width 518 height 24
select select "31666"
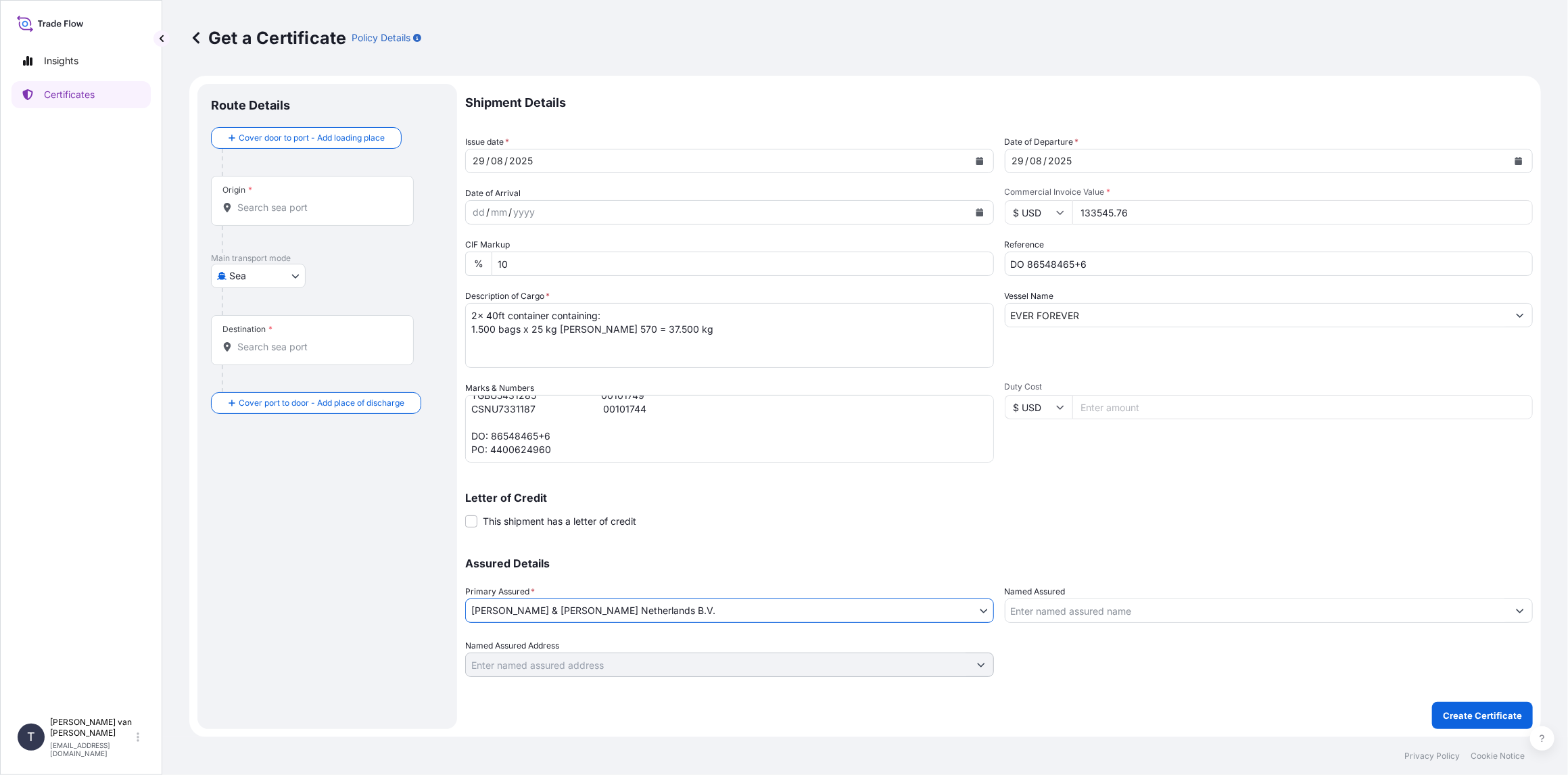
click at [288, 206] on input "Origin *" at bounding box center [317, 207] width 159 height 14
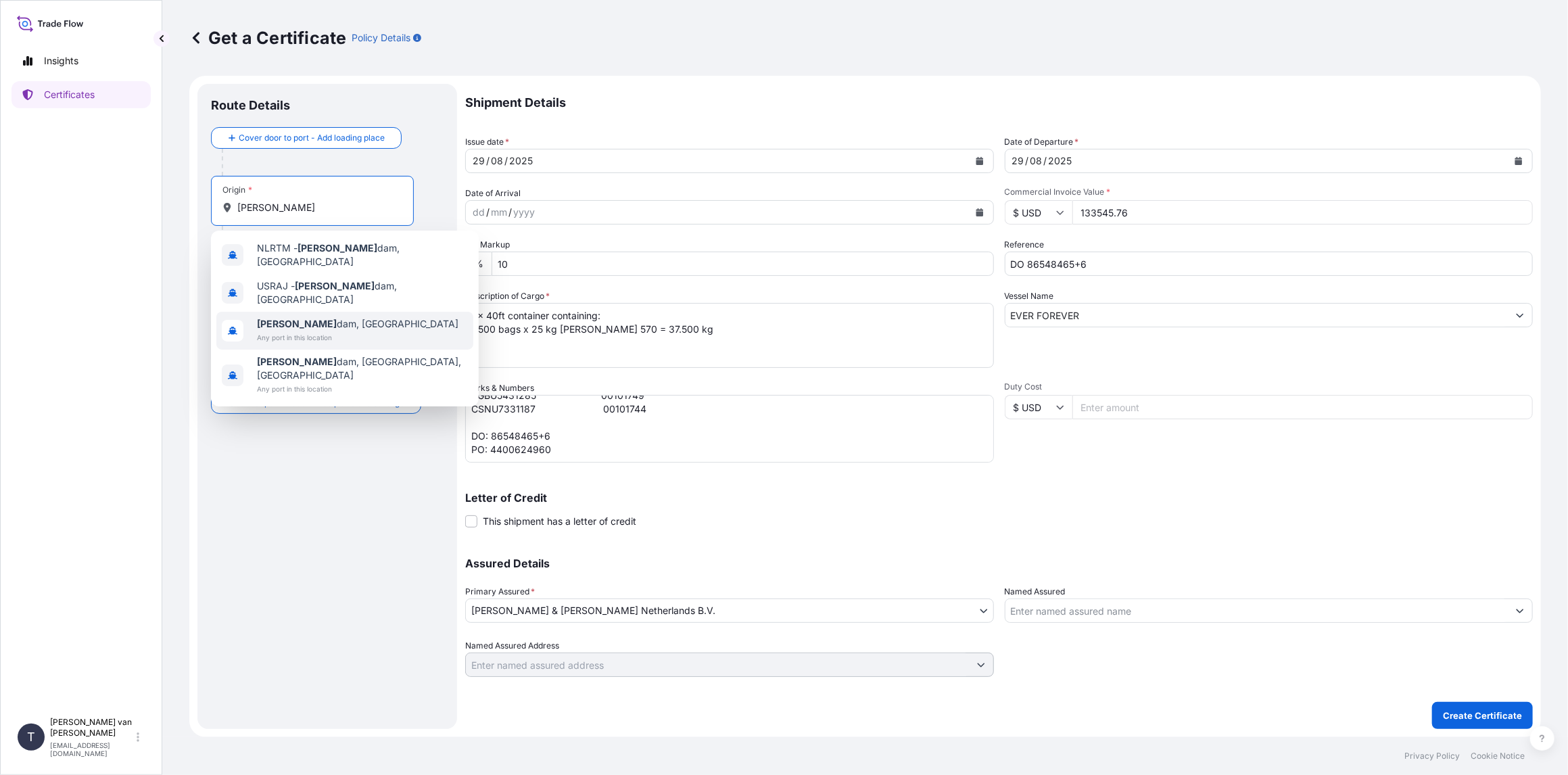
click at [310, 317] on span "[PERSON_NAME] dam, [GEOGRAPHIC_DATA]" at bounding box center [358, 324] width 201 height 14
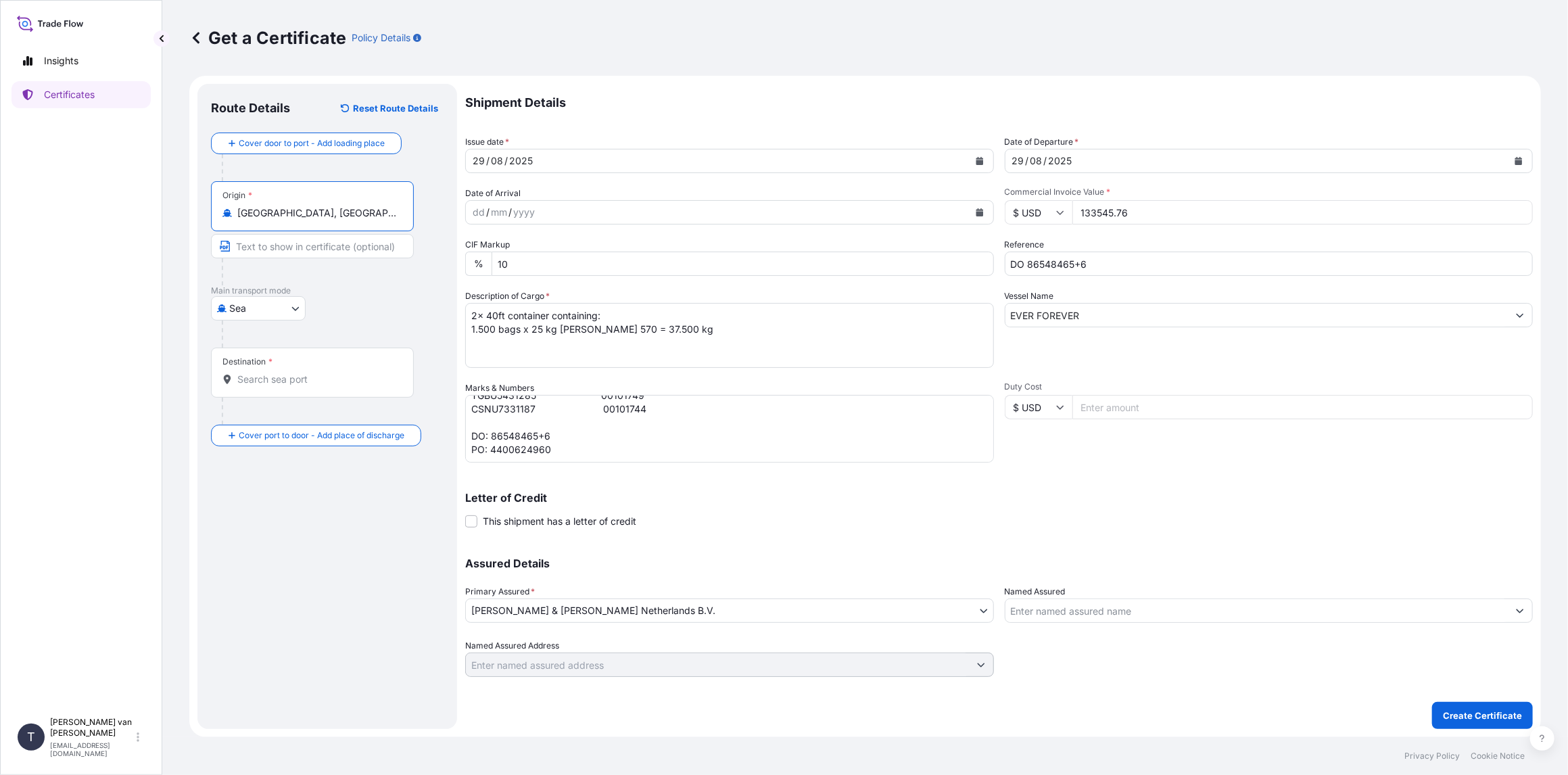
type input "[GEOGRAPHIC_DATA], [GEOGRAPHIC_DATA]"
click at [281, 376] on input "Destination *" at bounding box center [317, 379] width 159 height 14
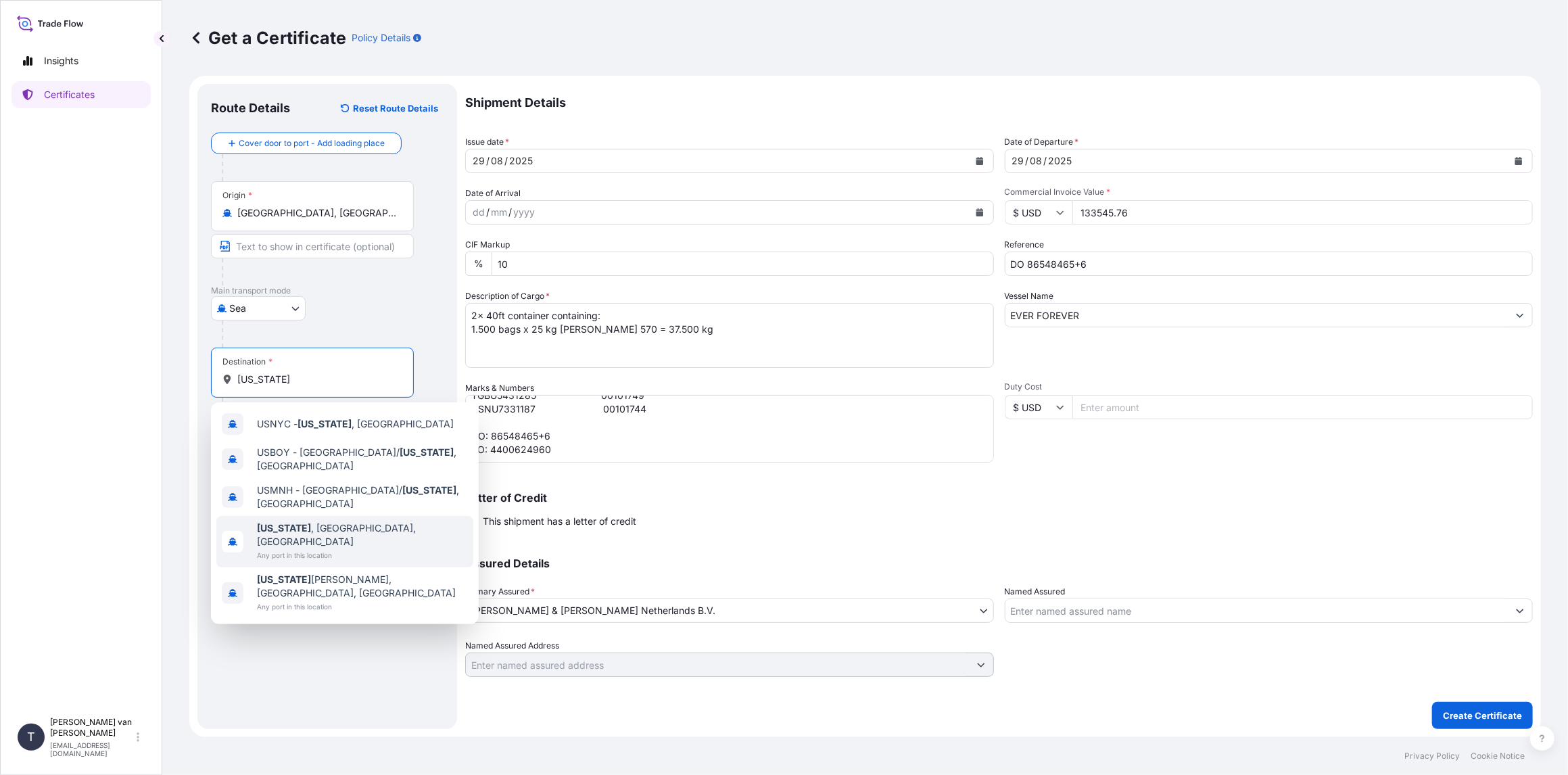
click at [305, 549] on span "Any port in this location" at bounding box center [362, 555] width 211 height 14
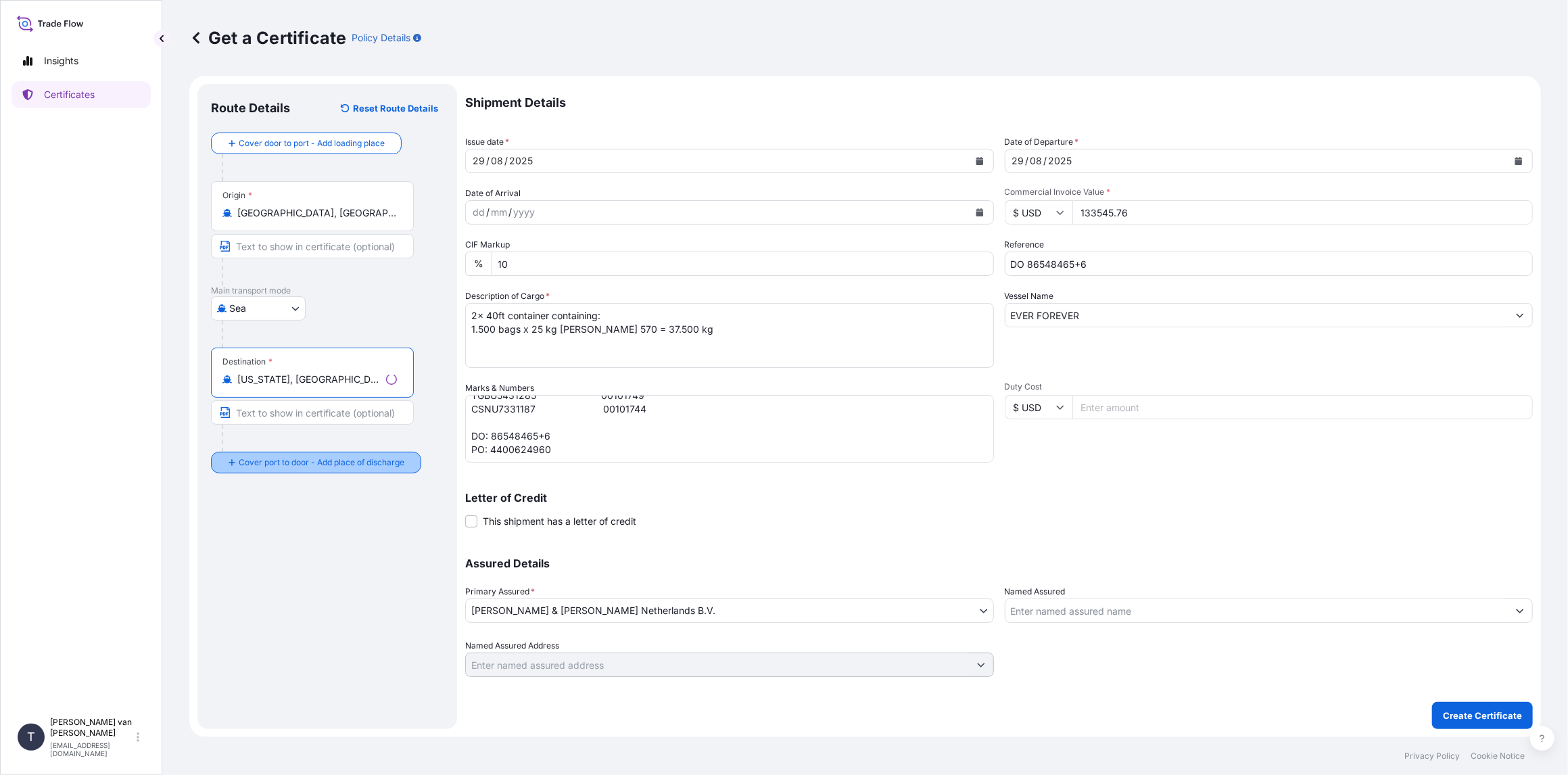
type input "[US_STATE], [GEOGRAPHIC_DATA], [GEOGRAPHIC_DATA]"
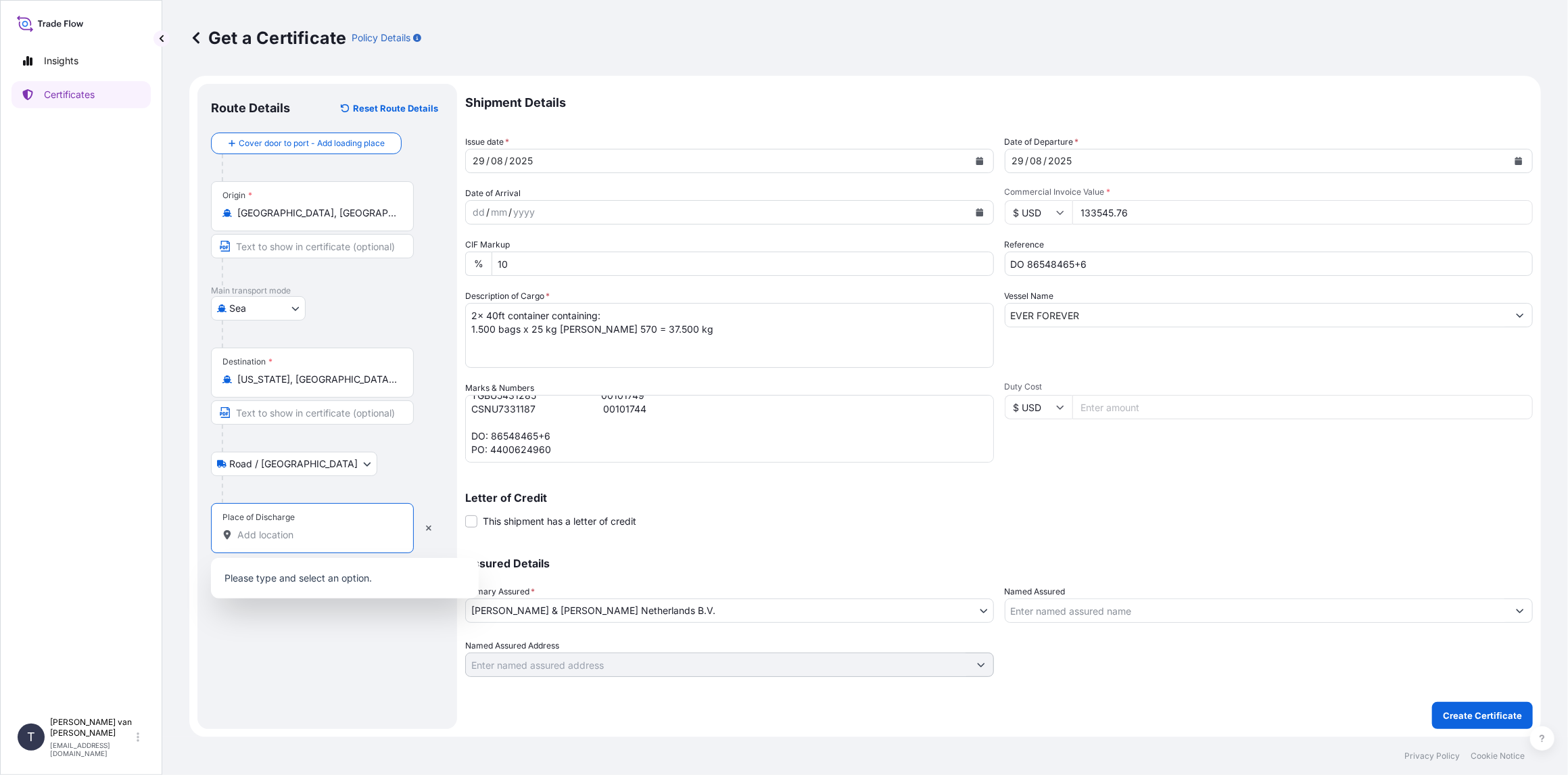
click at [279, 540] on input "Place of Discharge" at bounding box center [317, 535] width 159 height 14
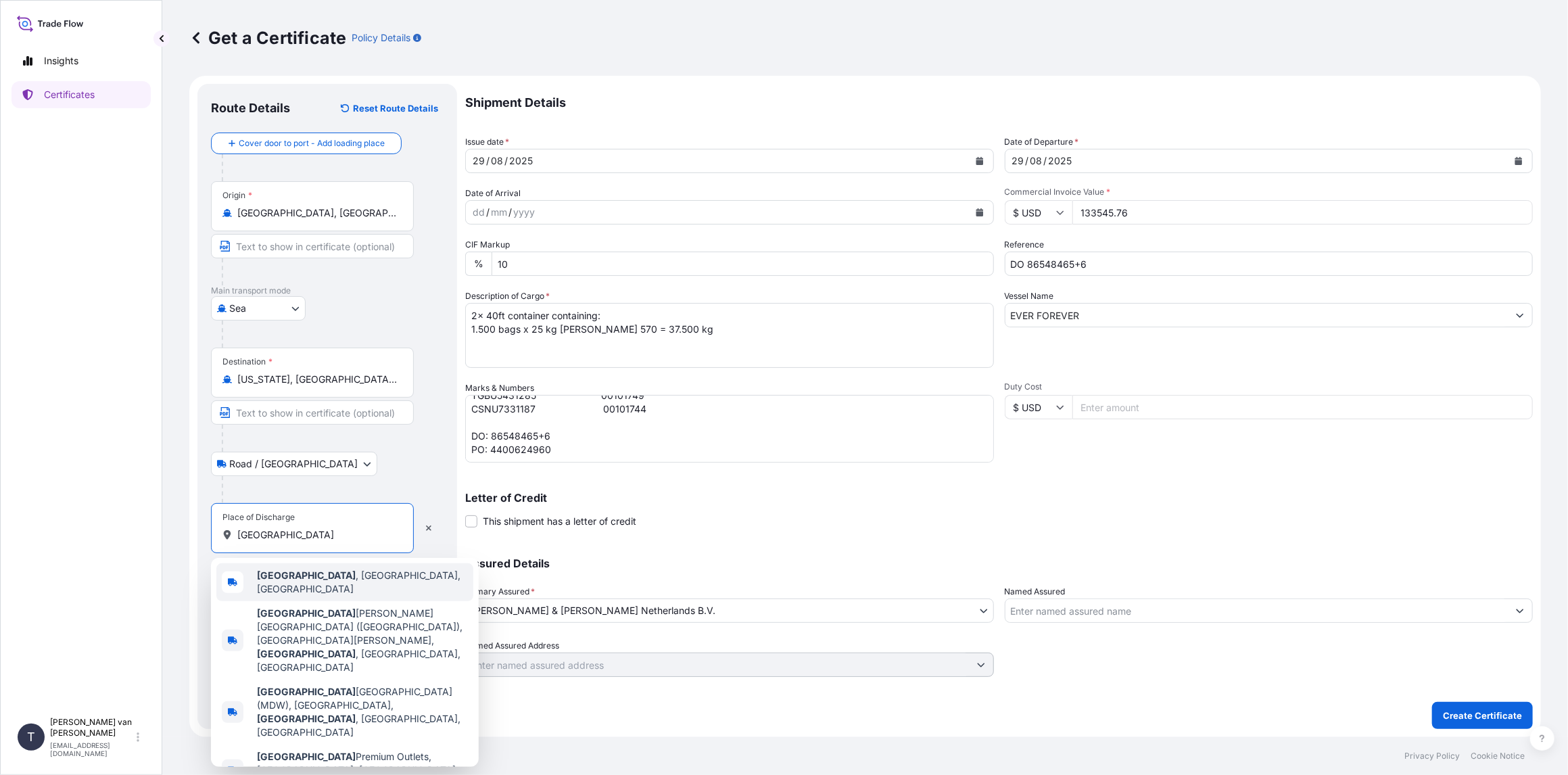
click at [294, 581] on b "[GEOGRAPHIC_DATA]" at bounding box center [306, 575] width 99 height 11
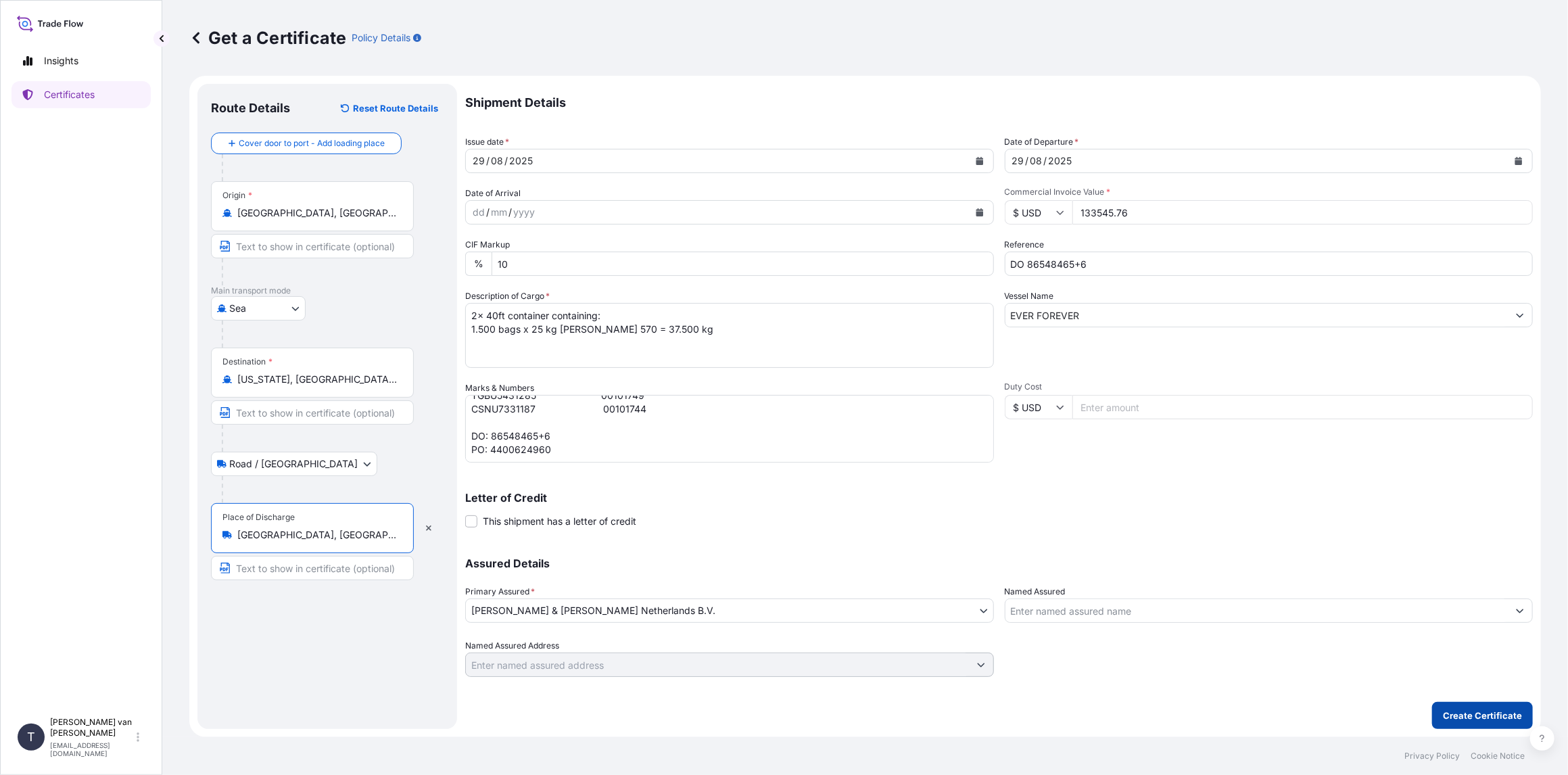
type input "[GEOGRAPHIC_DATA], [GEOGRAPHIC_DATA], [GEOGRAPHIC_DATA]"
click at [1484, 718] on p "Create Certificate" at bounding box center [1482, 715] width 79 height 14
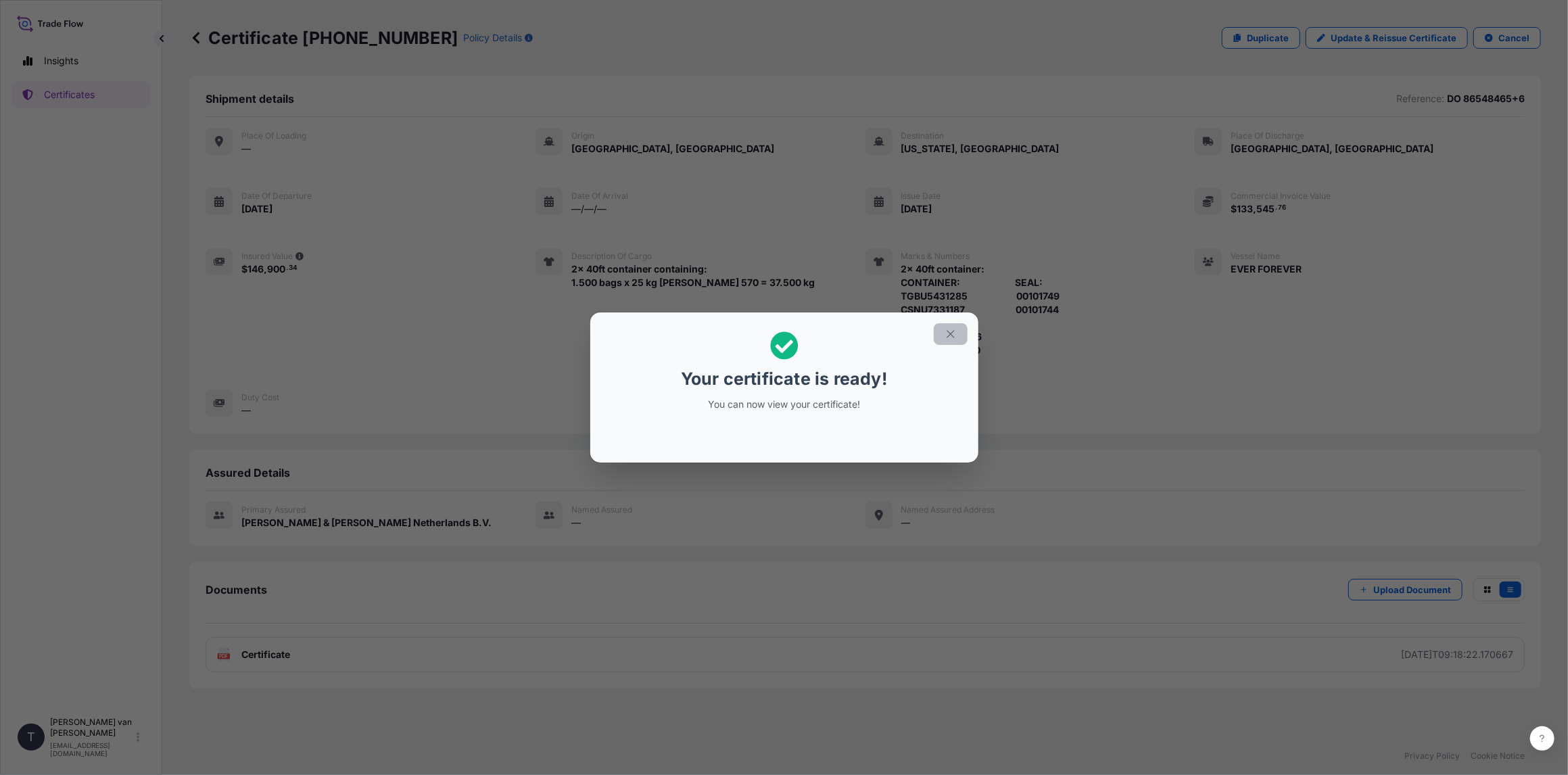
click at [958, 327] on button "button" at bounding box center [950, 334] width 34 height 22
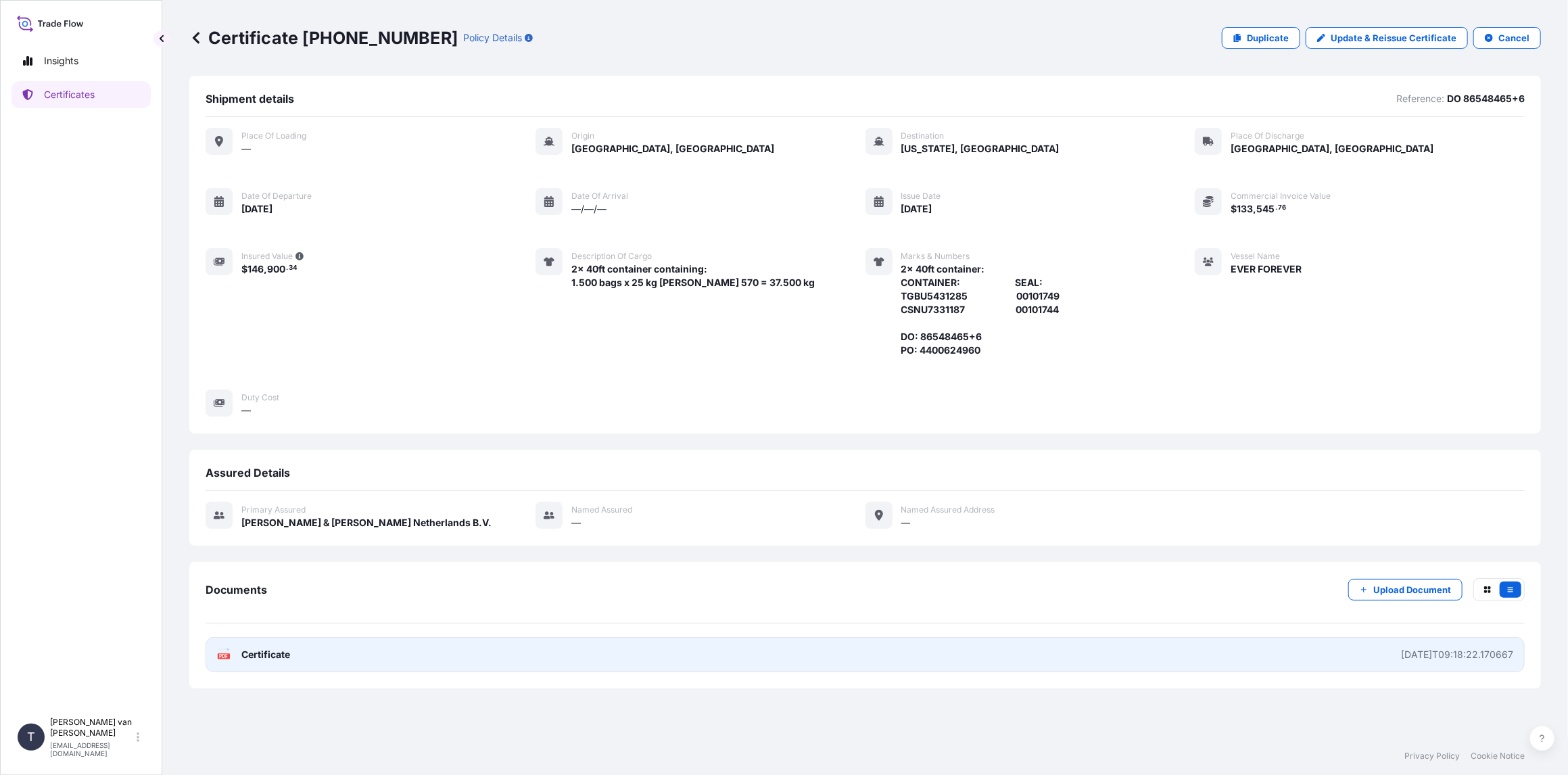
click at [262, 657] on span "Certificate" at bounding box center [266, 654] width 48 height 14
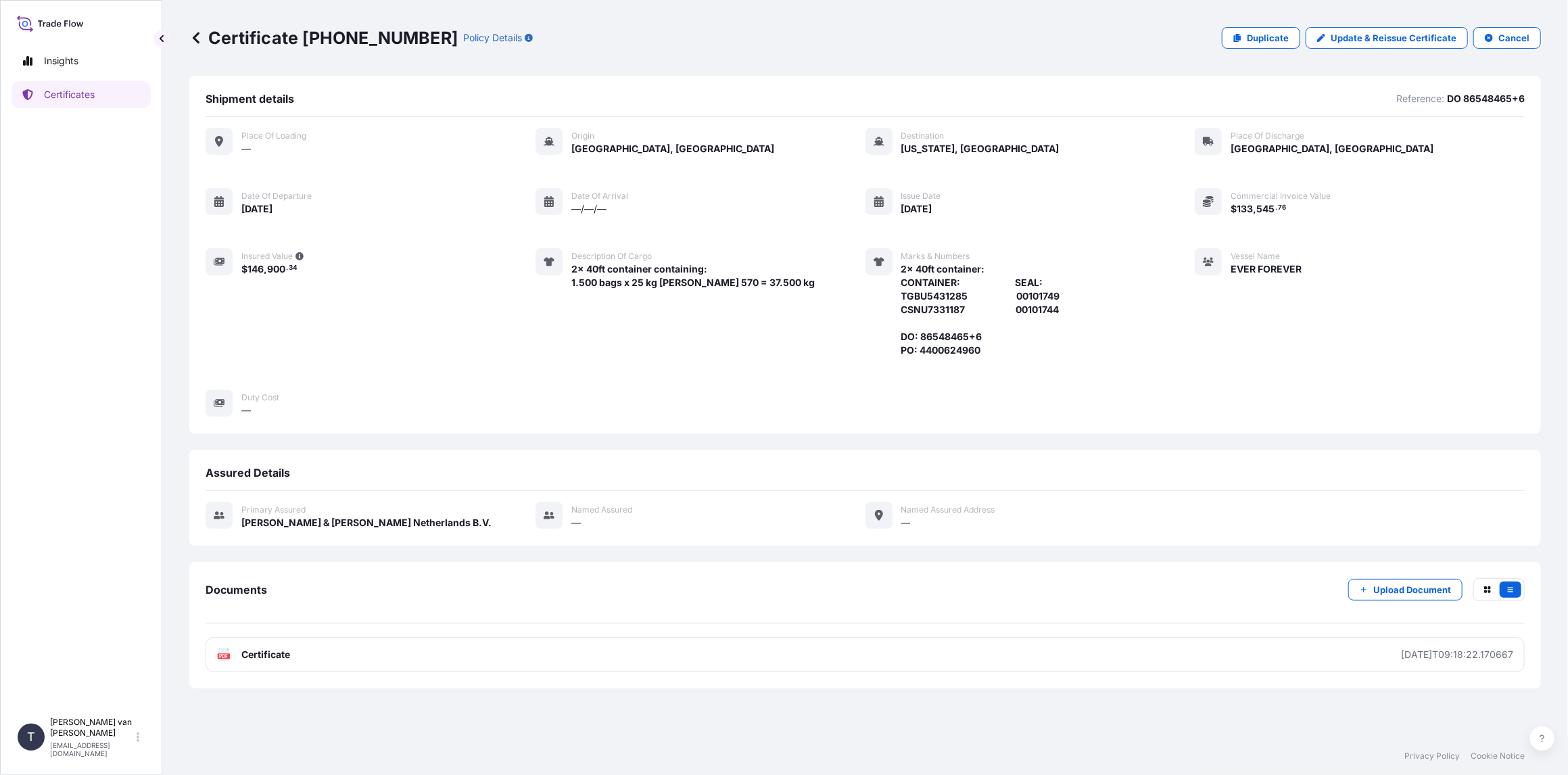
click at [364, 31] on p "Certificate [PHONE_NUMBER]" at bounding box center [323, 38] width 268 height 22
drag, startPoint x: 410, startPoint y: 39, endPoint x: 305, endPoint y: 33, distance: 105.2
click at [305, 33] on p "Certificate [PHONE_NUMBER]" at bounding box center [323, 38] width 268 height 22
copy p "[PHONE_NUMBER]"
click at [82, 95] on p "Certificates" at bounding box center [69, 94] width 51 height 14
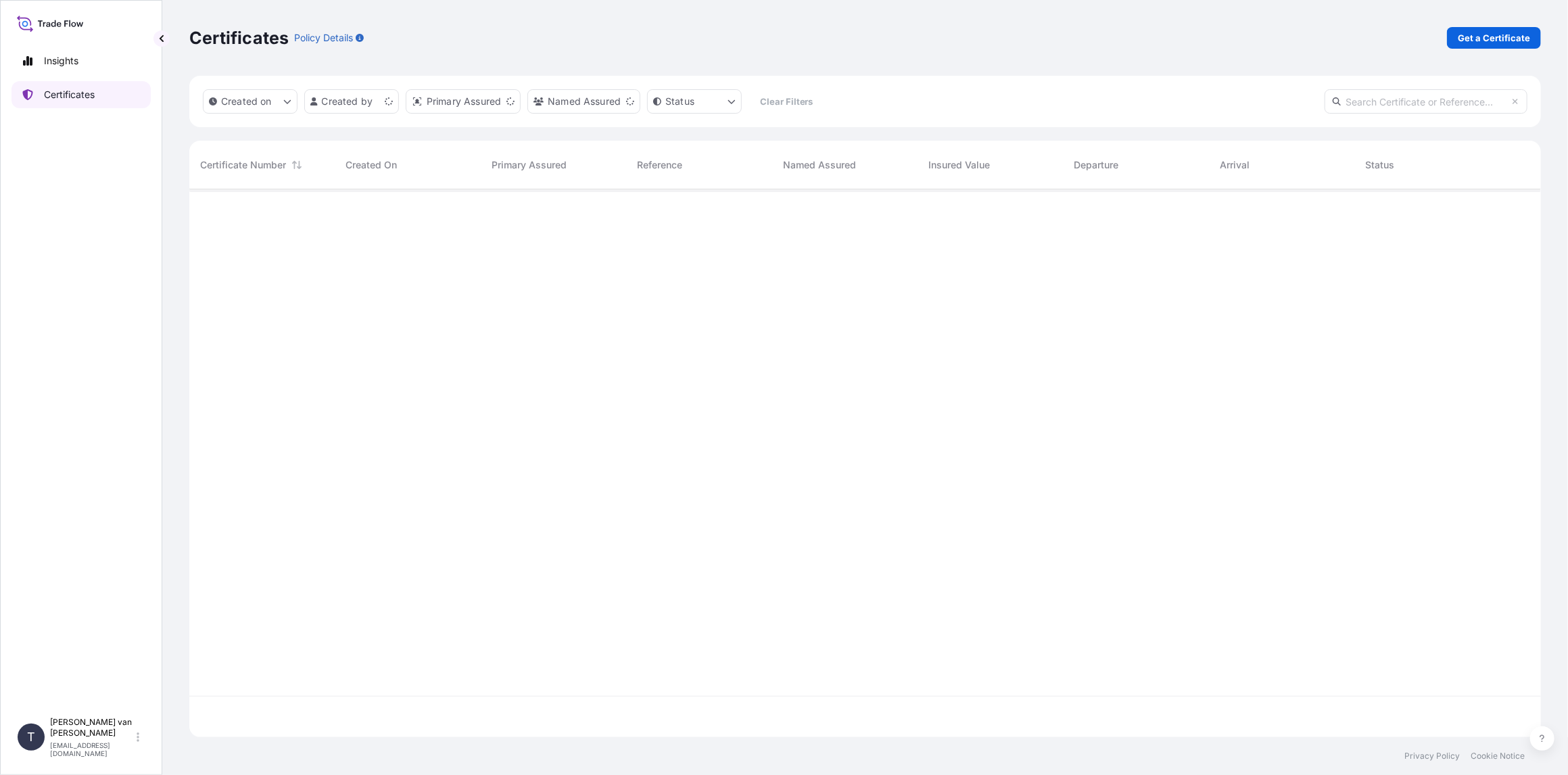
scroll to position [545, 1341]
click at [1507, 43] on p "Get a Certificate" at bounding box center [1494, 38] width 72 height 14
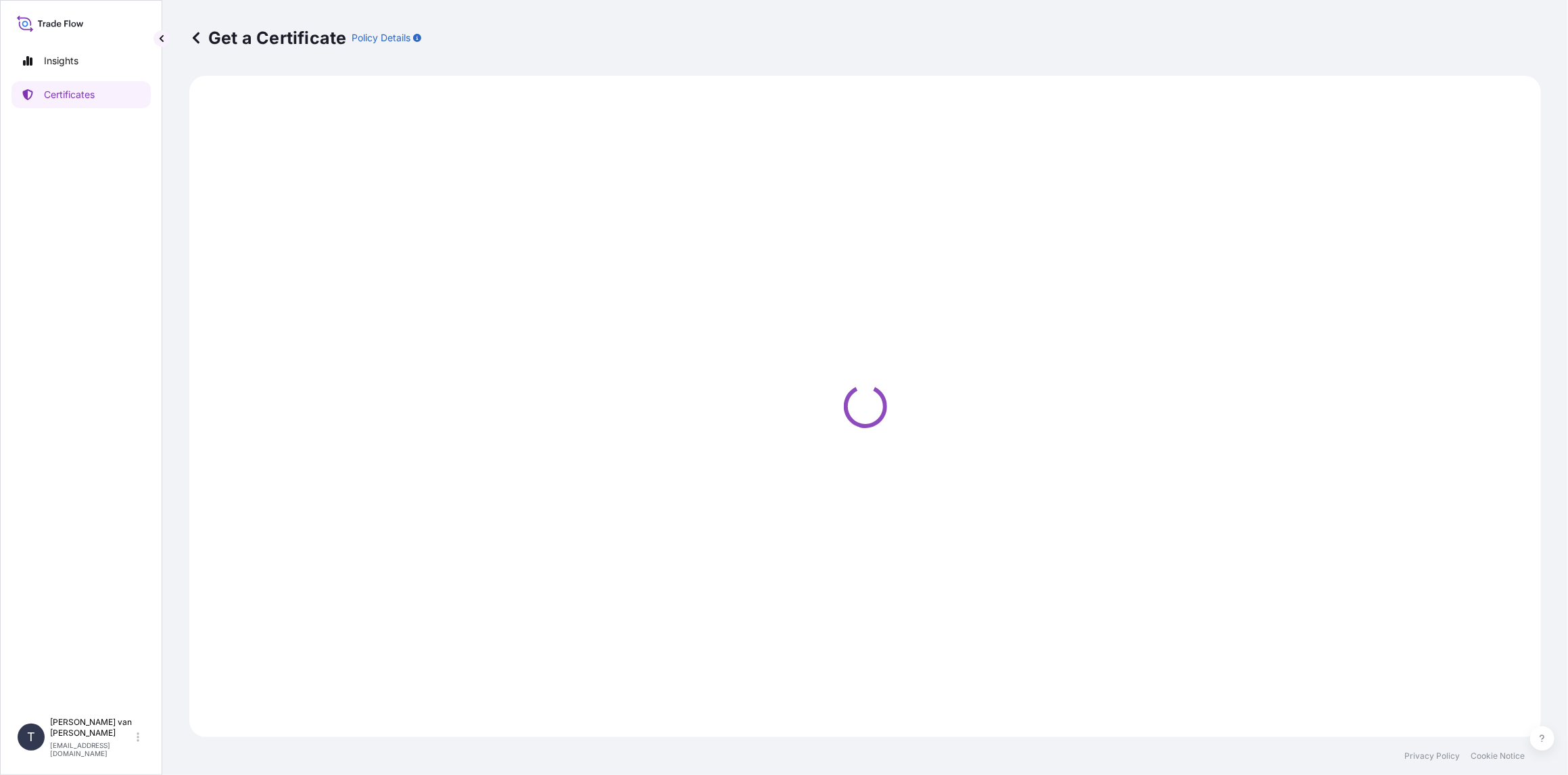
select select "Sea"
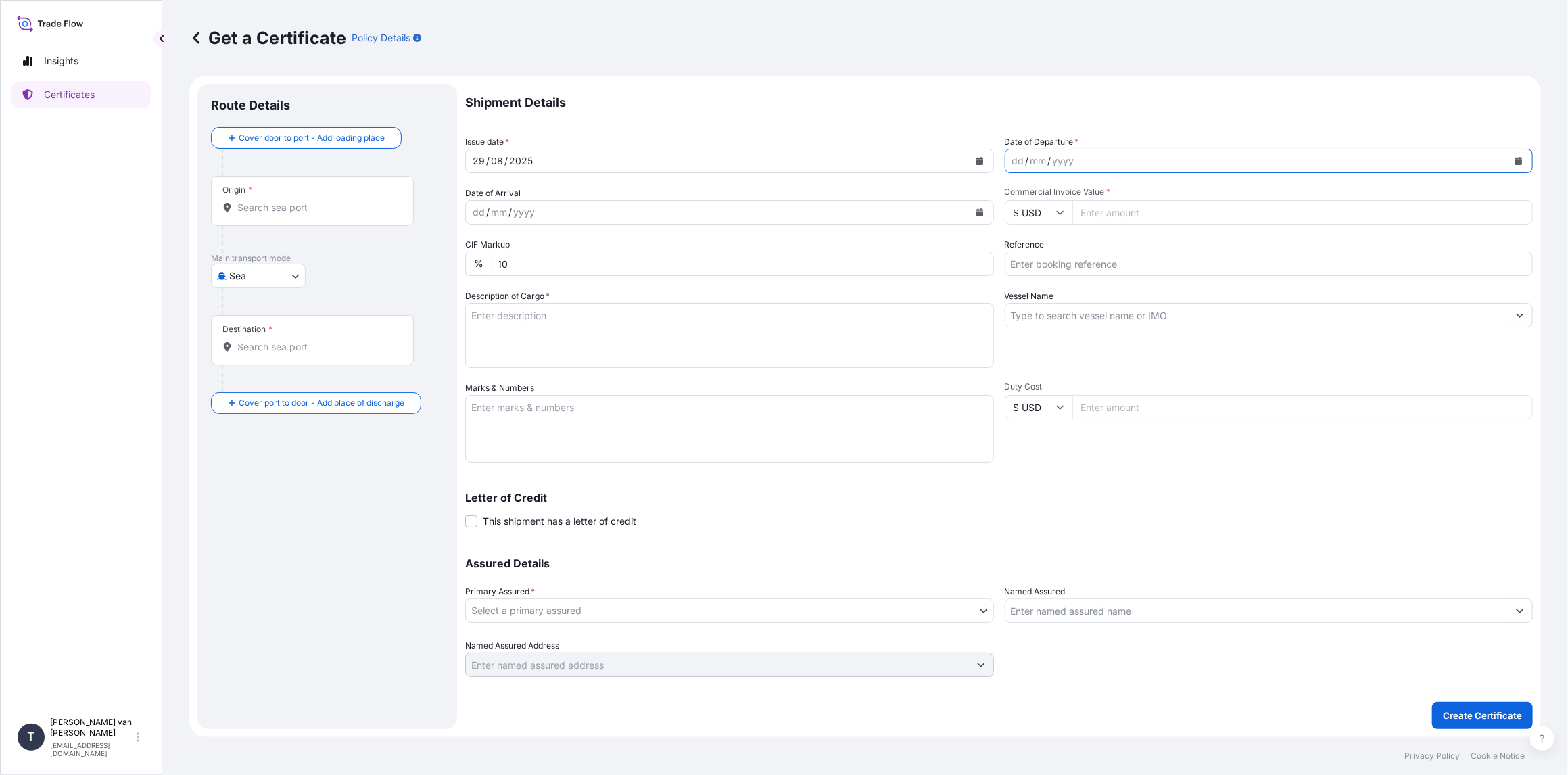
click at [1520, 160] on icon "Calendar" at bounding box center [1518, 161] width 7 height 8
click at [1127, 354] on div "29" at bounding box center [1131, 351] width 24 height 24
click at [1108, 213] on input "Commercial Invoice Value *" at bounding box center [1302, 212] width 461 height 24
type input "158080.76"
click at [1067, 259] on input "Reference" at bounding box center [1268, 263] width 528 height 24
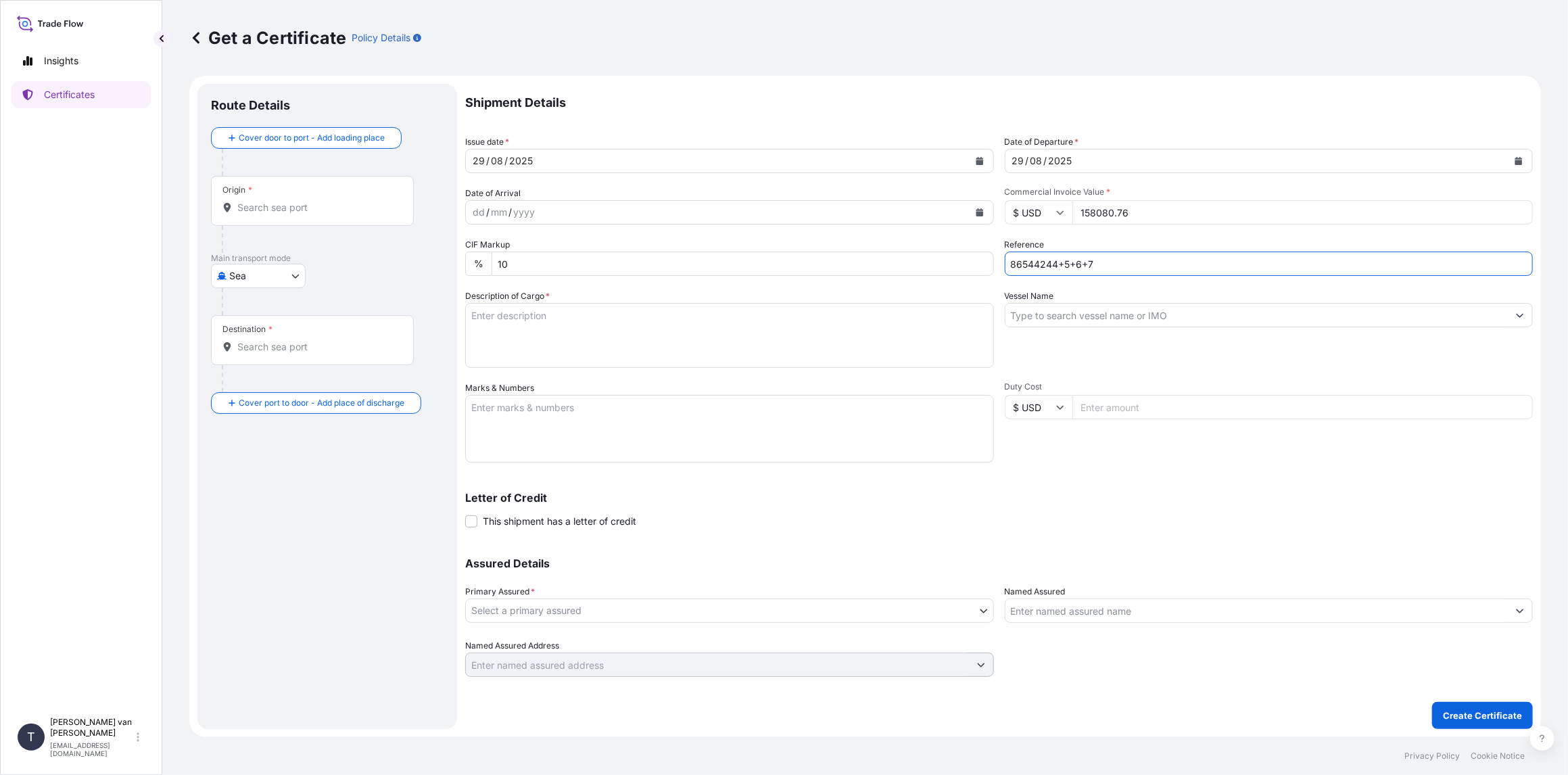
type input "86544244+5+6+7"
click at [1053, 326] on div at bounding box center [1268, 315] width 528 height 24
click at [1056, 317] on input "Vessel Name" at bounding box center [1256, 315] width 503 height 24
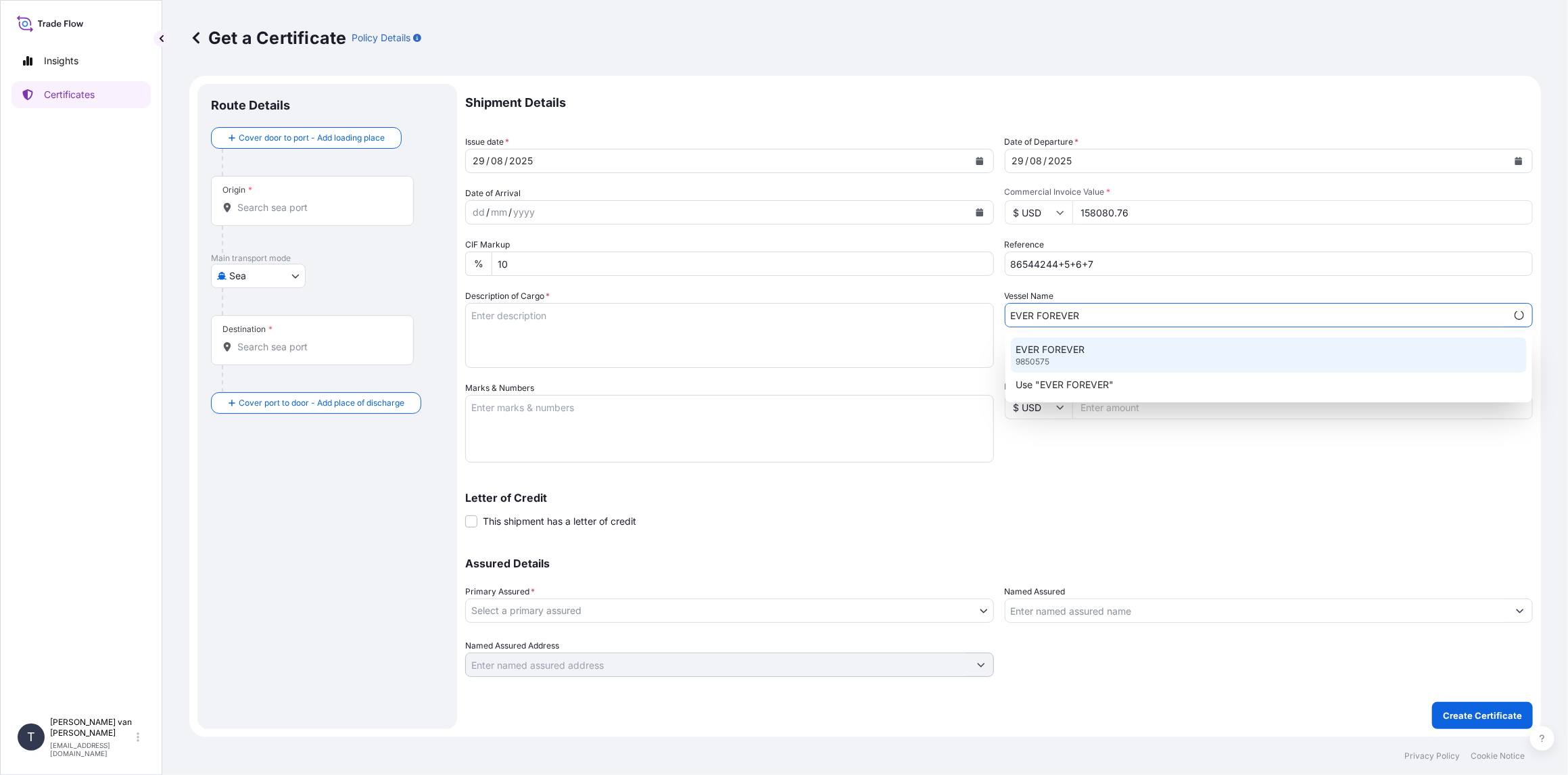
click at [1121, 354] on div "EVER FOREVER 9850575" at bounding box center [1268, 355] width 516 height 35
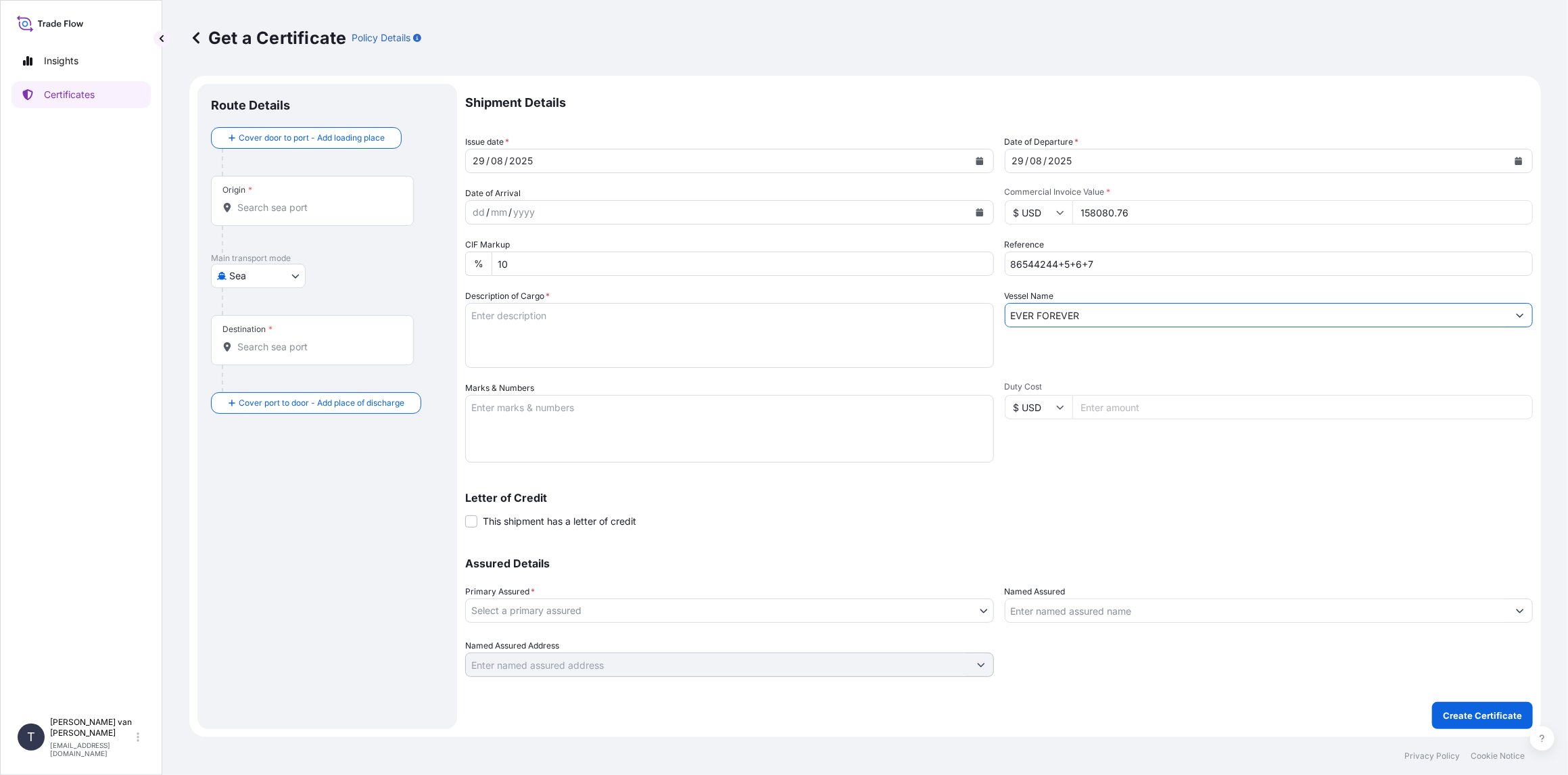
type input "EVER FOREVER"
click at [511, 319] on textarea "Description of Cargo *" at bounding box center [730, 335] width 528 height 65
drag, startPoint x: 541, startPoint y: 313, endPoint x: 550, endPoint y: 309, distance: 9.8
click at [546, 311] on textarea "4x 40ft container containing: 76 bags x 1.000 kg Claria Elite = 76.000 kg" at bounding box center [730, 335] width 528 height 65
click at [548, 314] on textarea "4x 40ft container containing: 76 bags x 1.000 kg Claria Elite = 76.000 kg" at bounding box center [730, 335] width 528 height 65
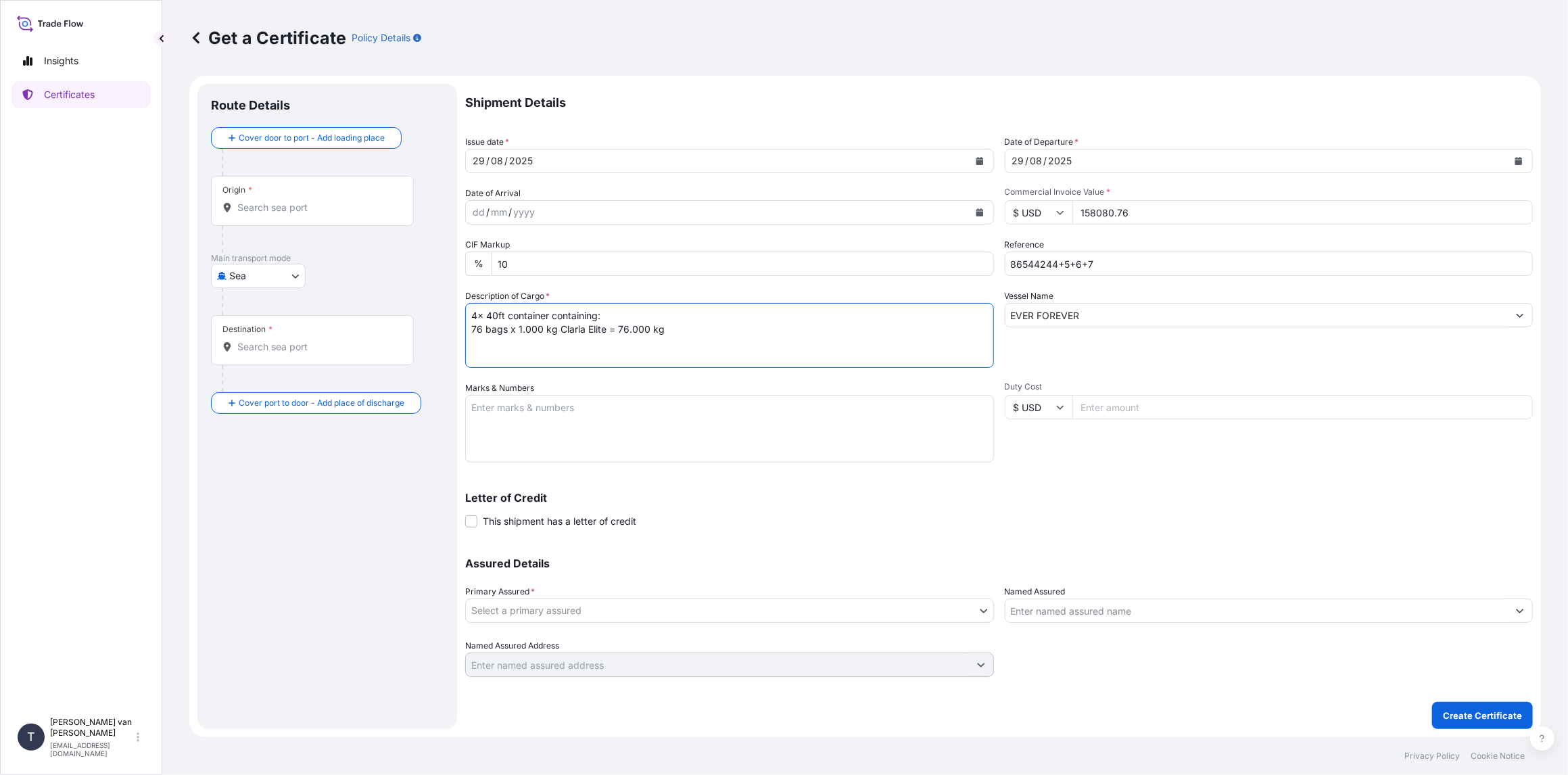
drag, startPoint x: 549, startPoint y: 314, endPoint x: 390, endPoint y: 314, distance: 159.0
click at [390, 314] on form "Route Details Cover door to port - Add loading place Place of loading Road / [G…" at bounding box center [865, 406] width 1351 height 661
type textarea "4x 40ft container containing: 76 bags x 1.000 kg Claria Elite = 76.000 kg"
click at [498, 411] on textarea "Marks & Numbers" at bounding box center [730, 429] width 528 height 68
paste textarea "4x 40ft container"
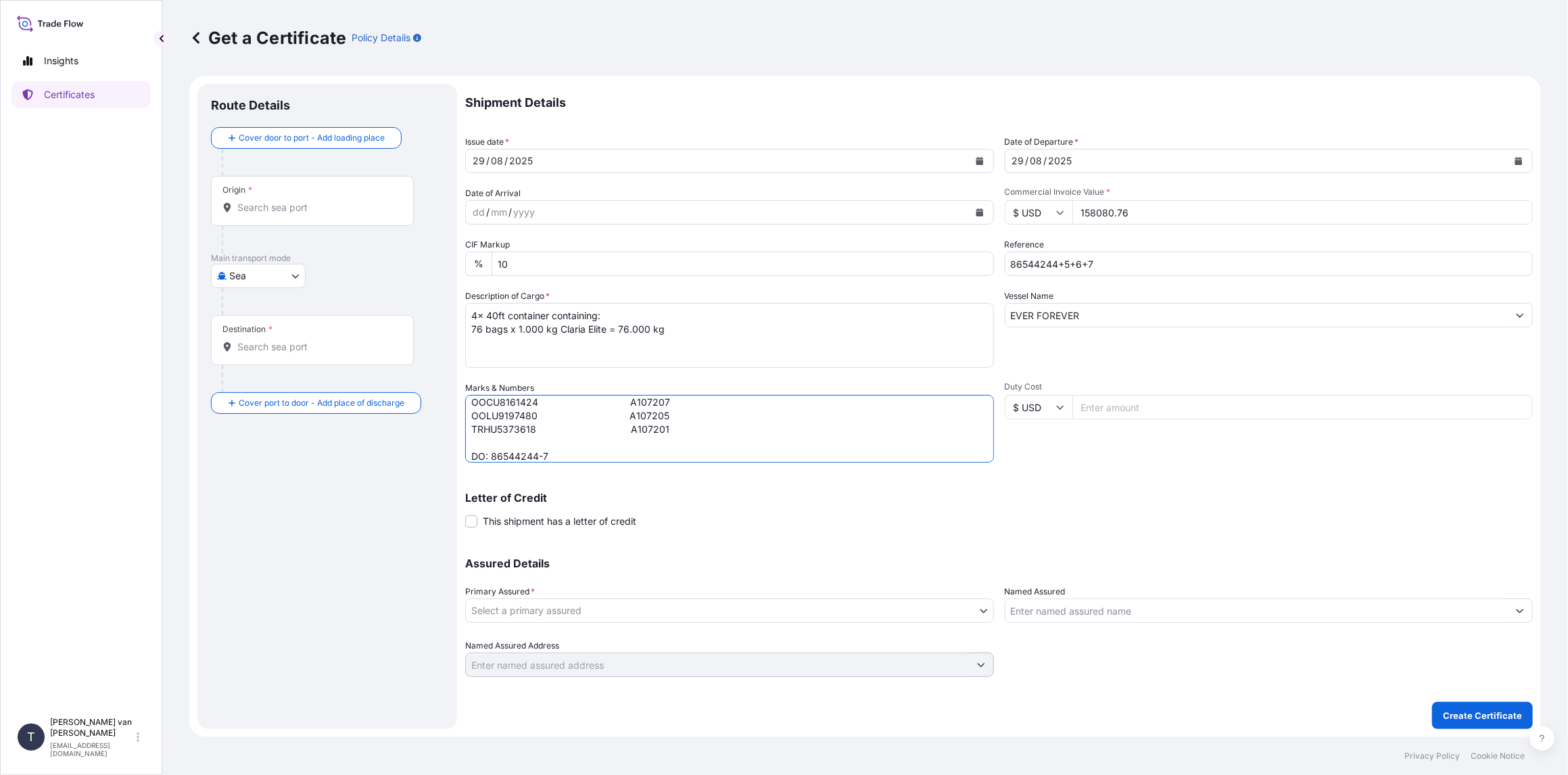
scroll to position [60, 0]
type textarea "4x 40ft container CONTAINER: SEAL: CSNU7694290 A107203 OOCU8161424 A107207 OOLU…"
click at [561, 611] on body "Insights Certificates T [PERSON_NAME] van t Hoenderdaal [EMAIL_ADDRESS][DOMAIN_…" at bounding box center [784, 388] width 1568 height 775
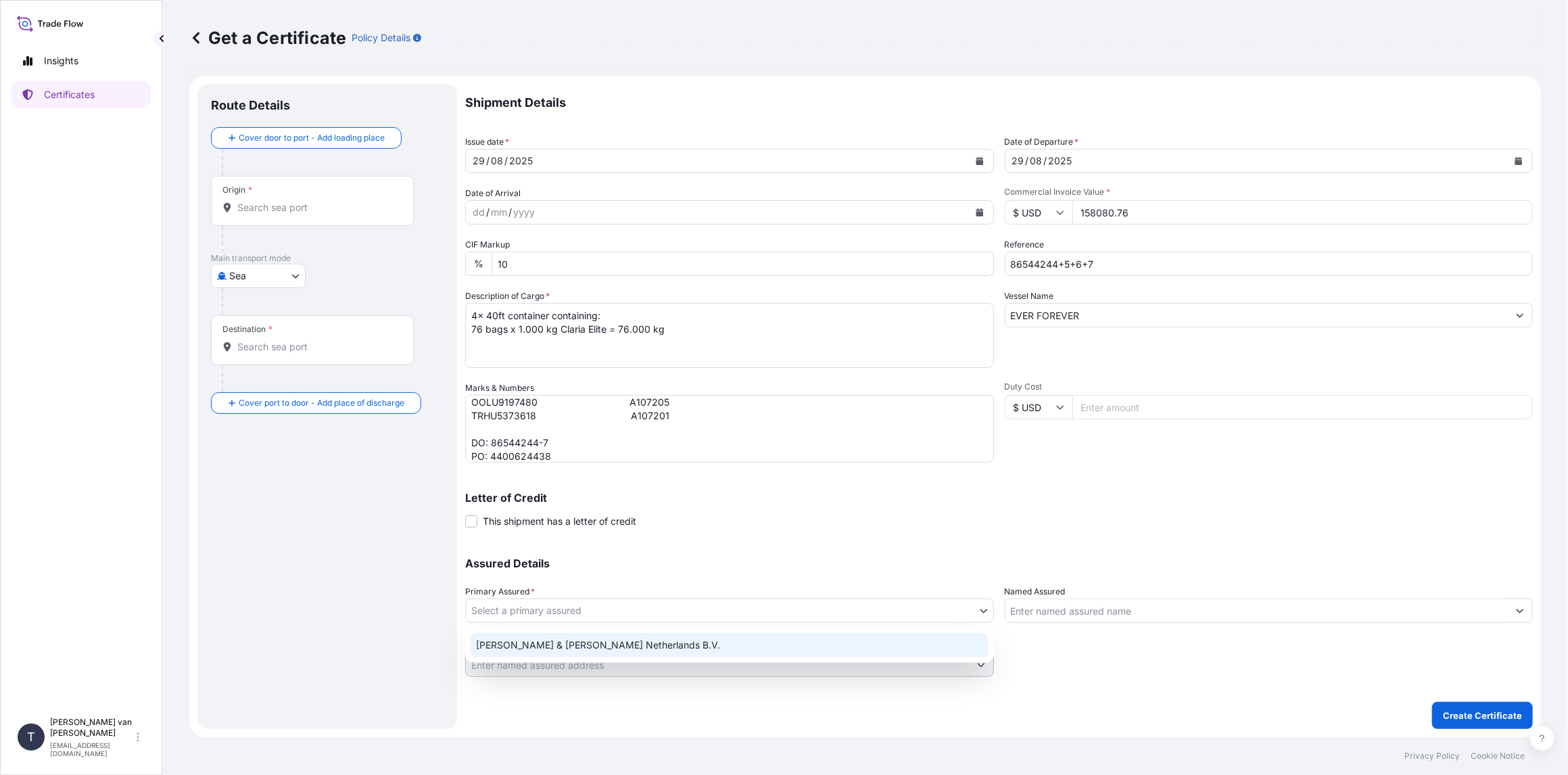
click at [540, 642] on div "[PERSON_NAME] & [PERSON_NAME] Netherlands B.V." at bounding box center [729, 645] width 518 height 24
select select "31666"
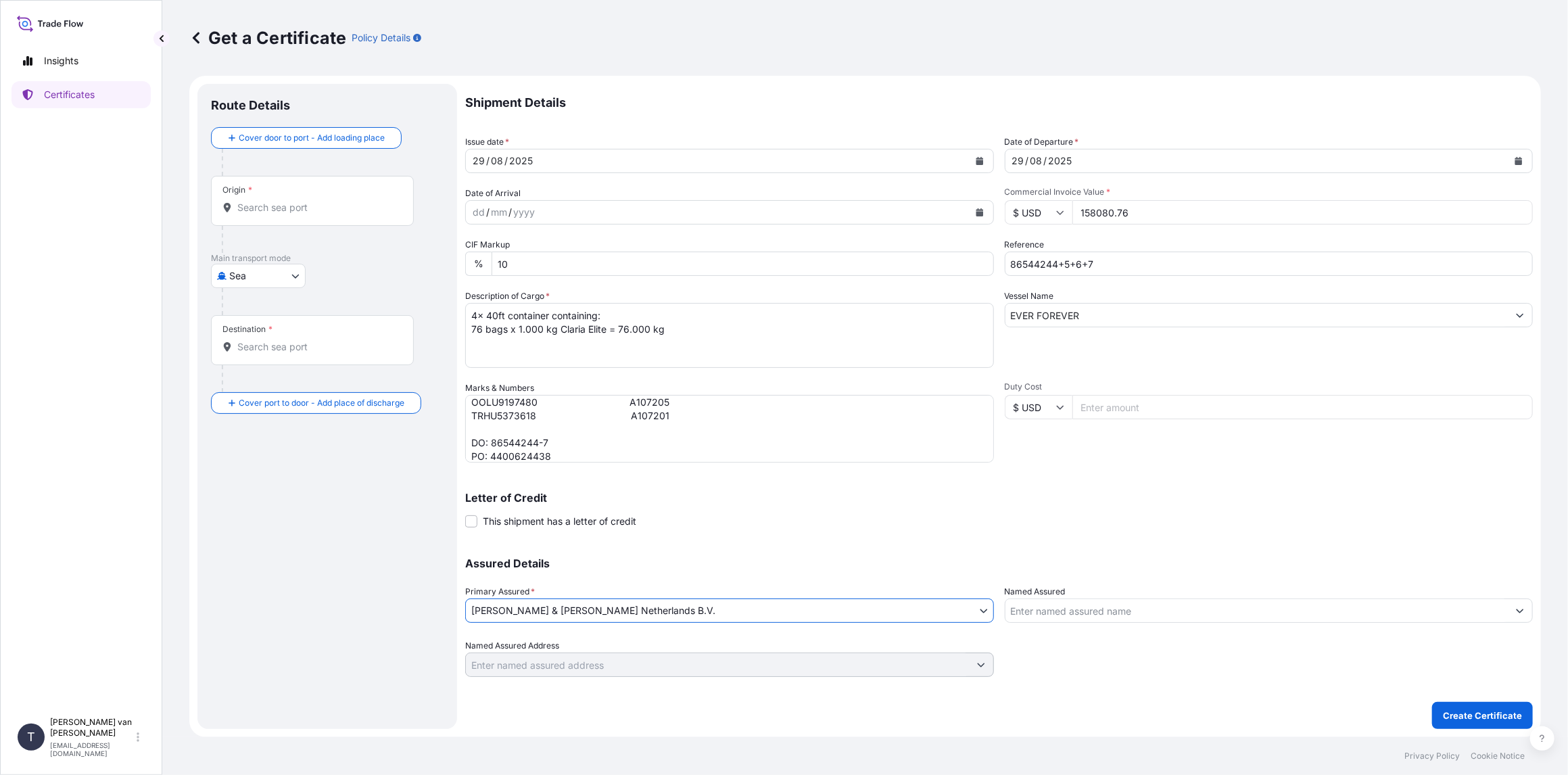
click at [280, 216] on div "Origin *" at bounding box center [312, 201] width 203 height 50
click at [280, 214] on input "Origin *" at bounding box center [317, 207] width 159 height 14
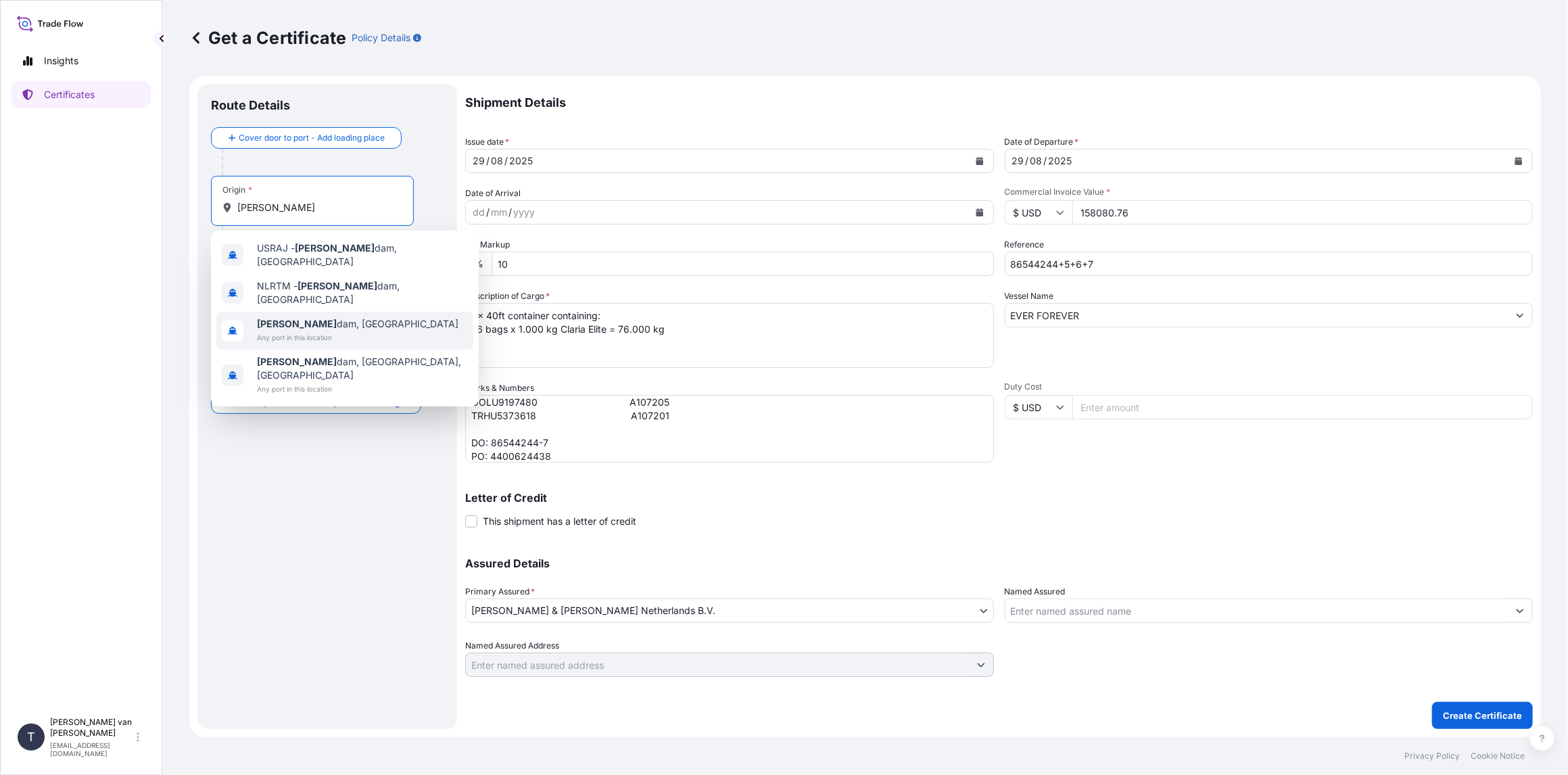
click at [292, 317] on span "[PERSON_NAME] dam, [GEOGRAPHIC_DATA]" at bounding box center [358, 324] width 201 height 14
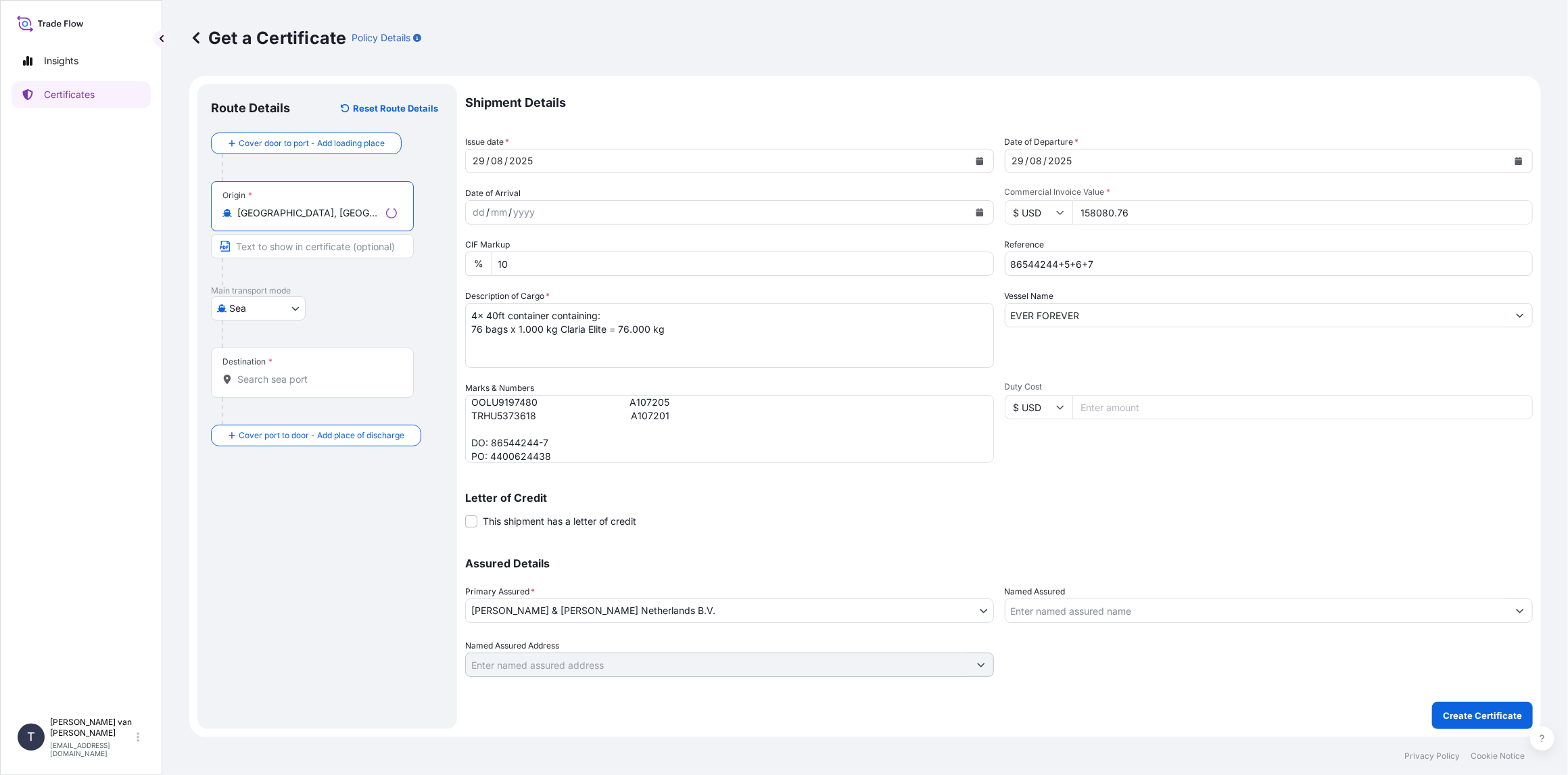
type input "[GEOGRAPHIC_DATA], [GEOGRAPHIC_DATA]"
click at [251, 383] on input "Destination *" at bounding box center [317, 379] width 159 height 14
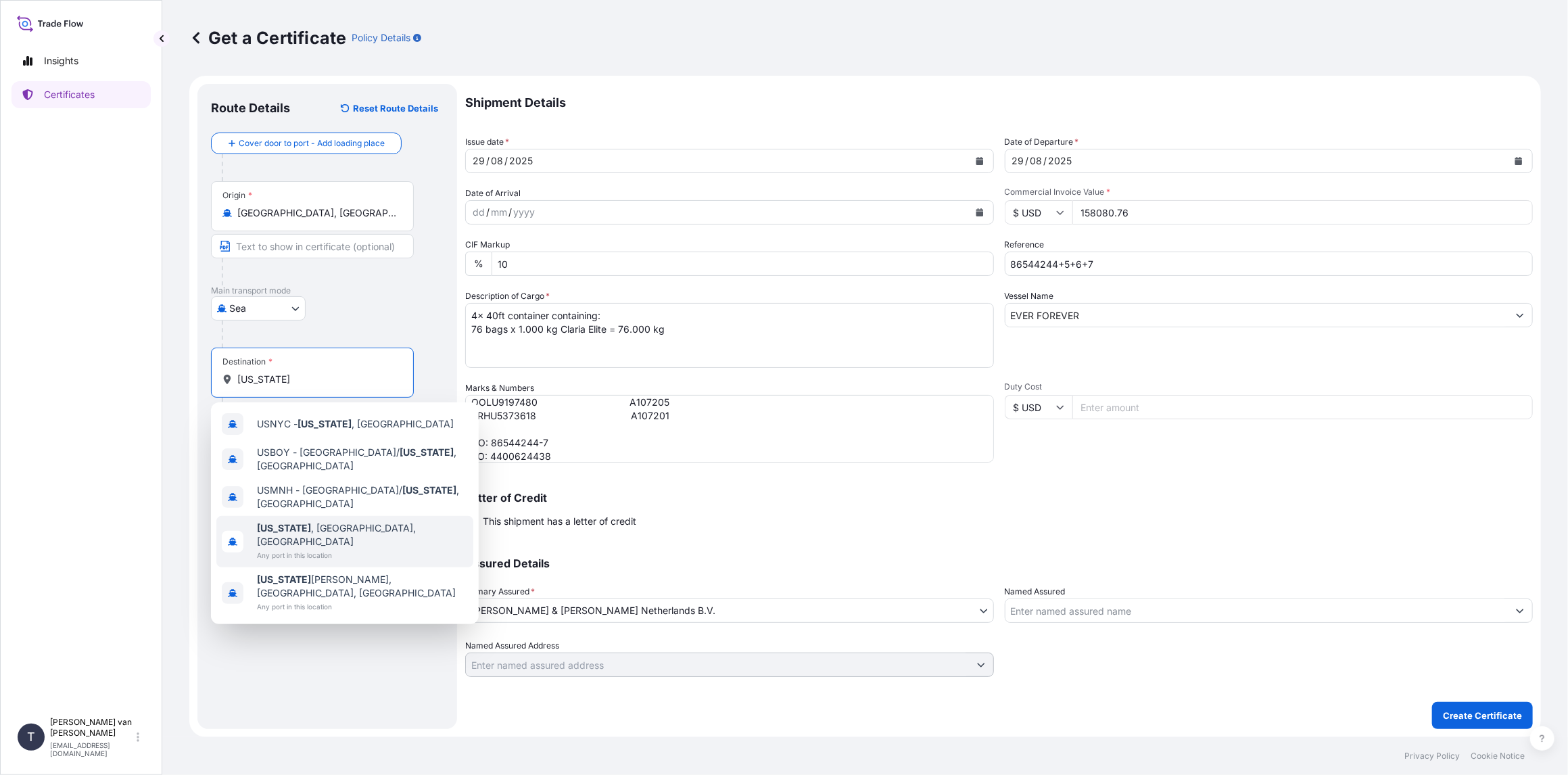
click at [331, 549] on span "Any port in this location" at bounding box center [362, 555] width 211 height 14
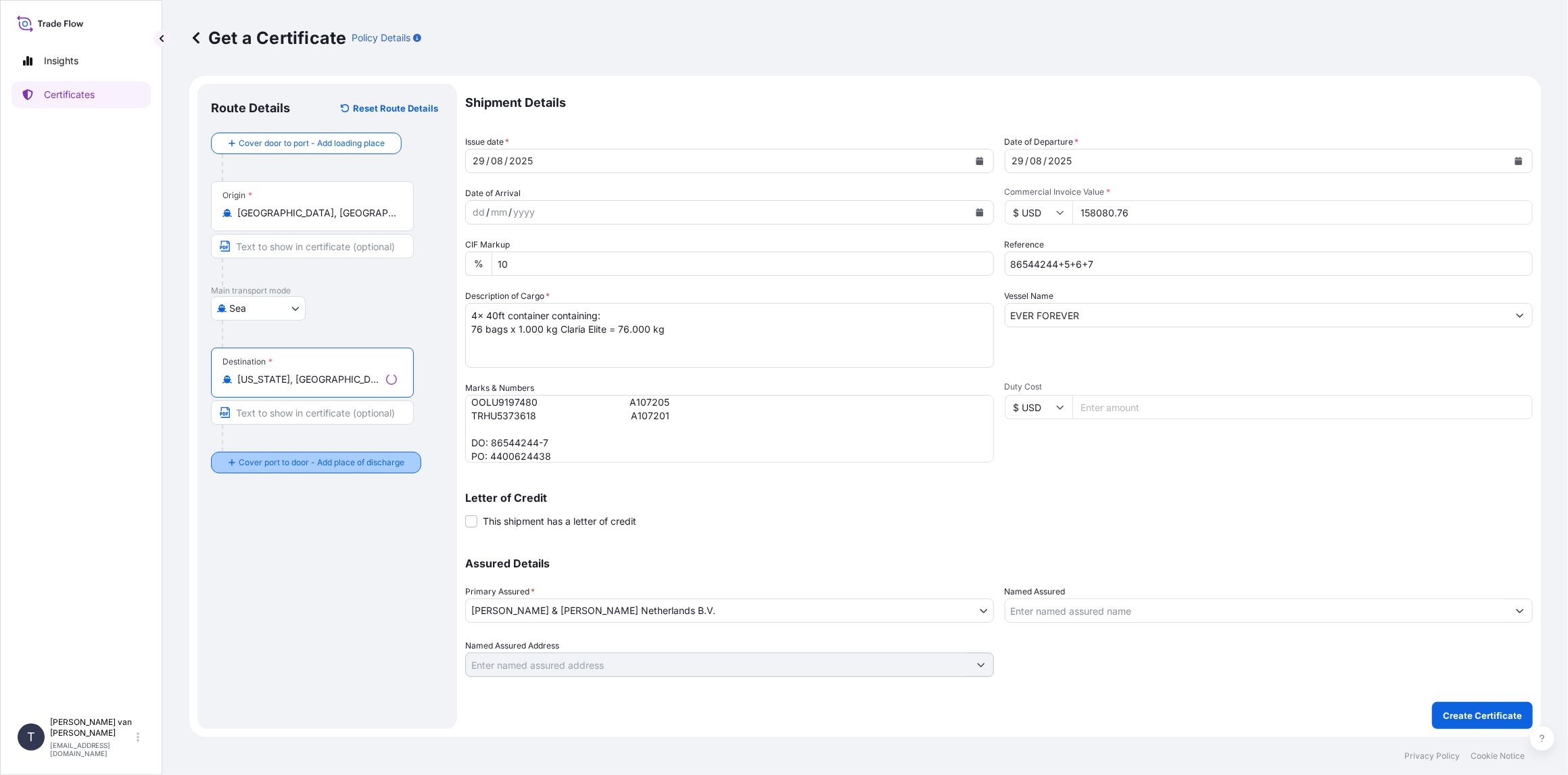
type input "[US_STATE], [GEOGRAPHIC_DATA], [GEOGRAPHIC_DATA]"
click at [246, 541] on div "Place of Discharge" at bounding box center [312, 528] width 203 height 50
click at [246, 541] on input "Place of Discharge" at bounding box center [317, 535] width 159 height 14
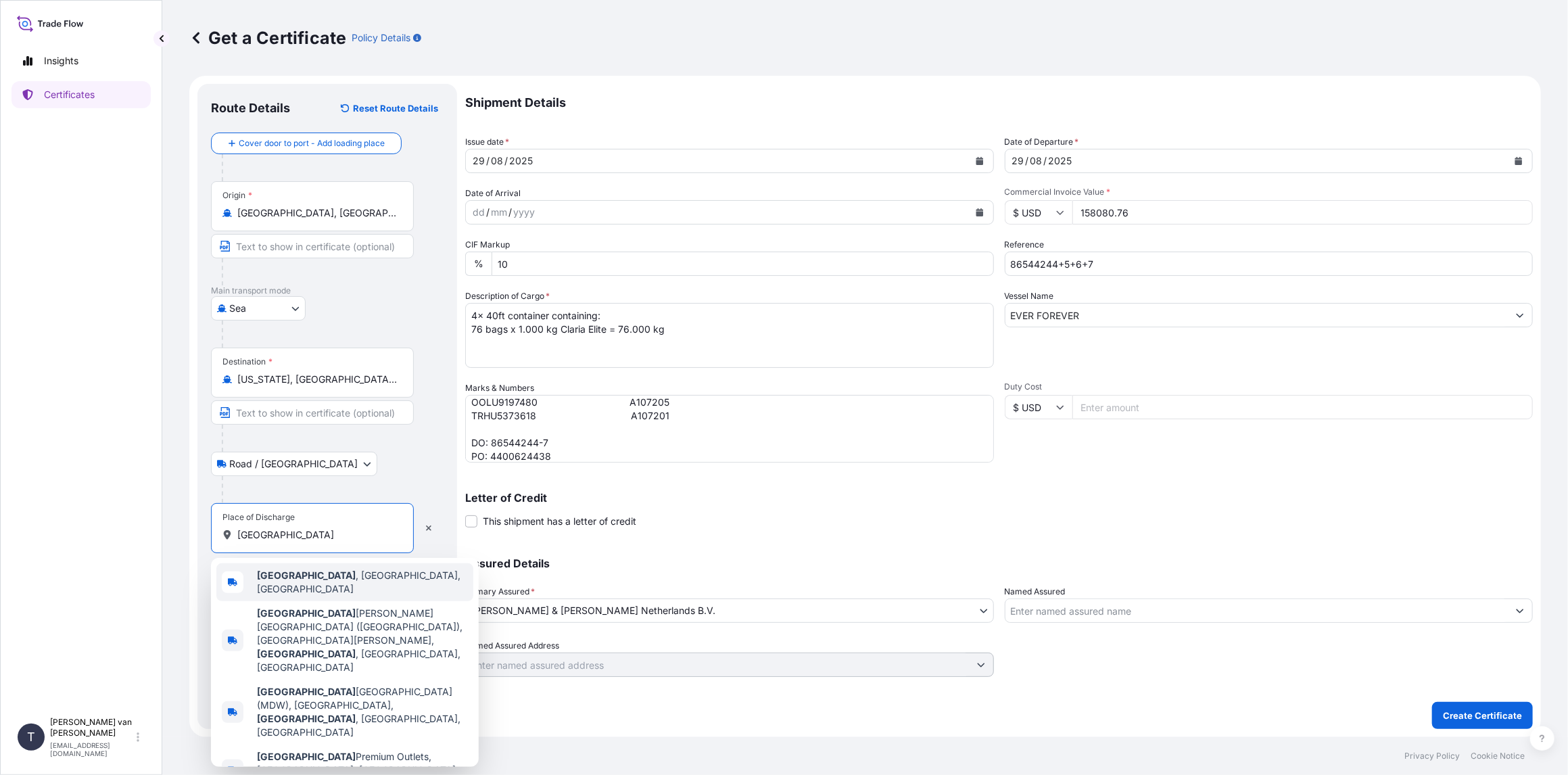
click at [325, 577] on span "[GEOGRAPHIC_DATA] , [GEOGRAPHIC_DATA], [GEOGRAPHIC_DATA]" at bounding box center [362, 582] width 211 height 27
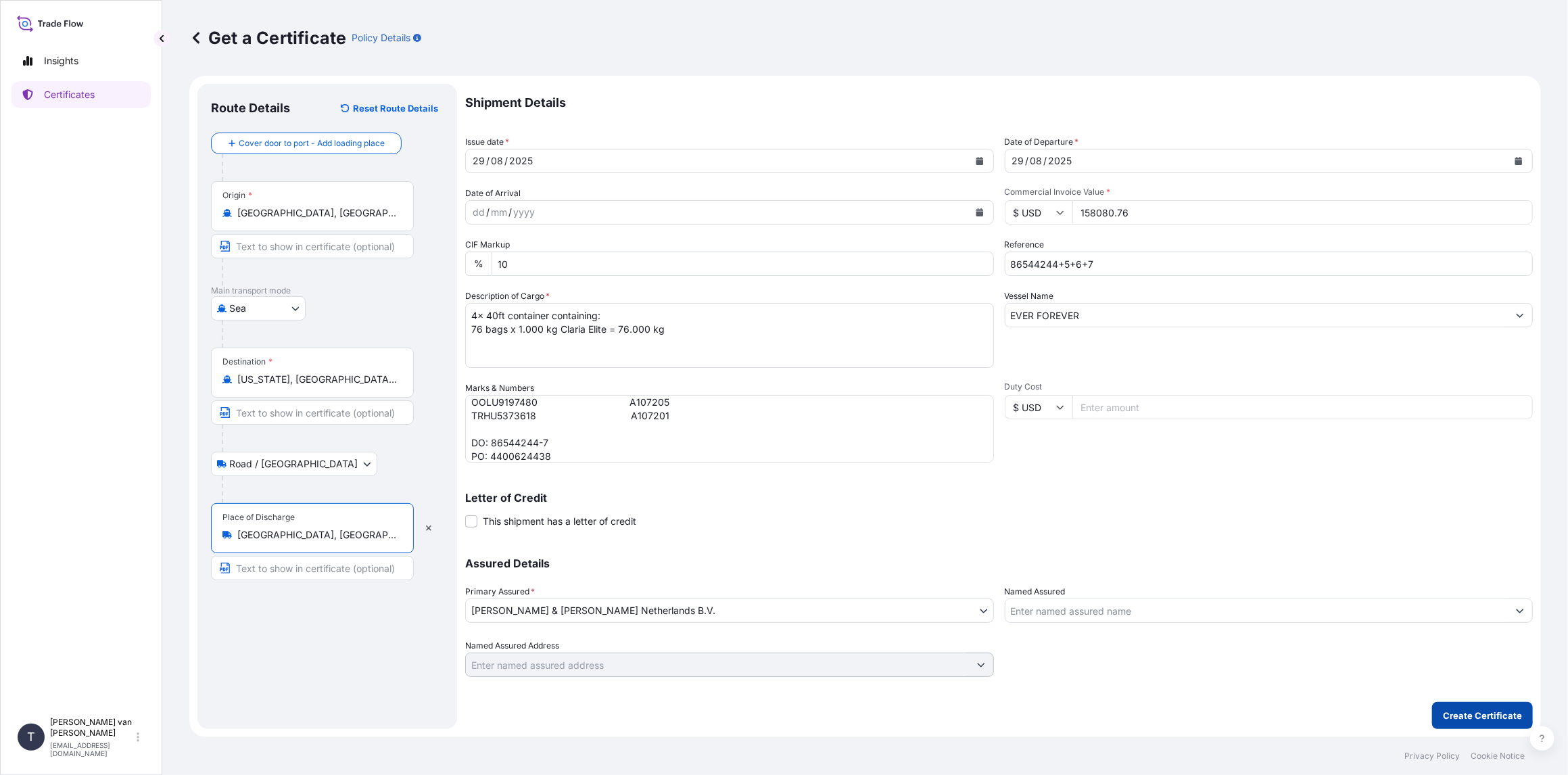
type input "[GEOGRAPHIC_DATA], [GEOGRAPHIC_DATA], [GEOGRAPHIC_DATA]"
click at [1501, 711] on p "Create Certificate" at bounding box center [1482, 715] width 79 height 14
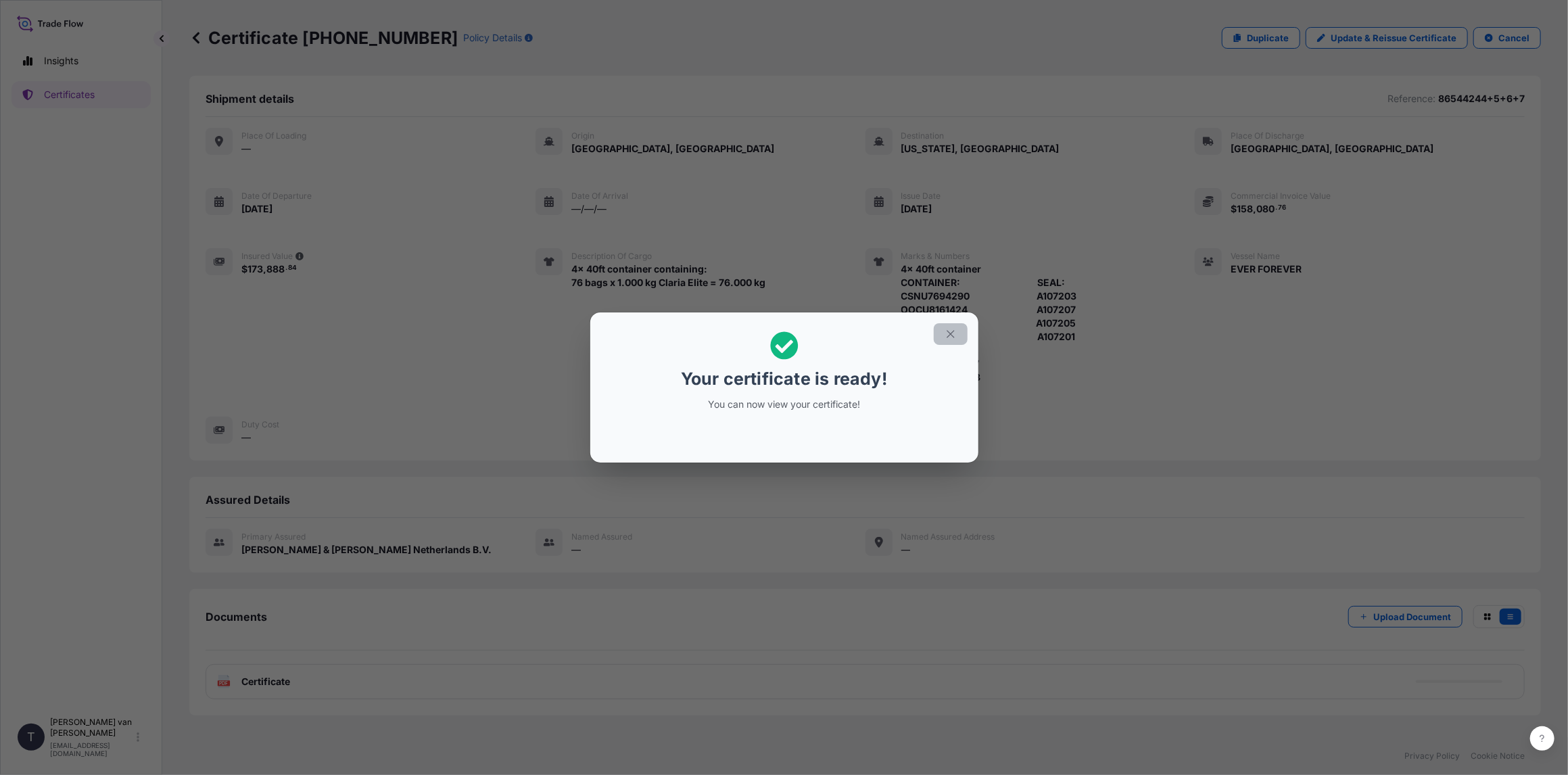
click at [954, 332] on icon "button" at bounding box center [950, 334] width 12 height 12
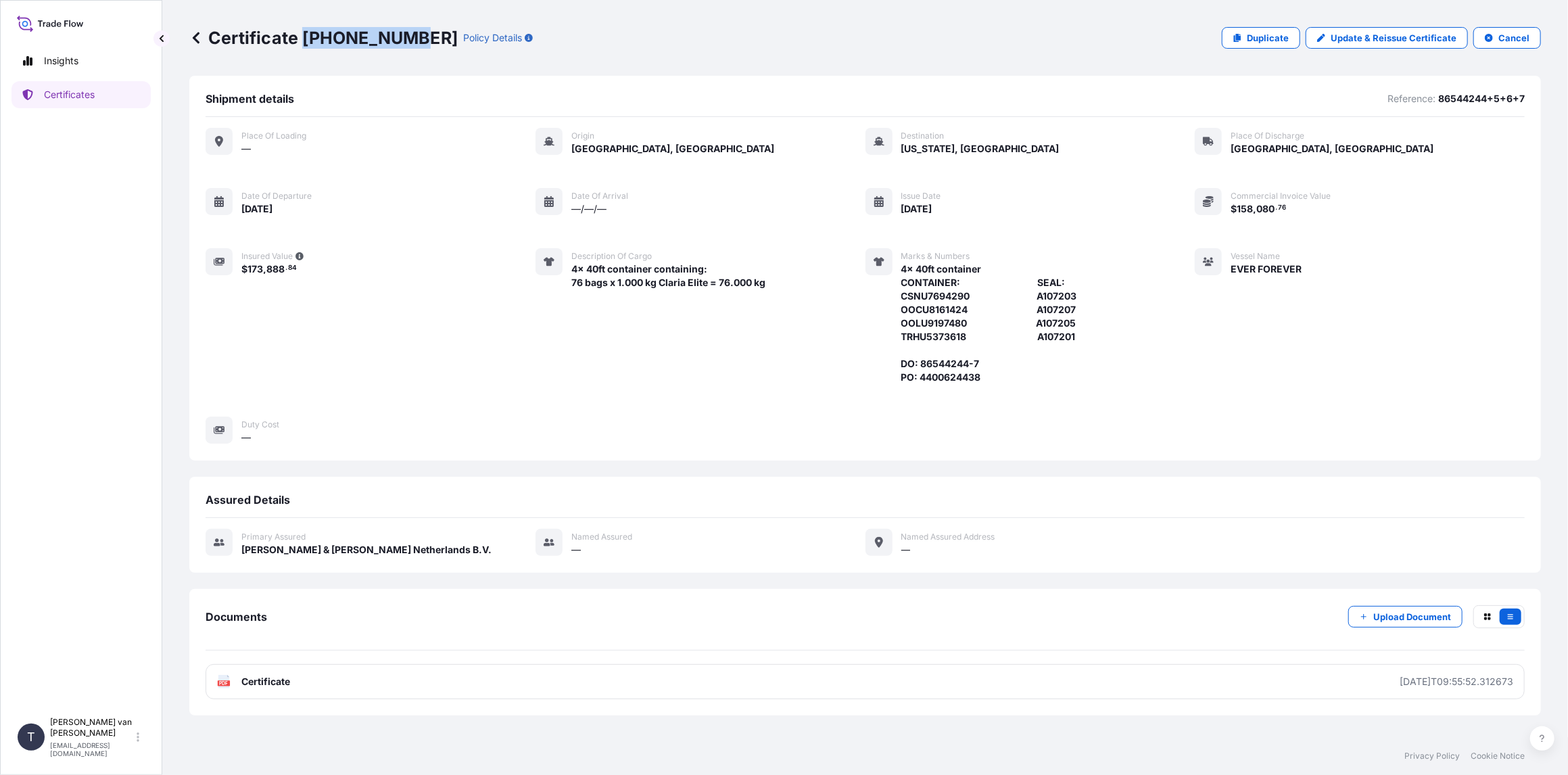
drag, startPoint x: 408, startPoint y: 34, endPoint x: 304, endPoint y: 35, distance: 104.0
click at [304, 35] on p "Certificate [PHONE_NUMBER]" at bounding box center [323, 38] width 268 height 22
copy p "[PHONE_NUMBER]"
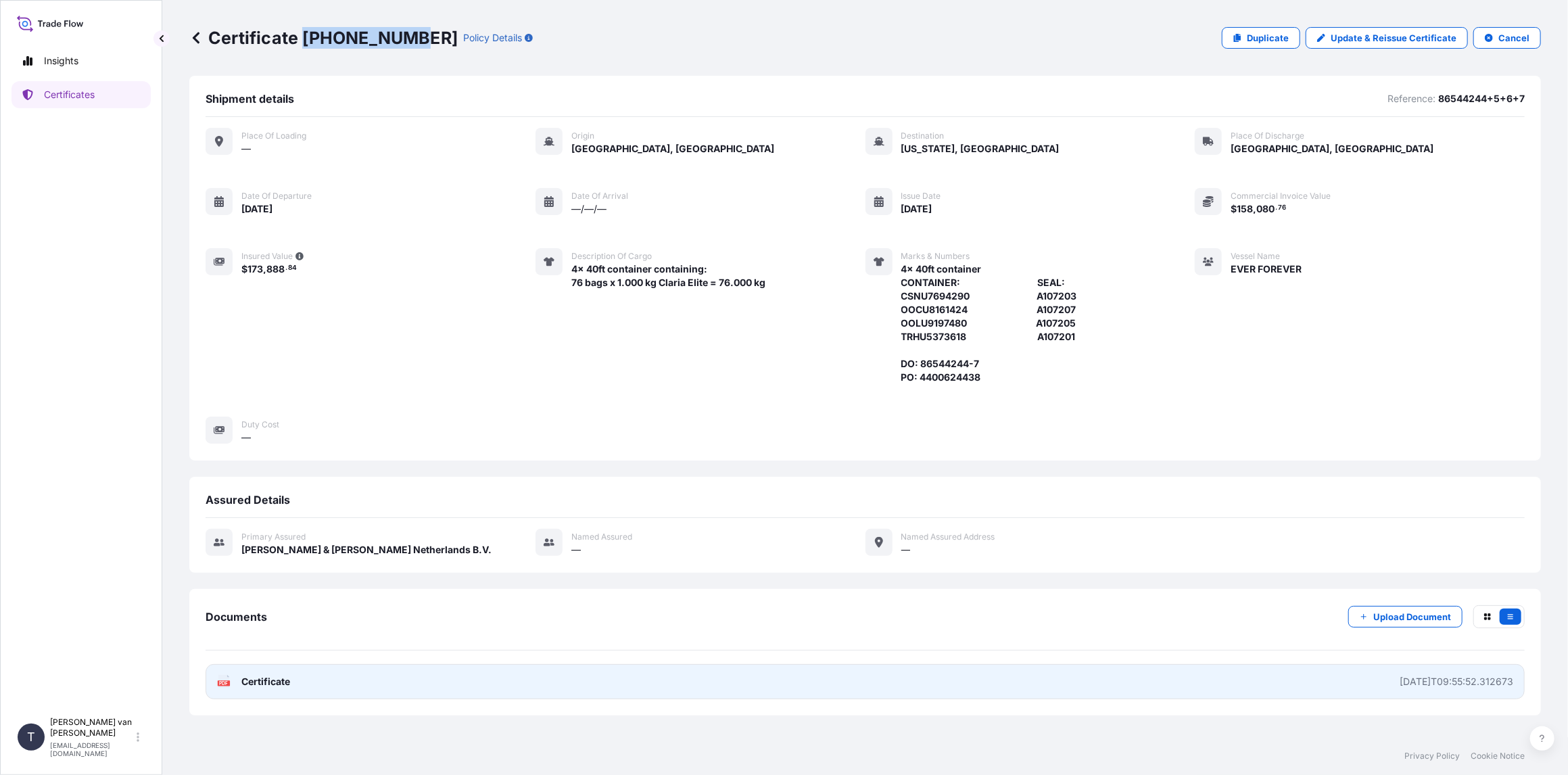
click at [267, 685] on span "Certificate" at bounding box center [266, 682] width 48 height 14
